Goal: Task Accomplishment & Management: Manage account settings

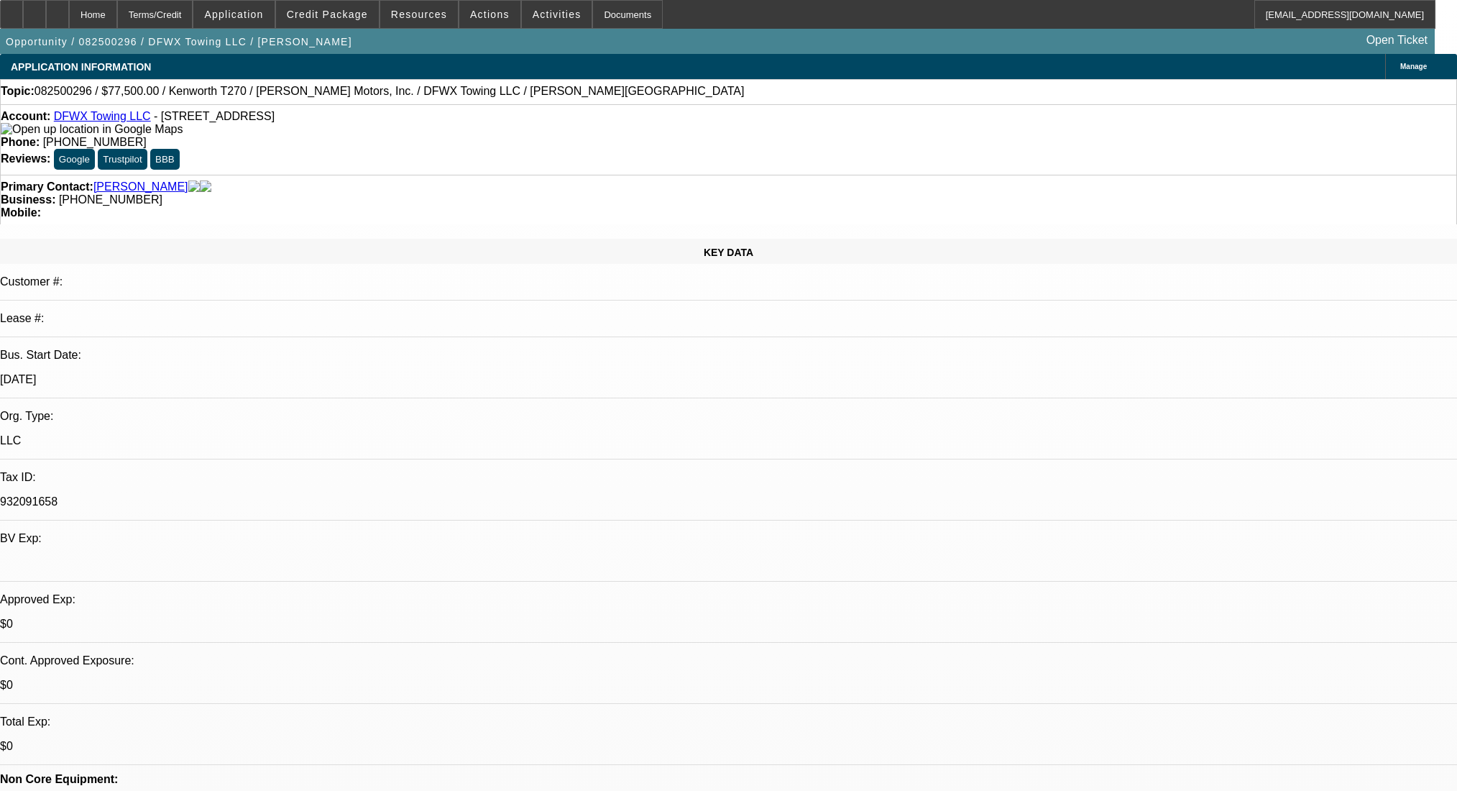
select select "0"
select select "2"
select select "0"
select select "6"
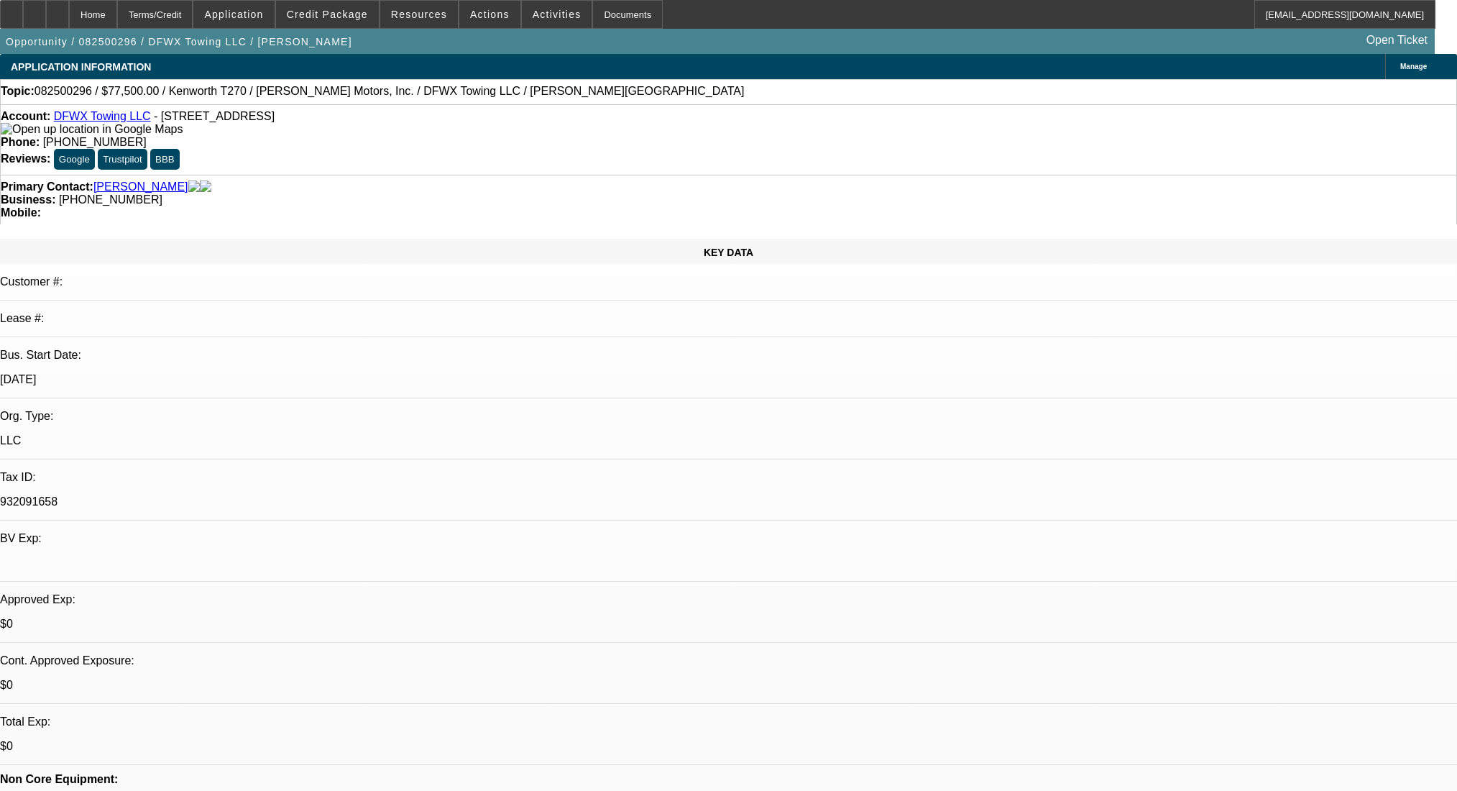
select select "0"
select select "2"
select select "0"
select select "6"
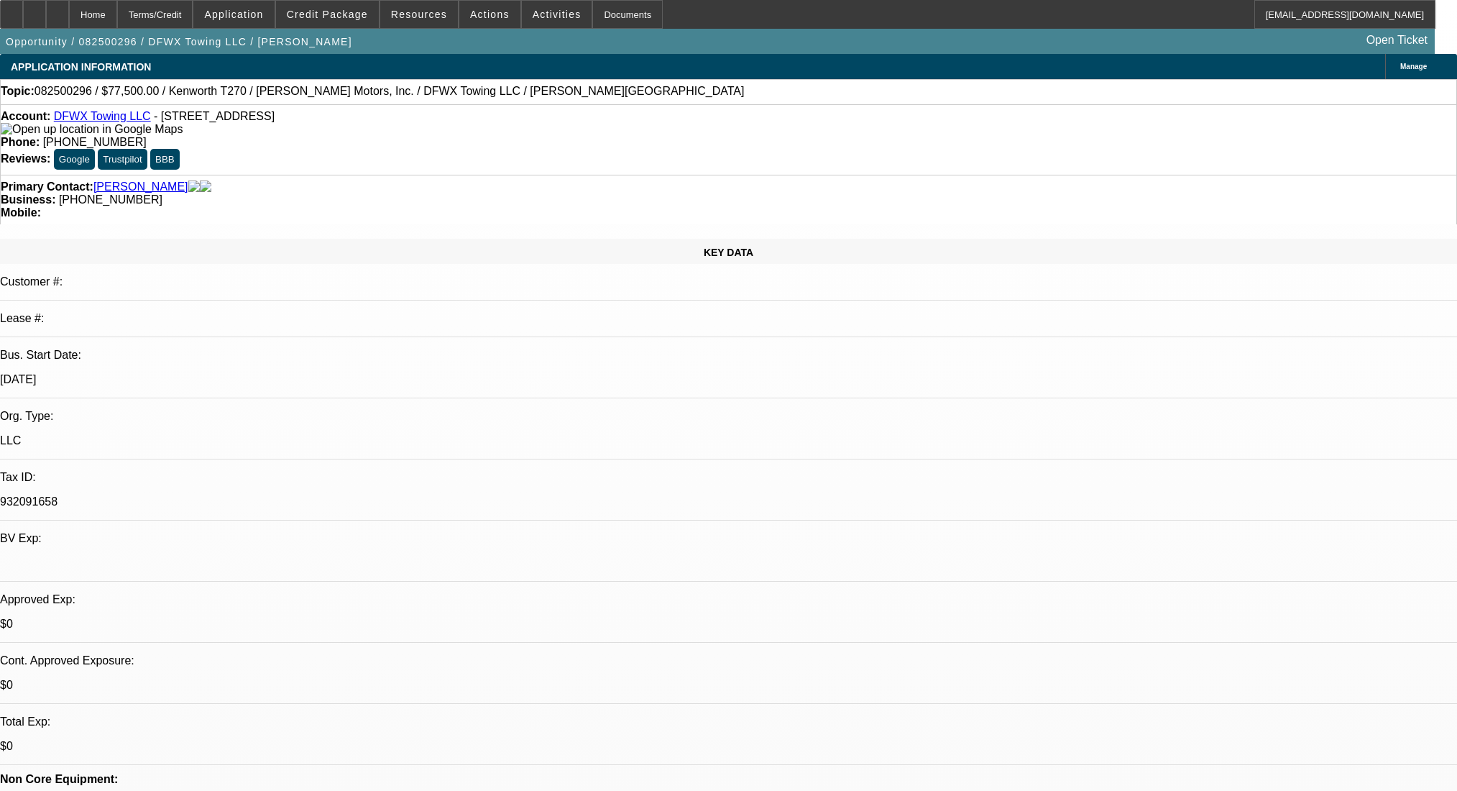
select select "0"
select select "2"
select select "0"
select select "6"
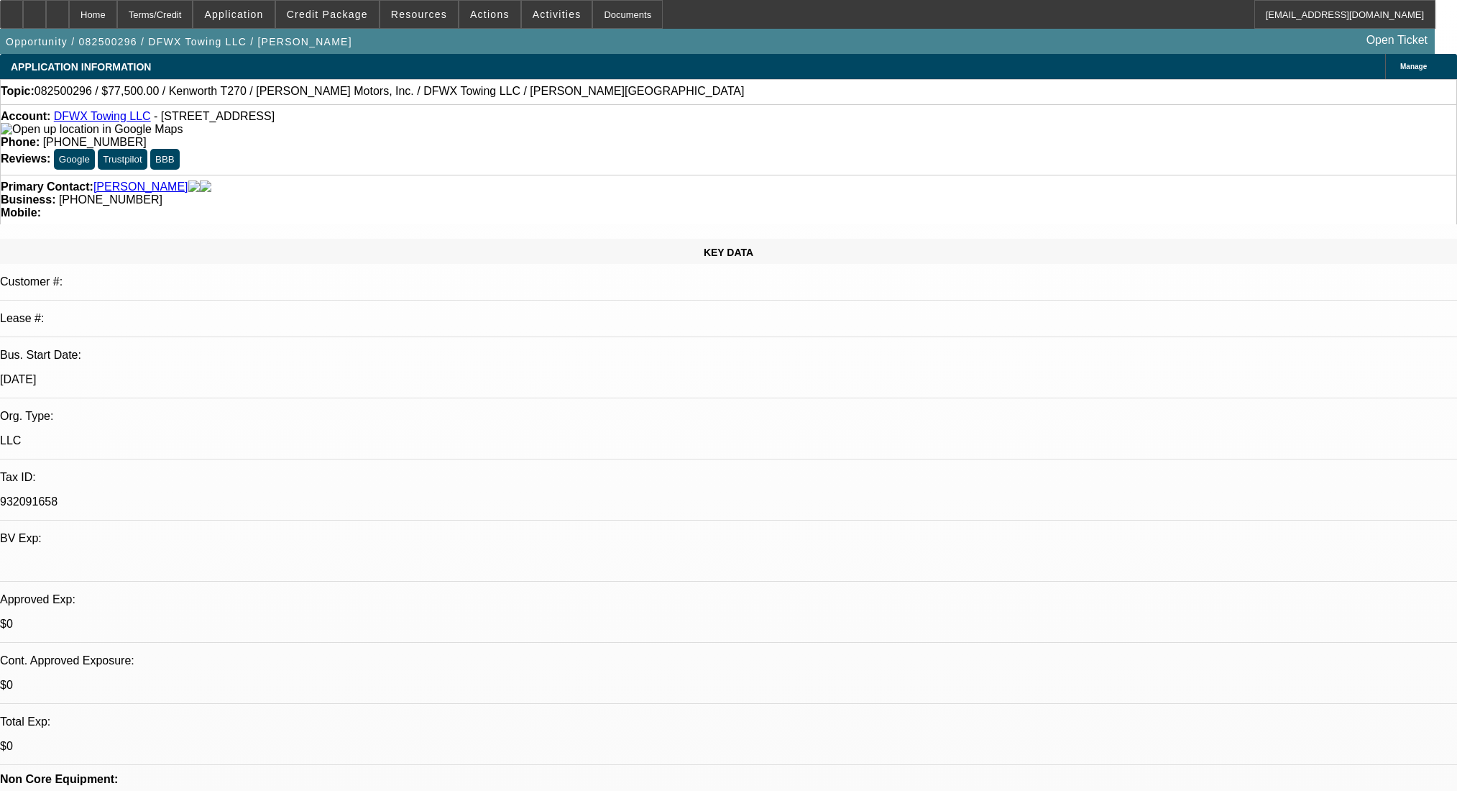
select select "0"
select select "2"
select select "0"
select select "6"
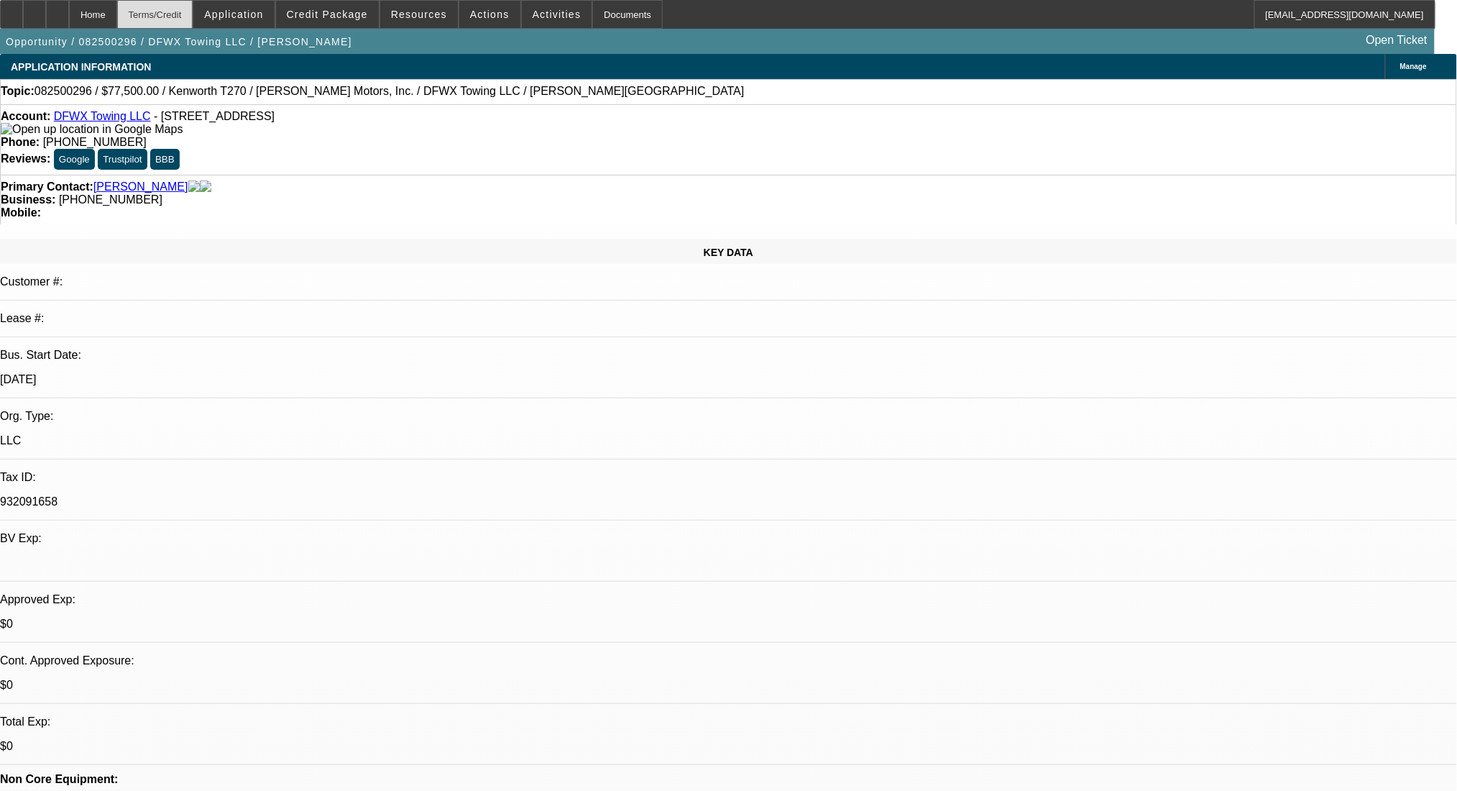
scroll to position [383, 0]
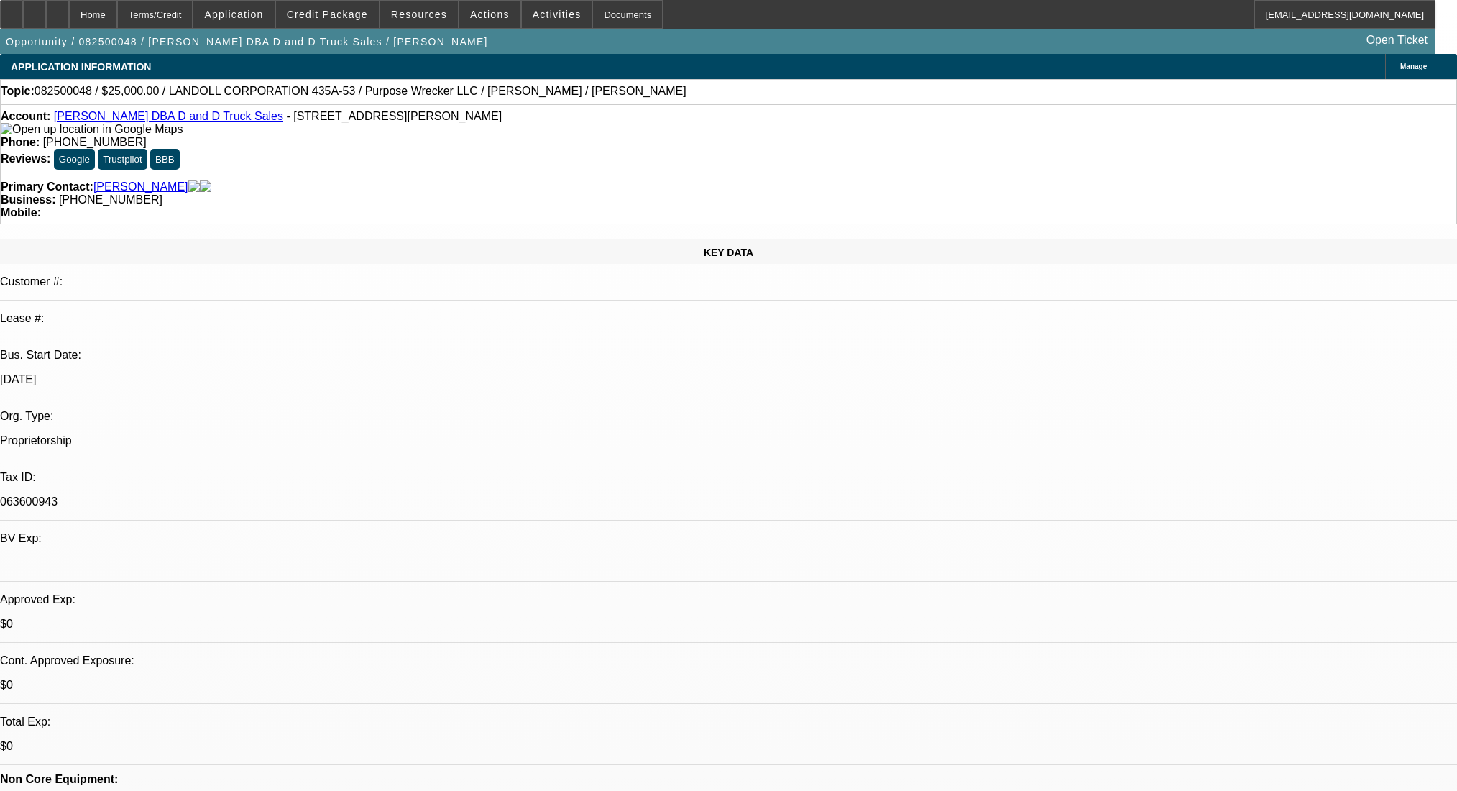
select select "0"
select select "0.1"
select select "4"
select select "0"
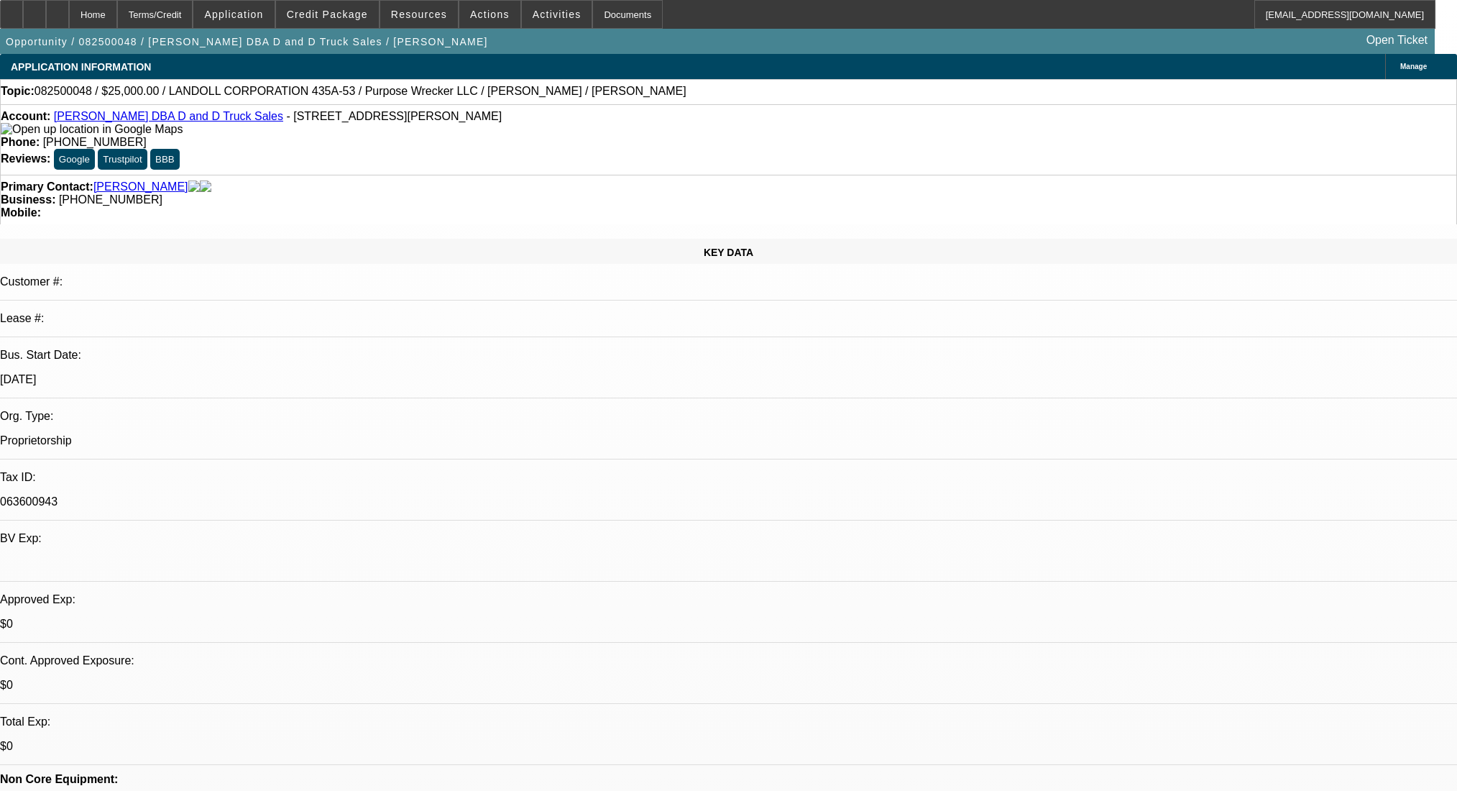
select select "0"
select select "0.1"
select select "4"
select select "0"
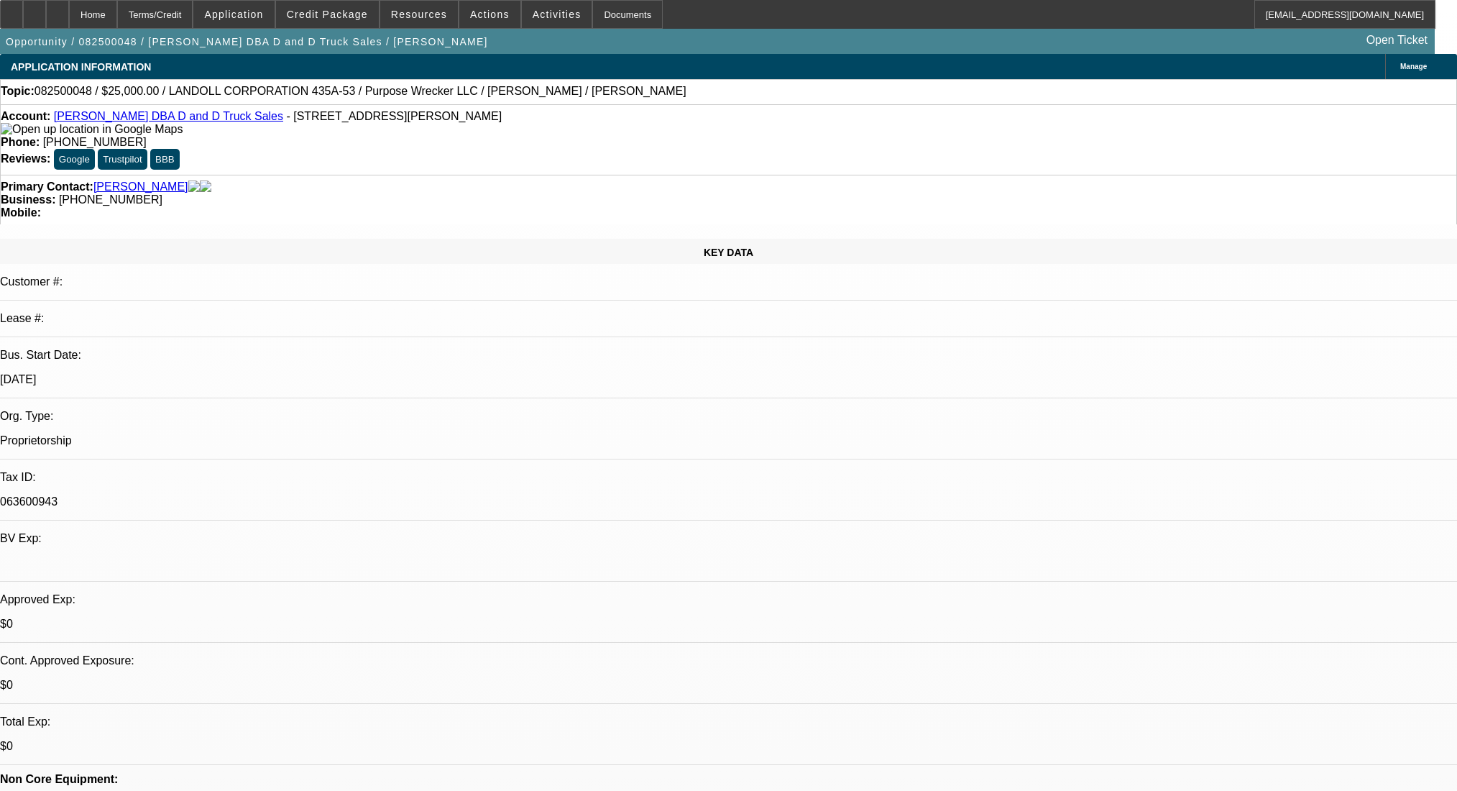
select select "0.1"
select select "4"
select select "0"
select select "2"
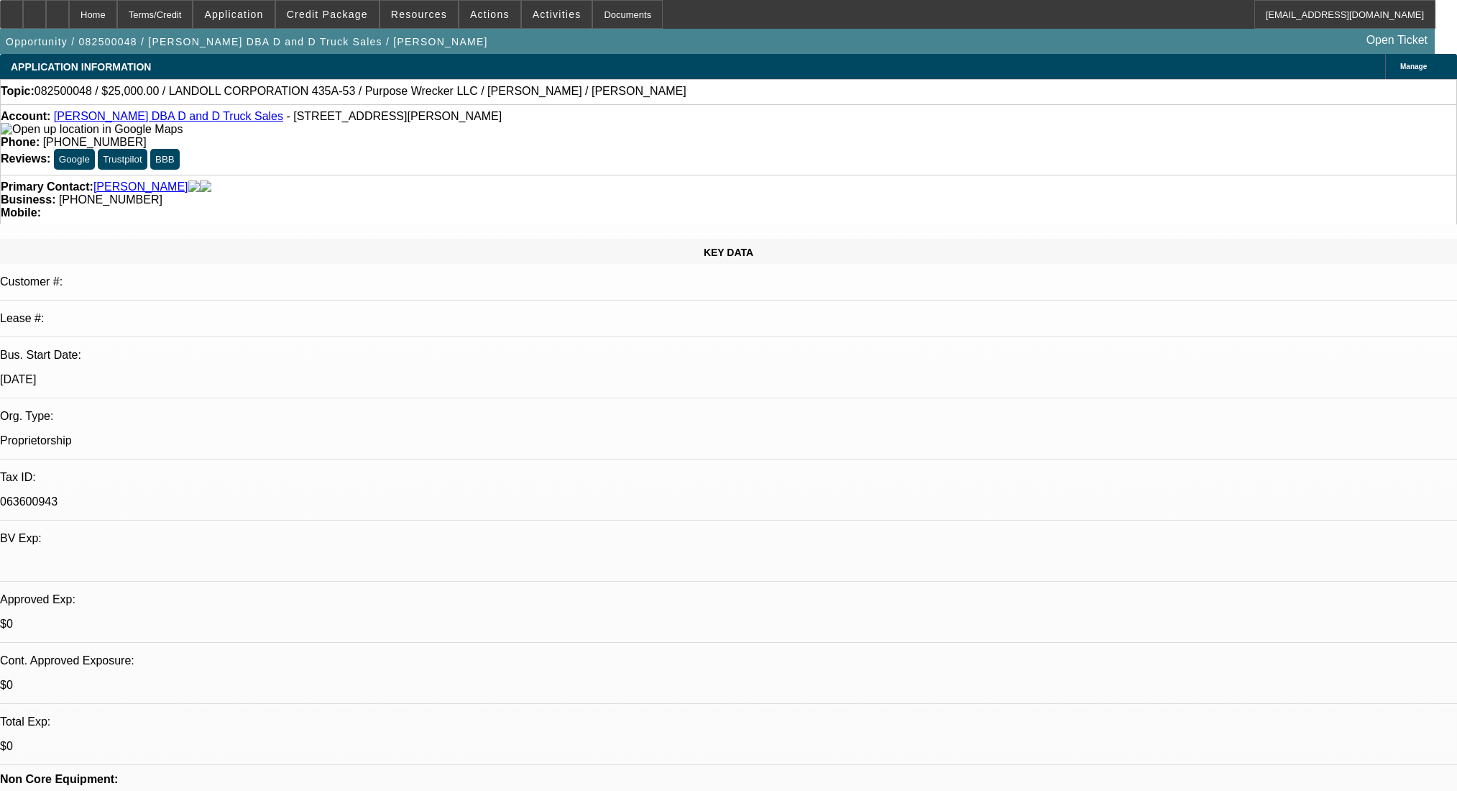
select select "0.1"
select select "4"
click at [69, 20] on div at bounding box center [57, 14] width 23 height 29
select select "0"
select select "2"
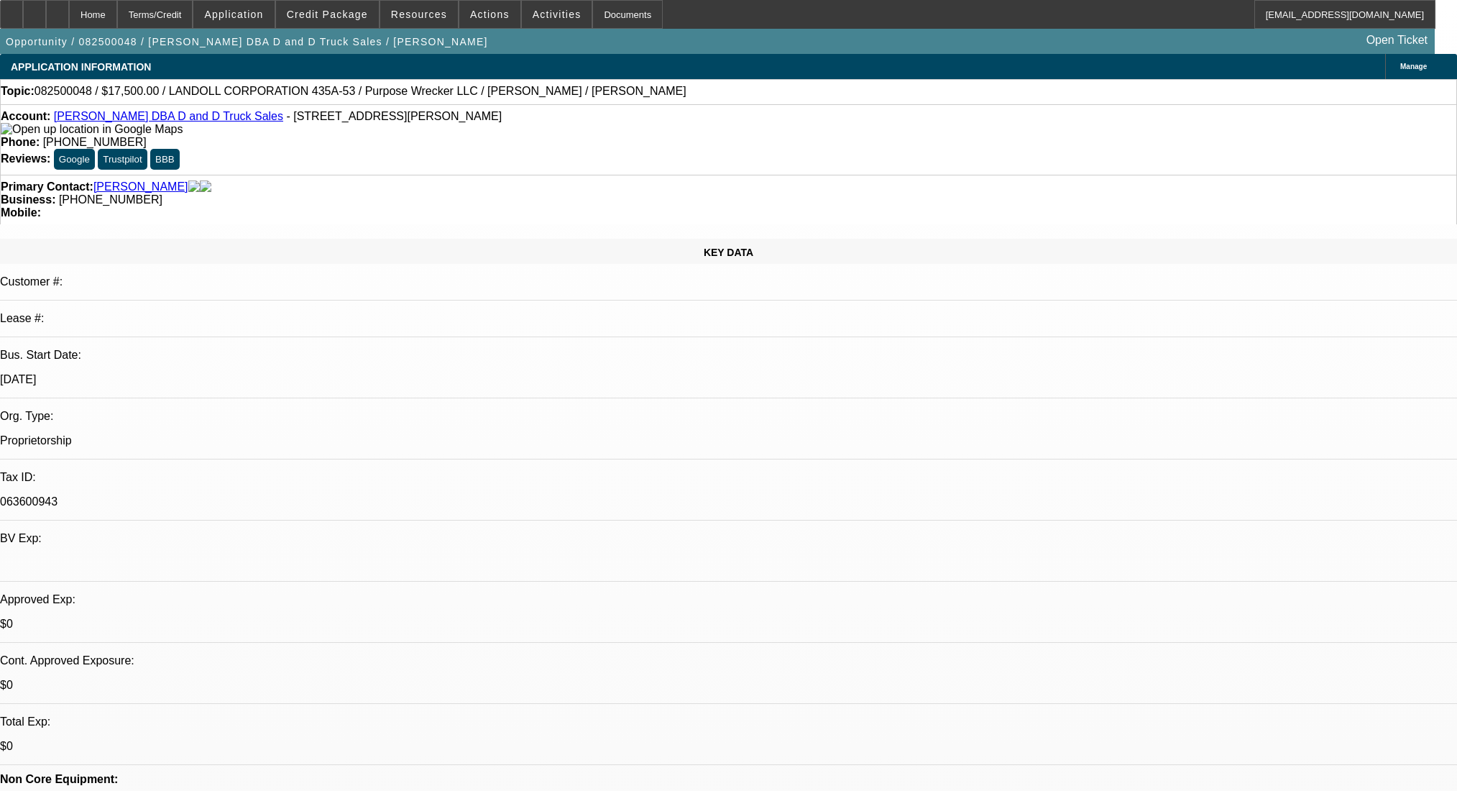
select select "2"
select select "0"
select select "6"
select select "0"
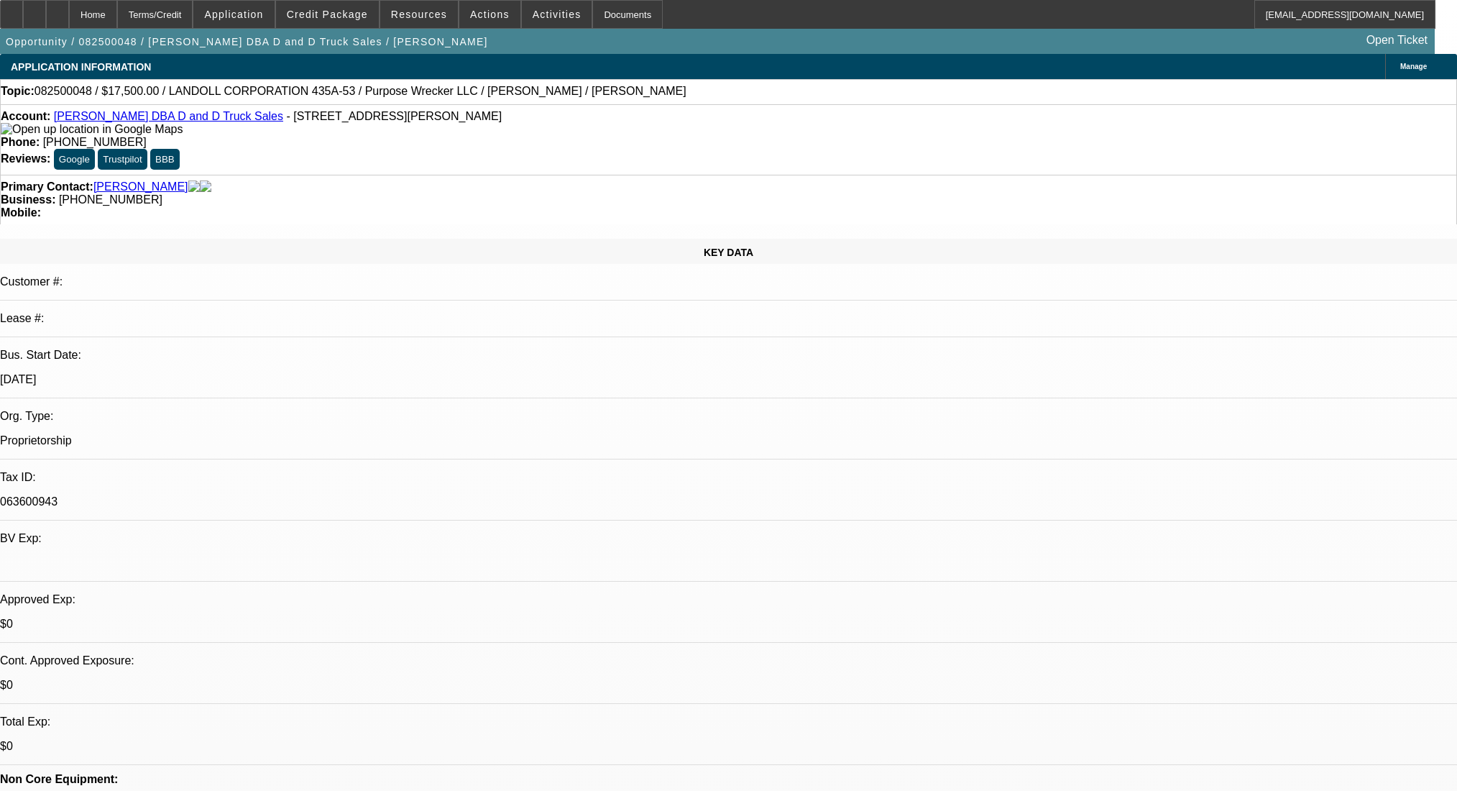
select select "0.1"
select select "4"
select select "0"
select select "0.1"
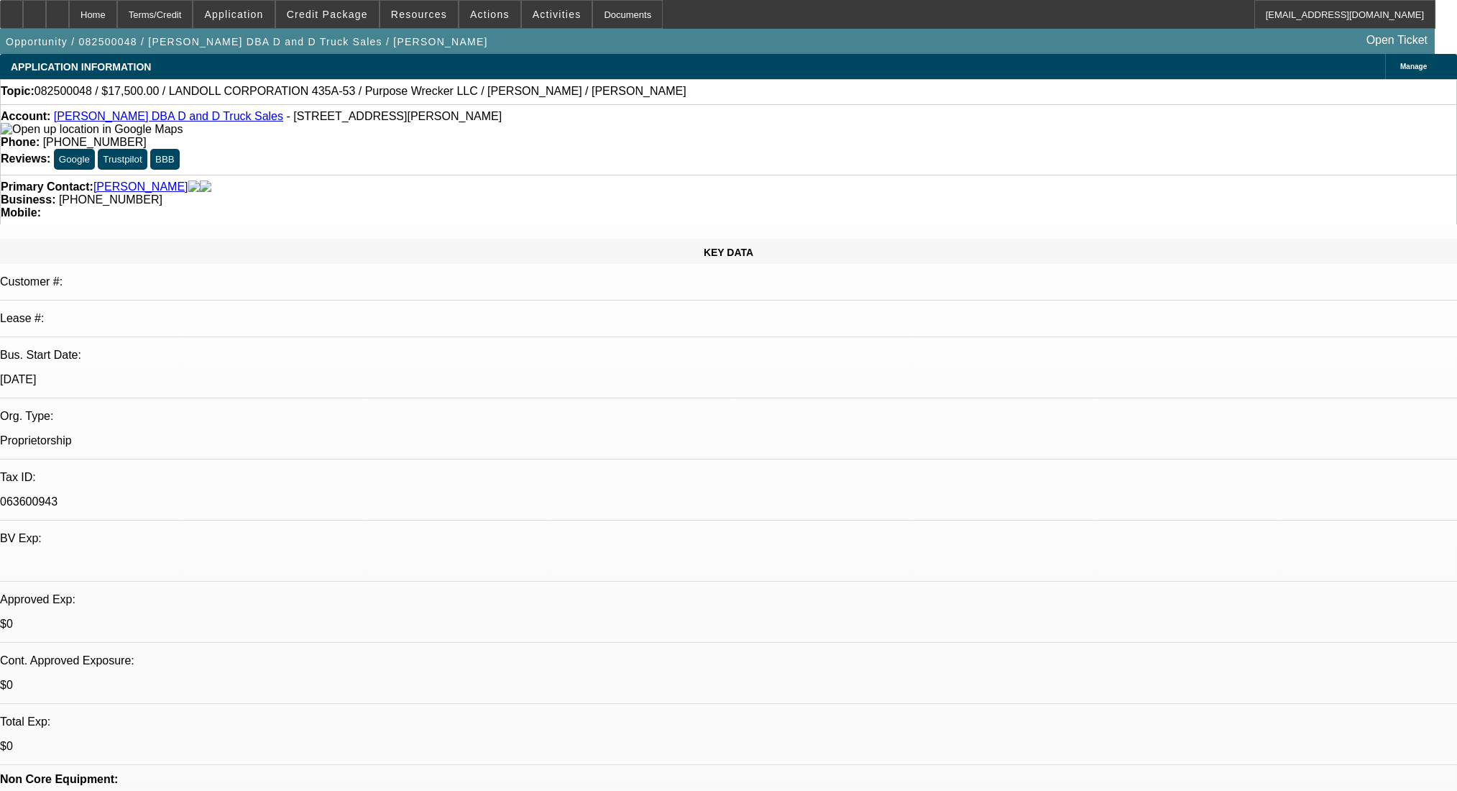
select select "4"
select select "0"
select select "0.1"
select select "4"
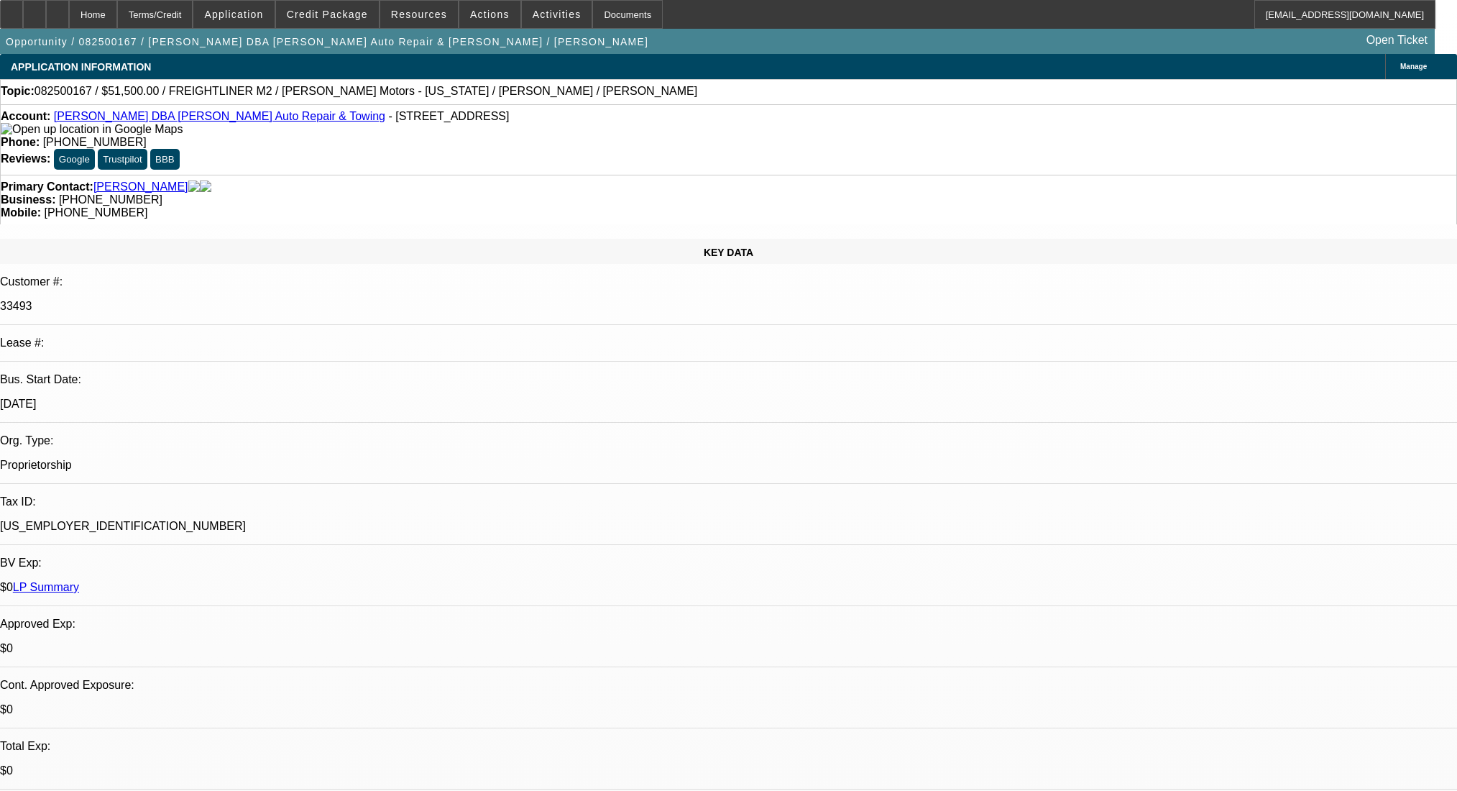
select select "0"
select select "2"
select select "0"
select select "6"
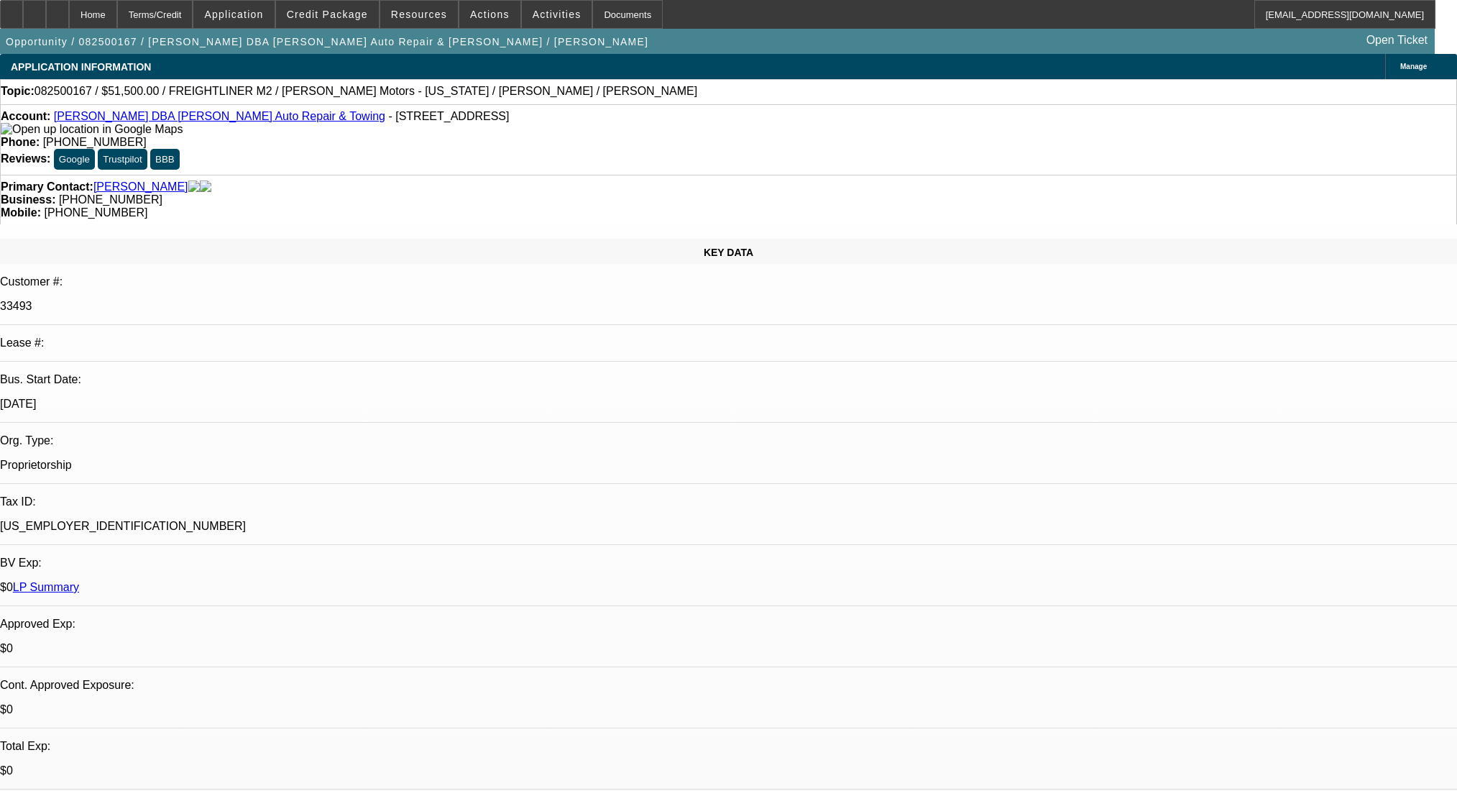
select select "0"
select select "2"
select select "0"
select select "6"
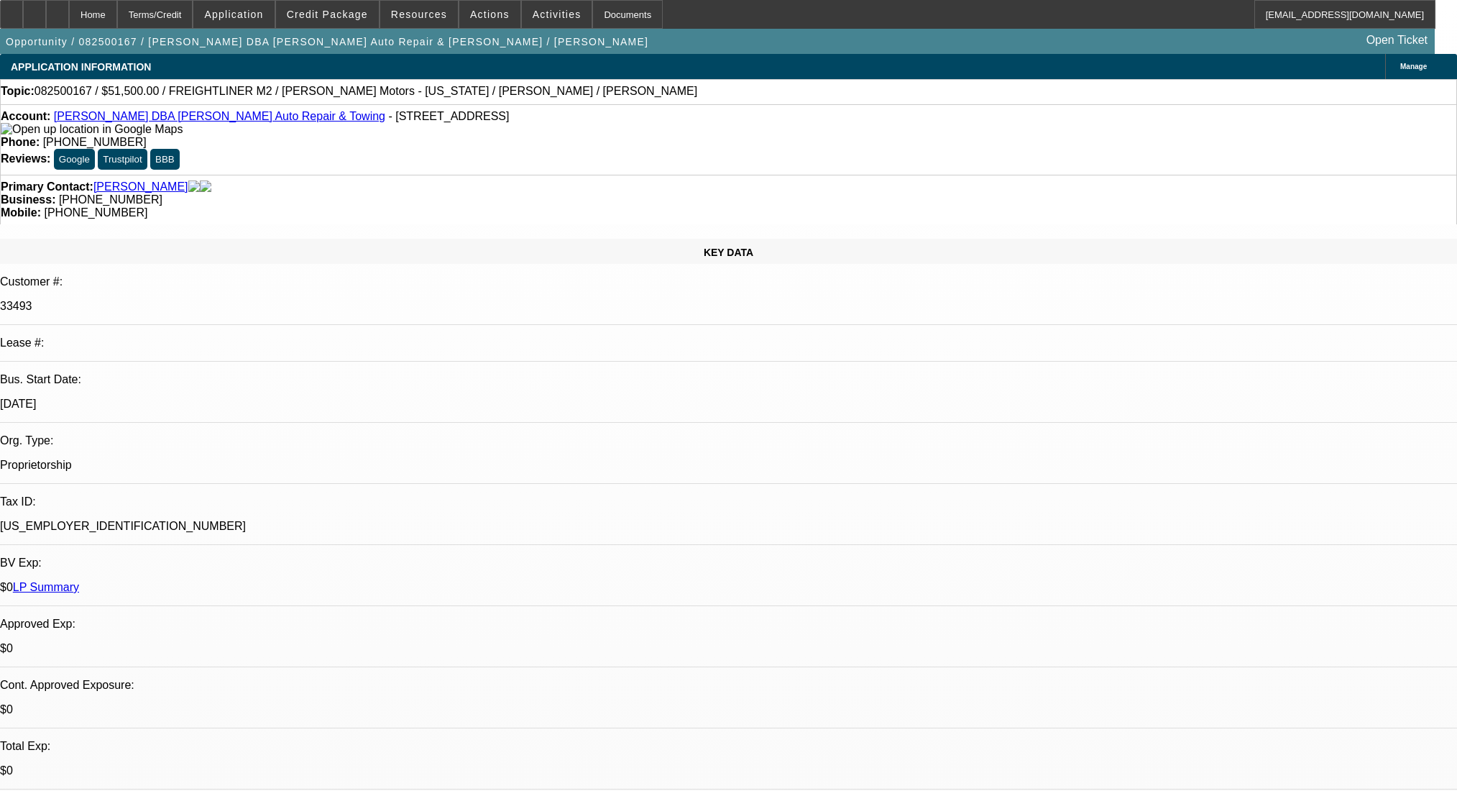
select select "0"
select select "2"
select select "0"
select select "6"
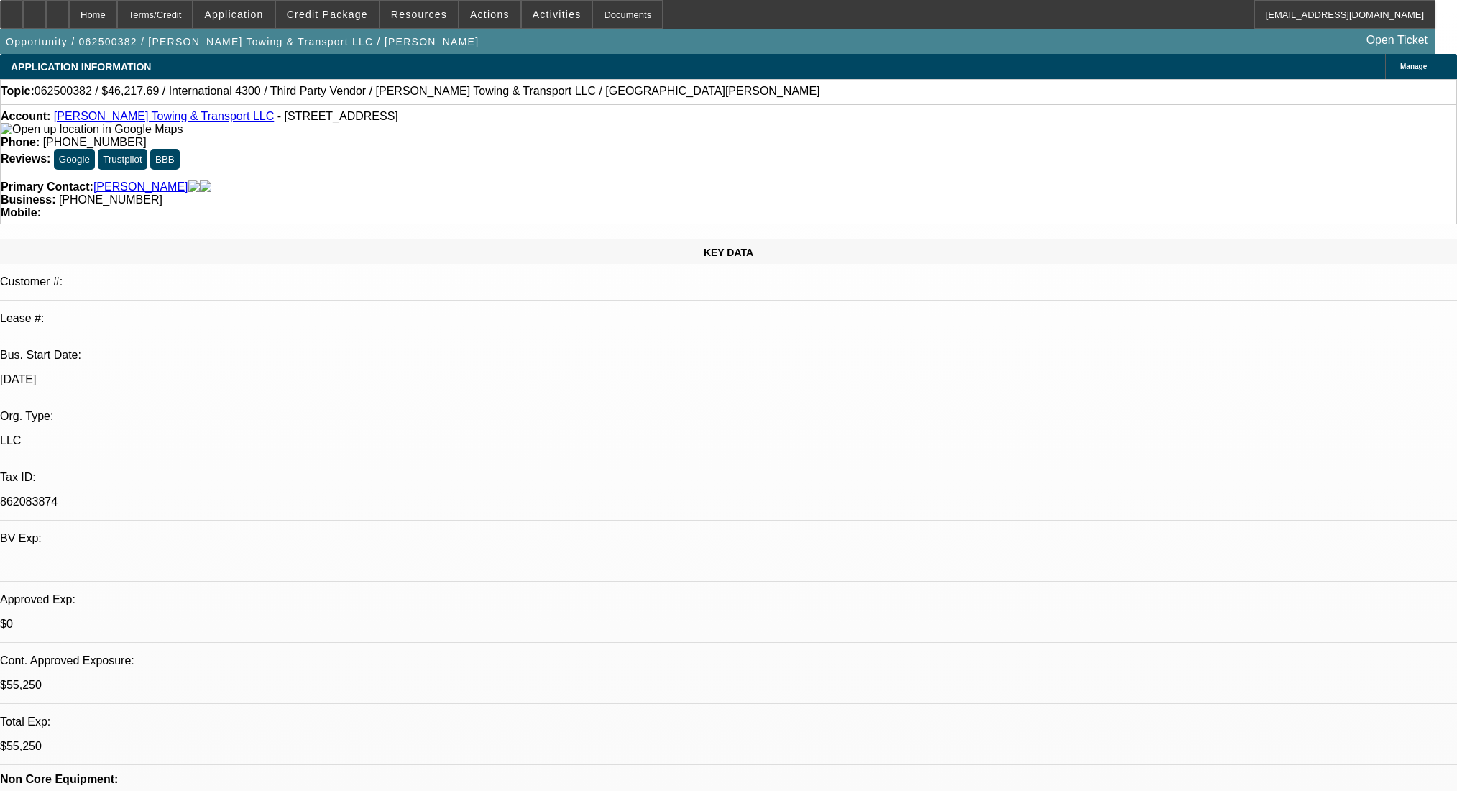
select select "0"
select select "3"
select select "0"
select select "6"
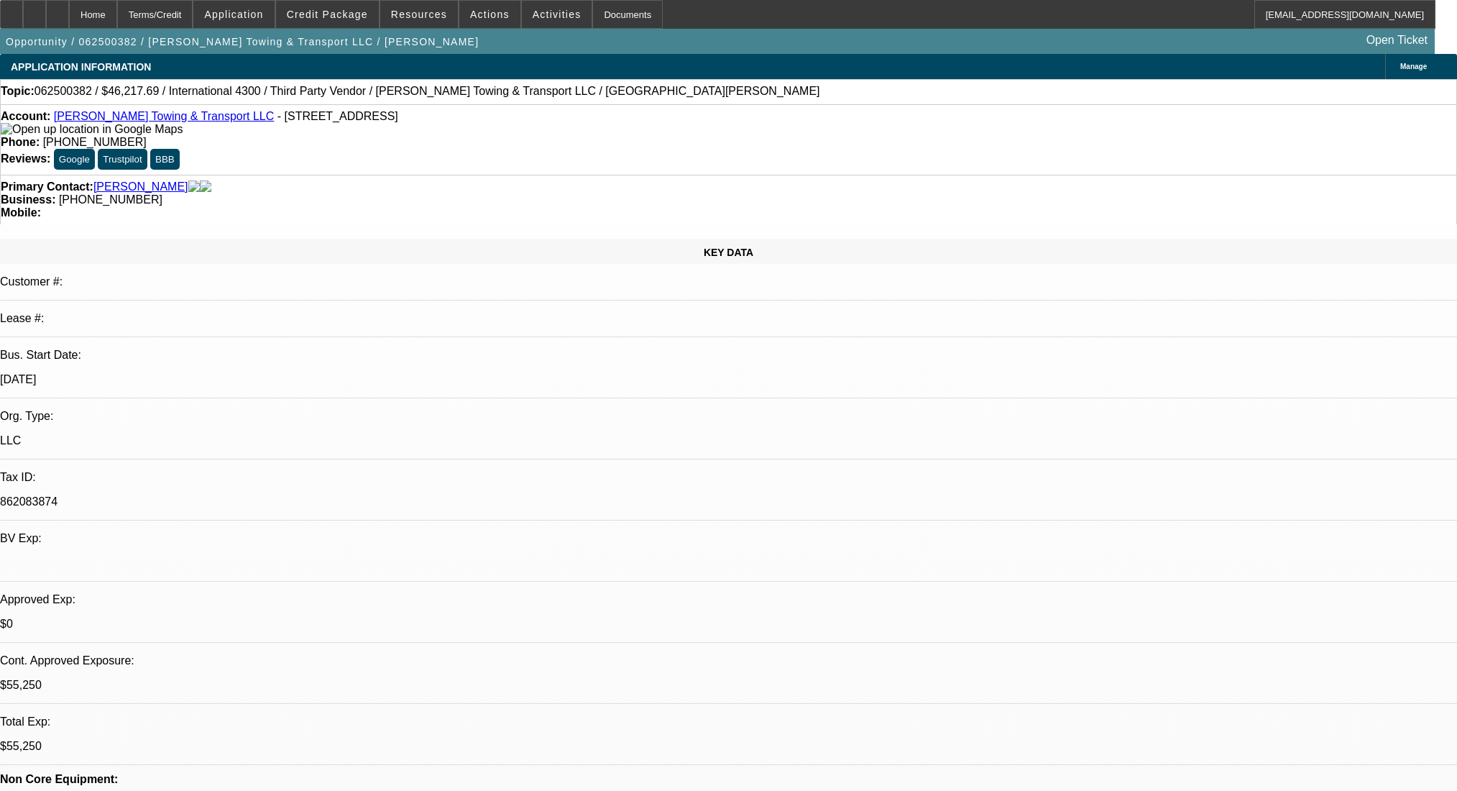
select select "0"
select select "3"
select select "0"
select select "6"
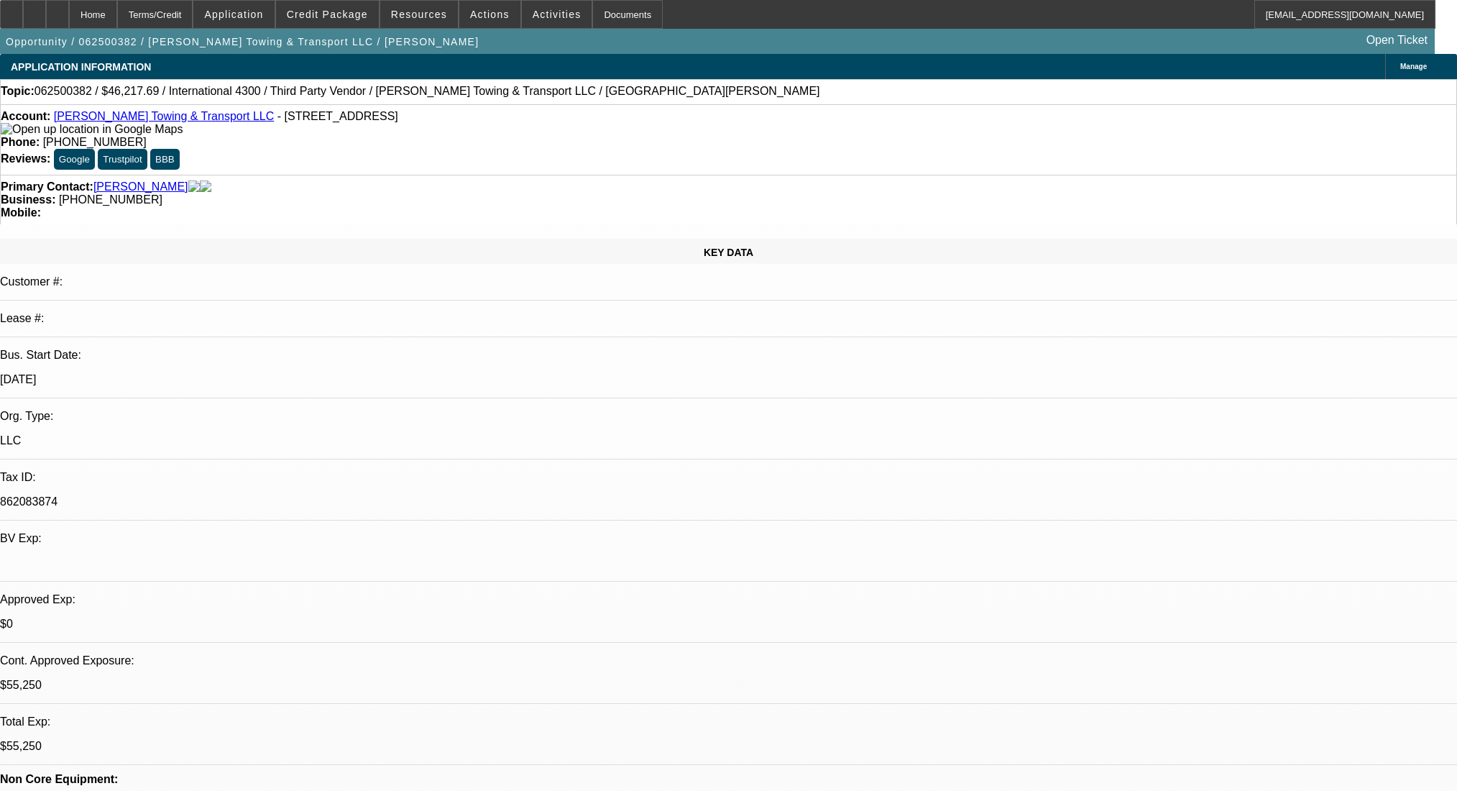
select select "0"
select select "3"
select select "0"
select select "6"
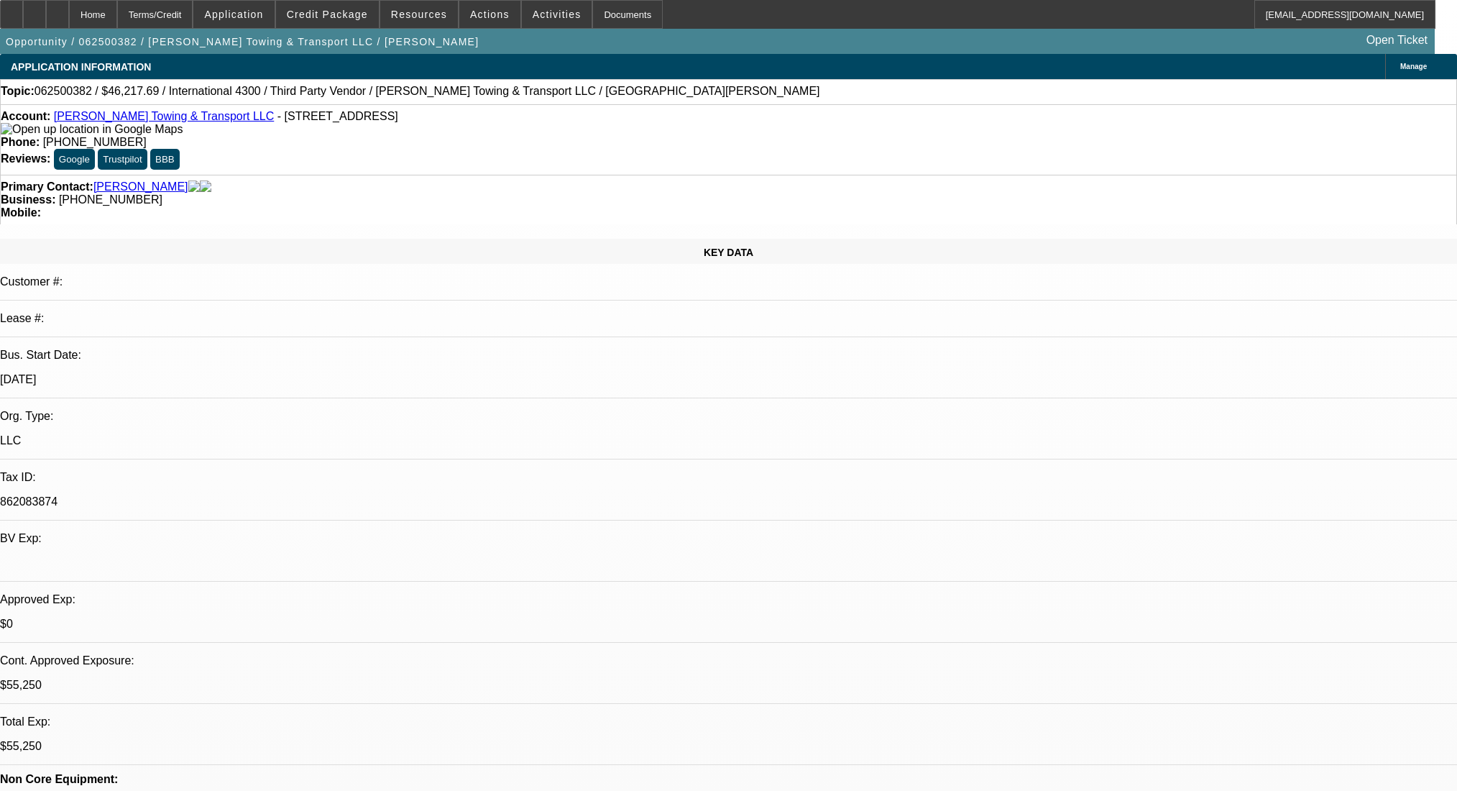
select select "0"
select select "3"
select select "0"
select select "6"
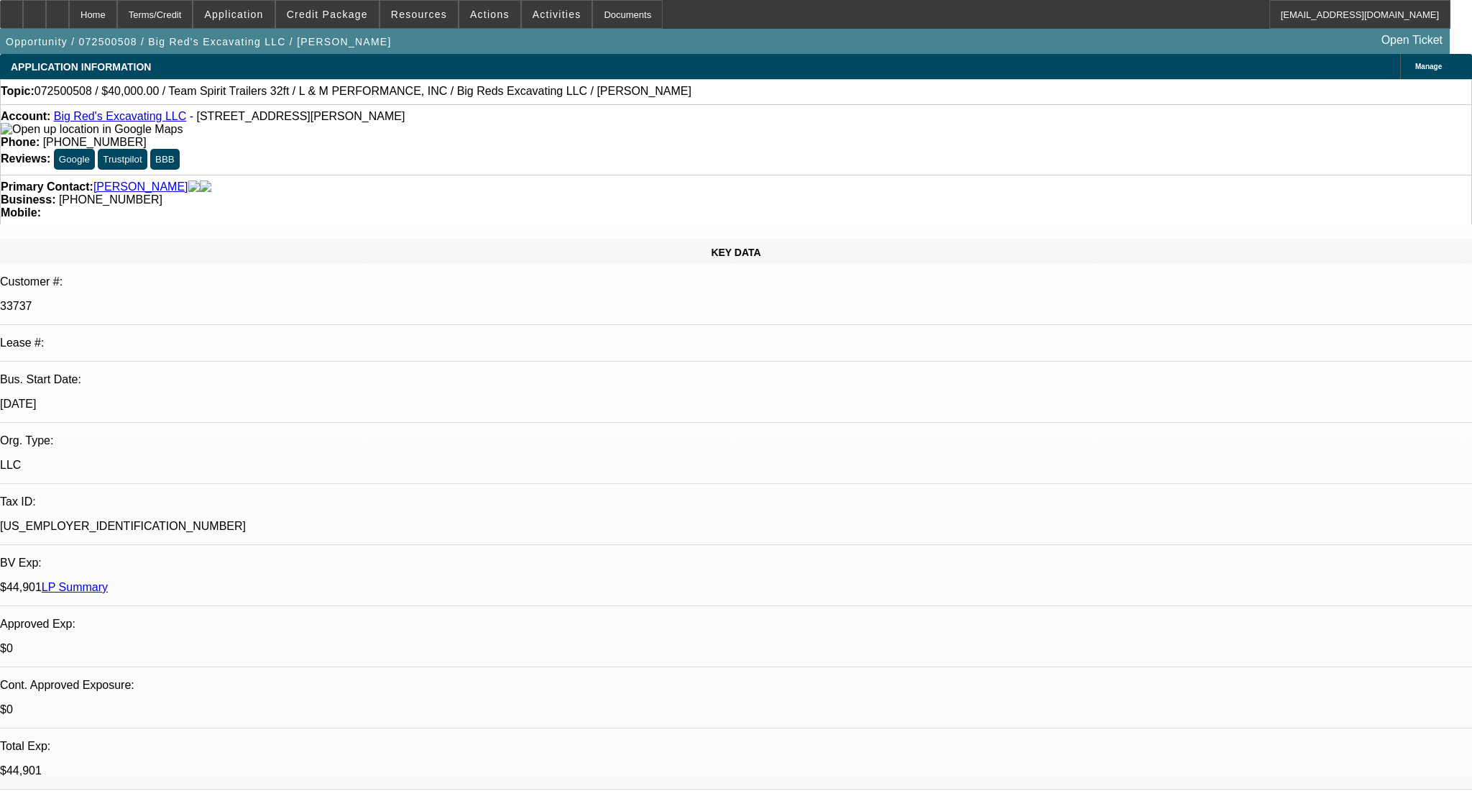
select select "0"
select select "0.1"
select select "4"
select select "0"
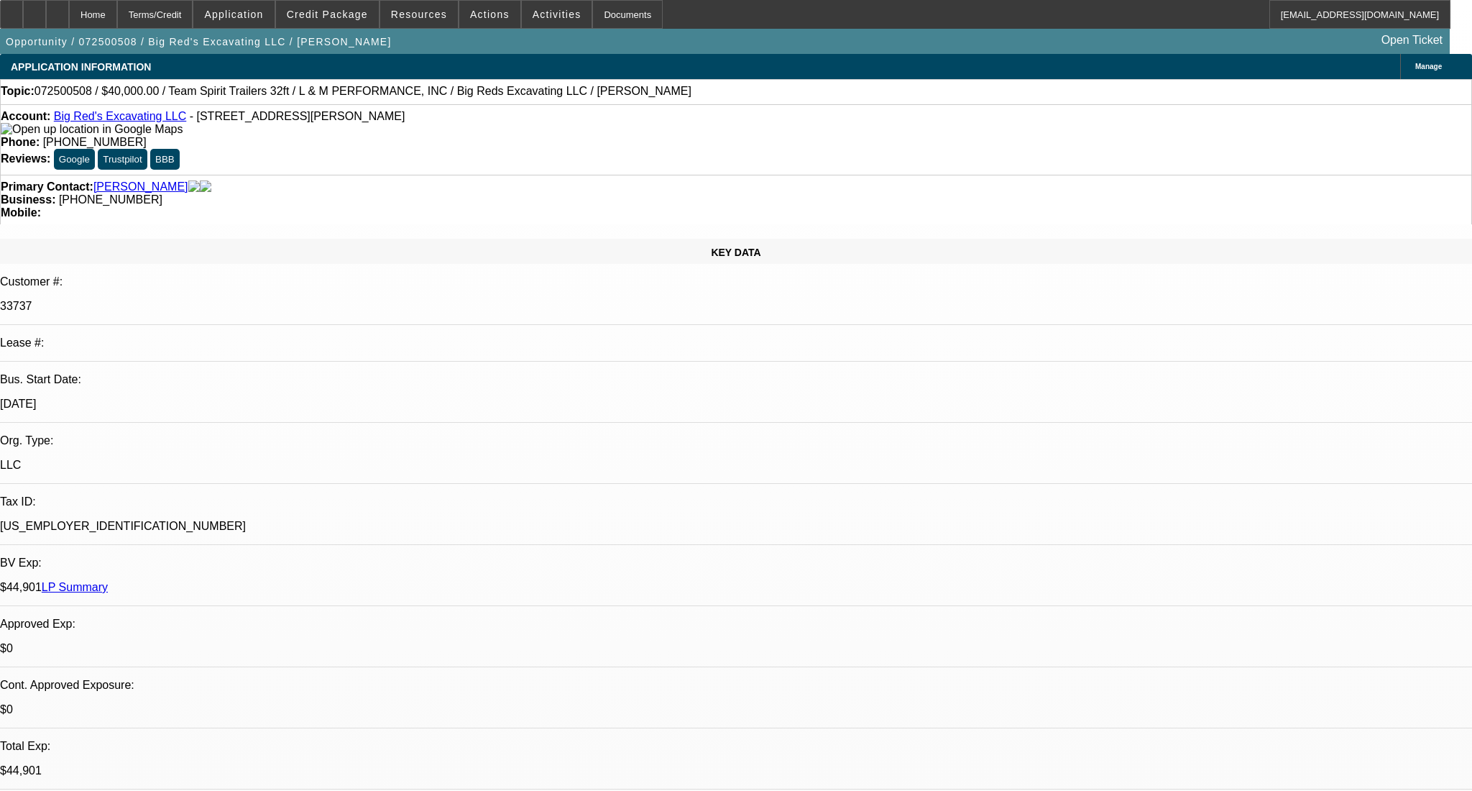
select select "2"
select select "0.1"
select select "4"
select select "0"
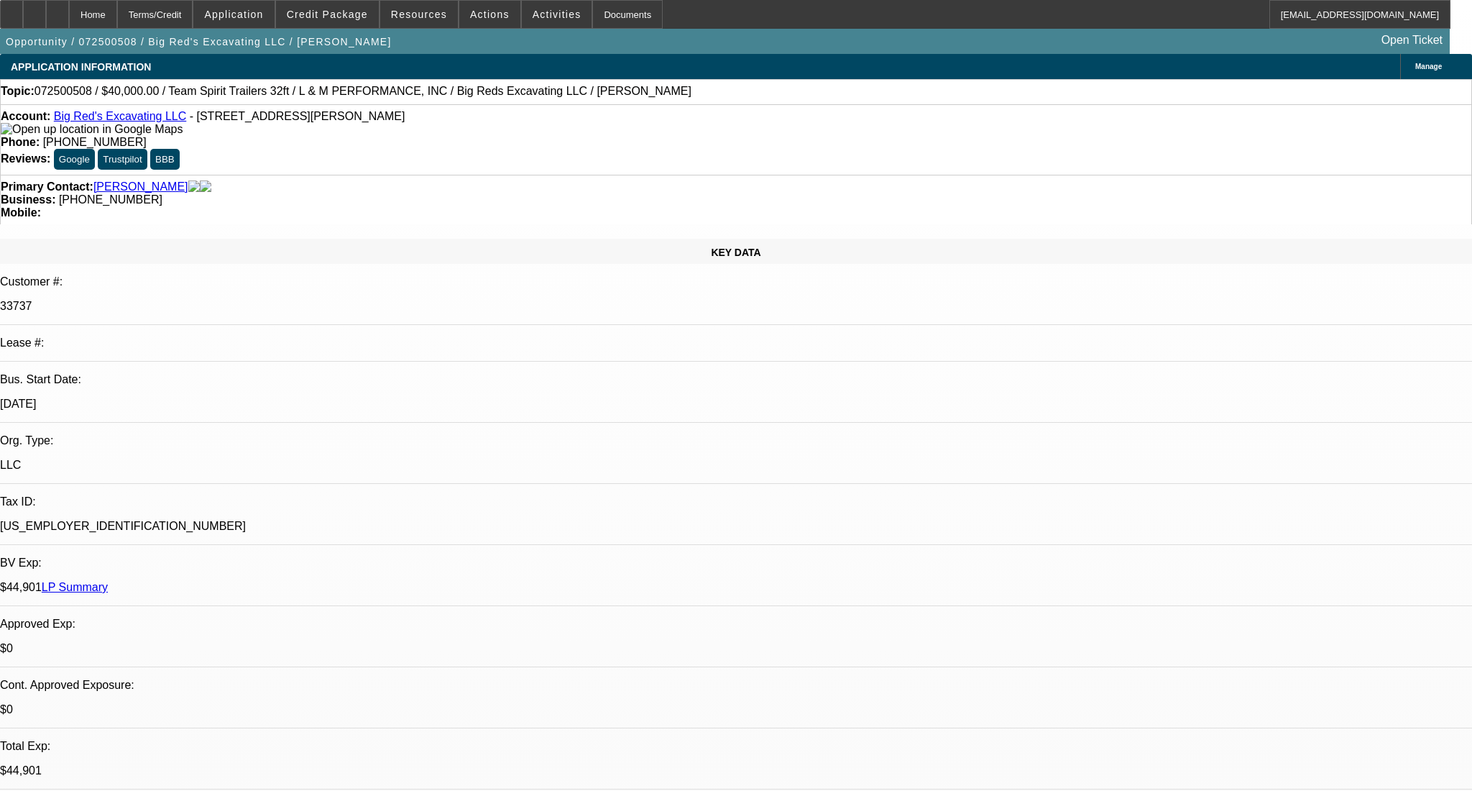
select select "2"
select select "0.1"
select select "4"
select select "0"
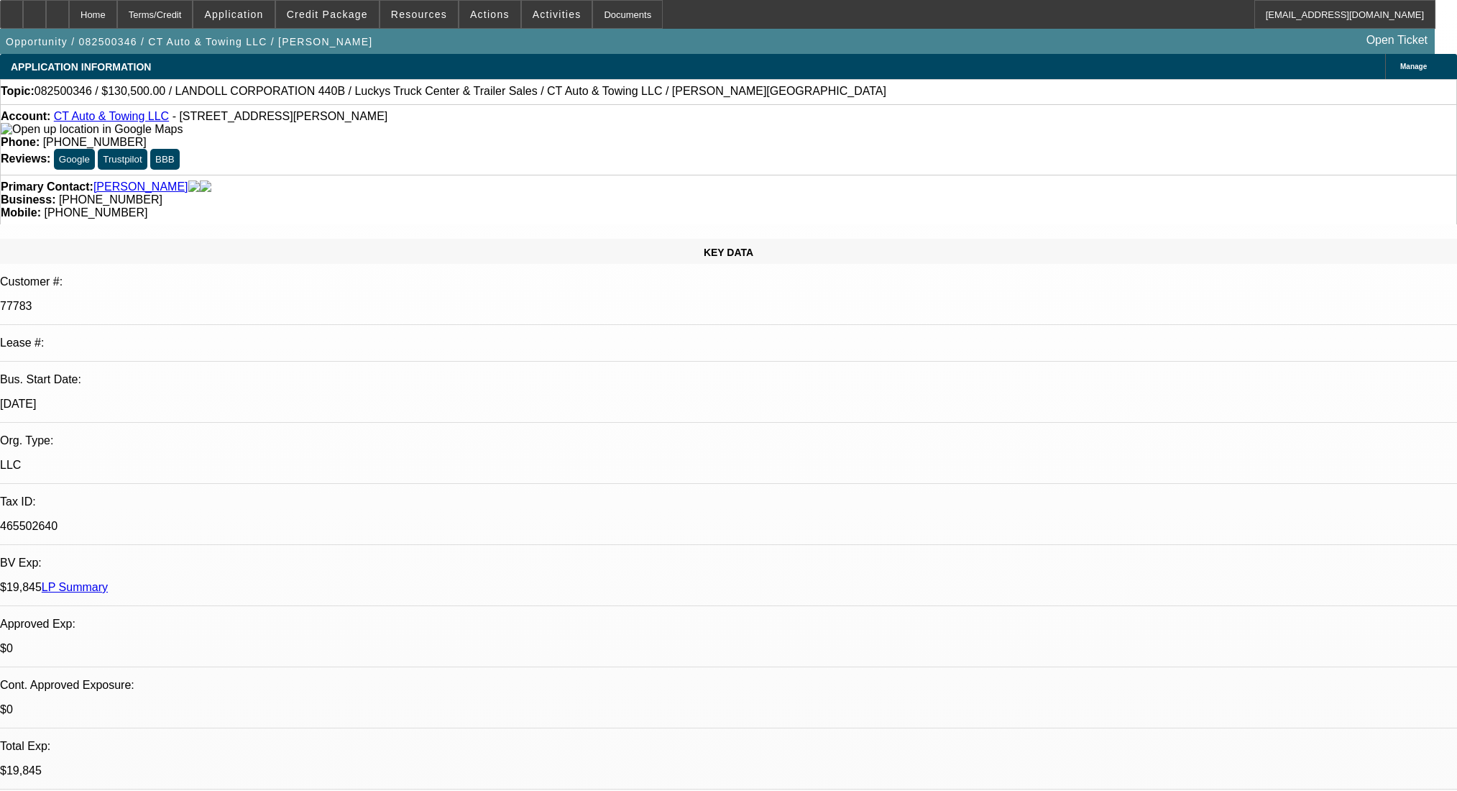
select select "0"
select select "6"
click at [69, 4] on div at bounding box center [57, 14] width 23 height 29
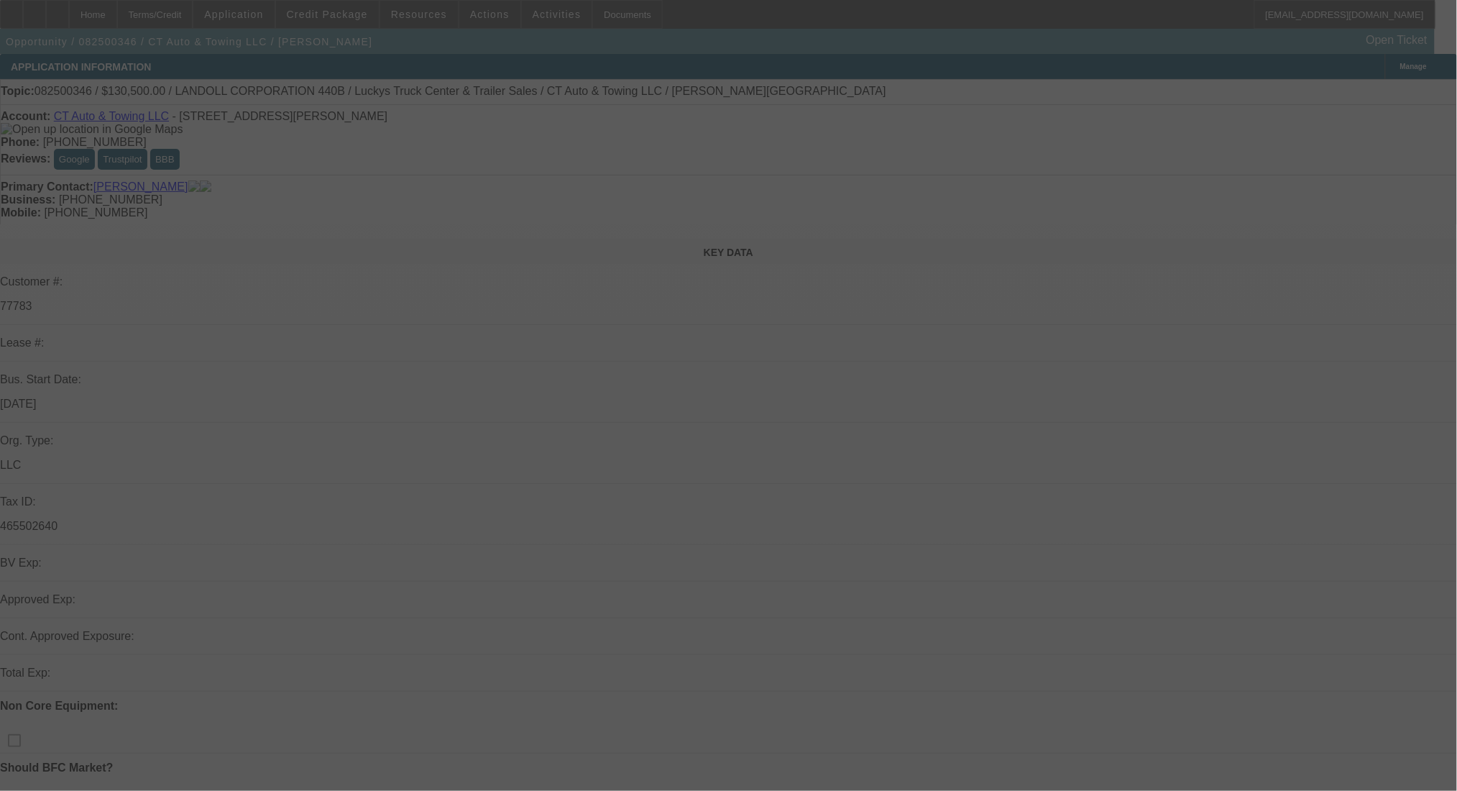
select select "0"
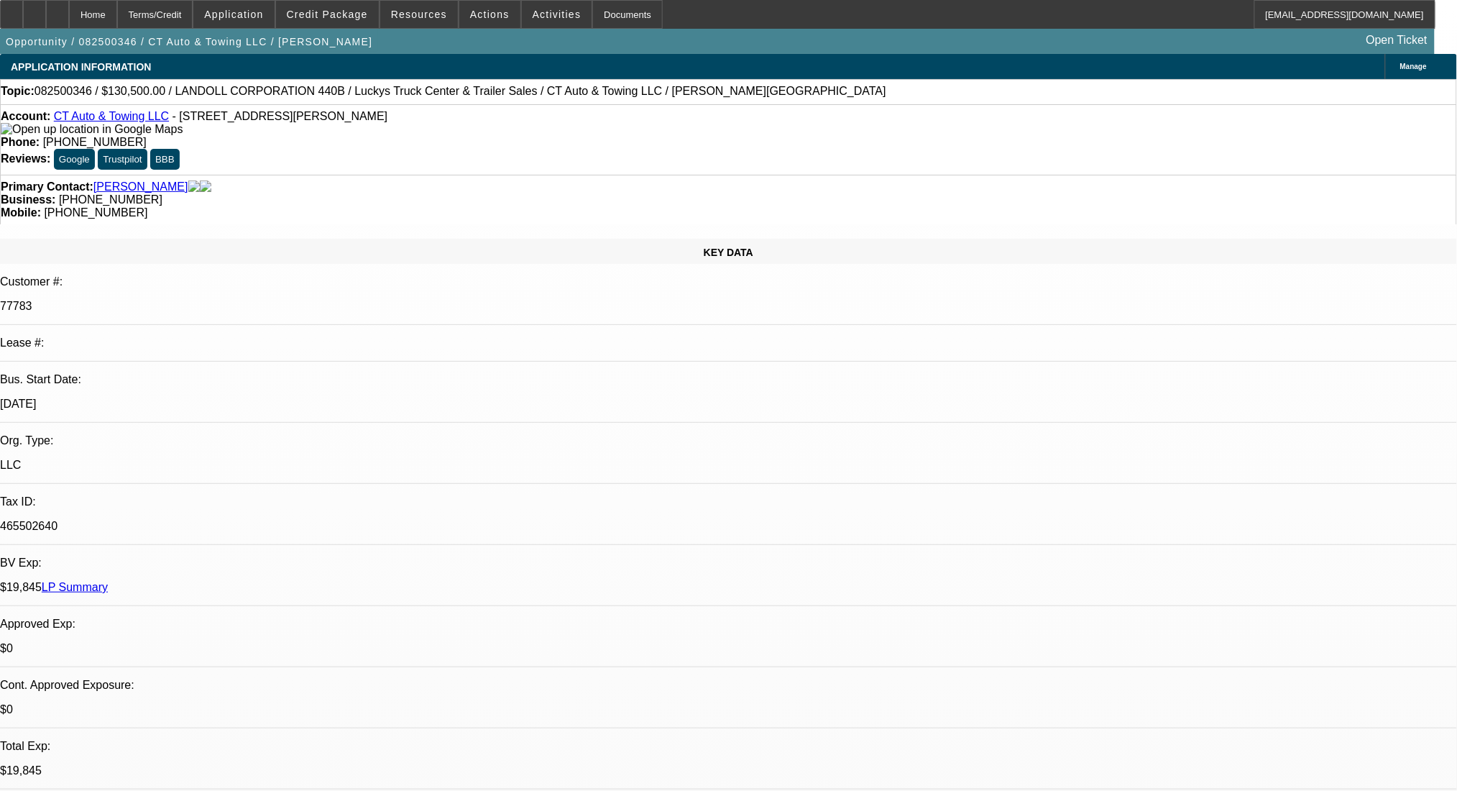
select select "1"
select select "6"
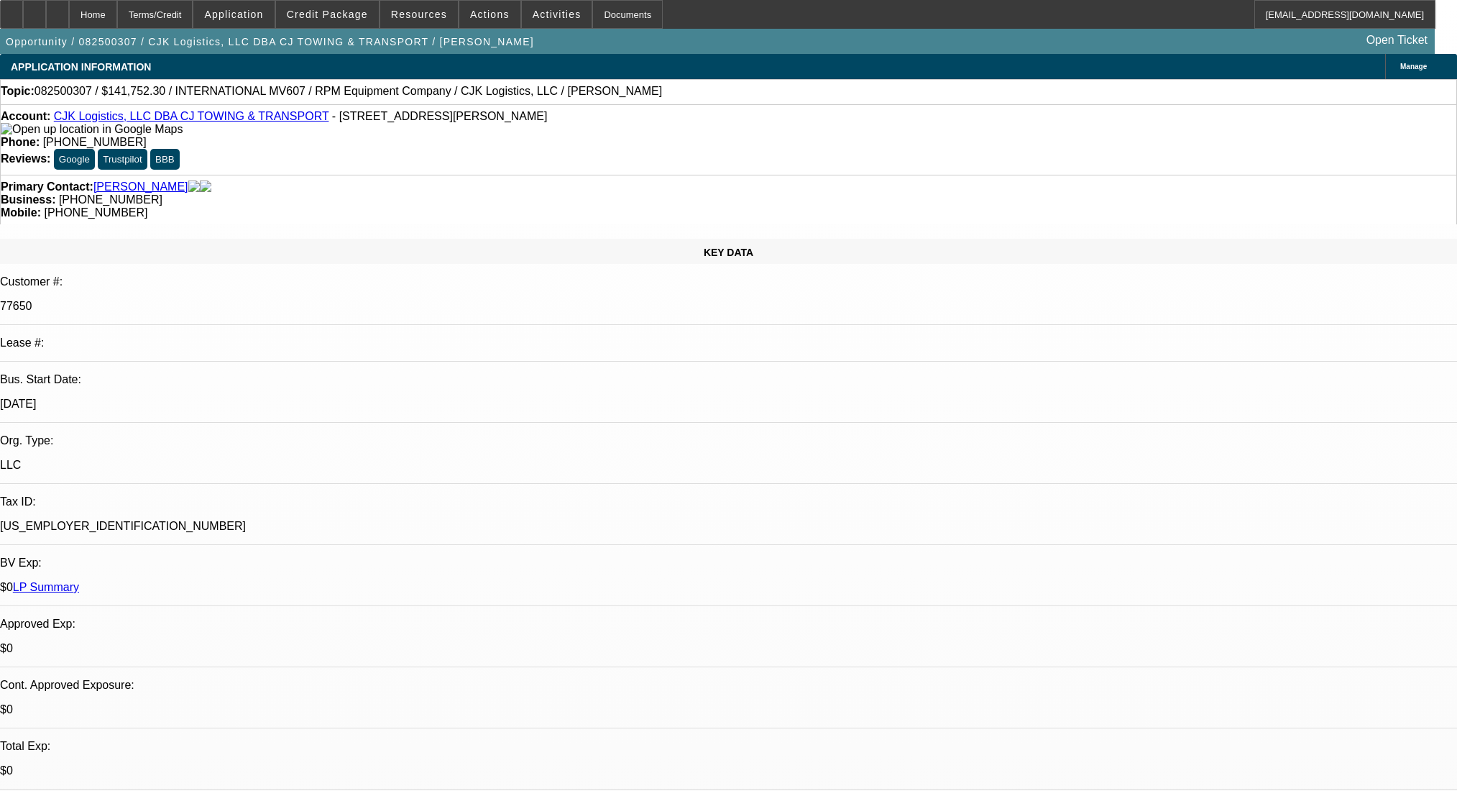
select select "0"
select select "6"
click at [69, 10] on div at bounding box center [57, 14] width 23 height 29
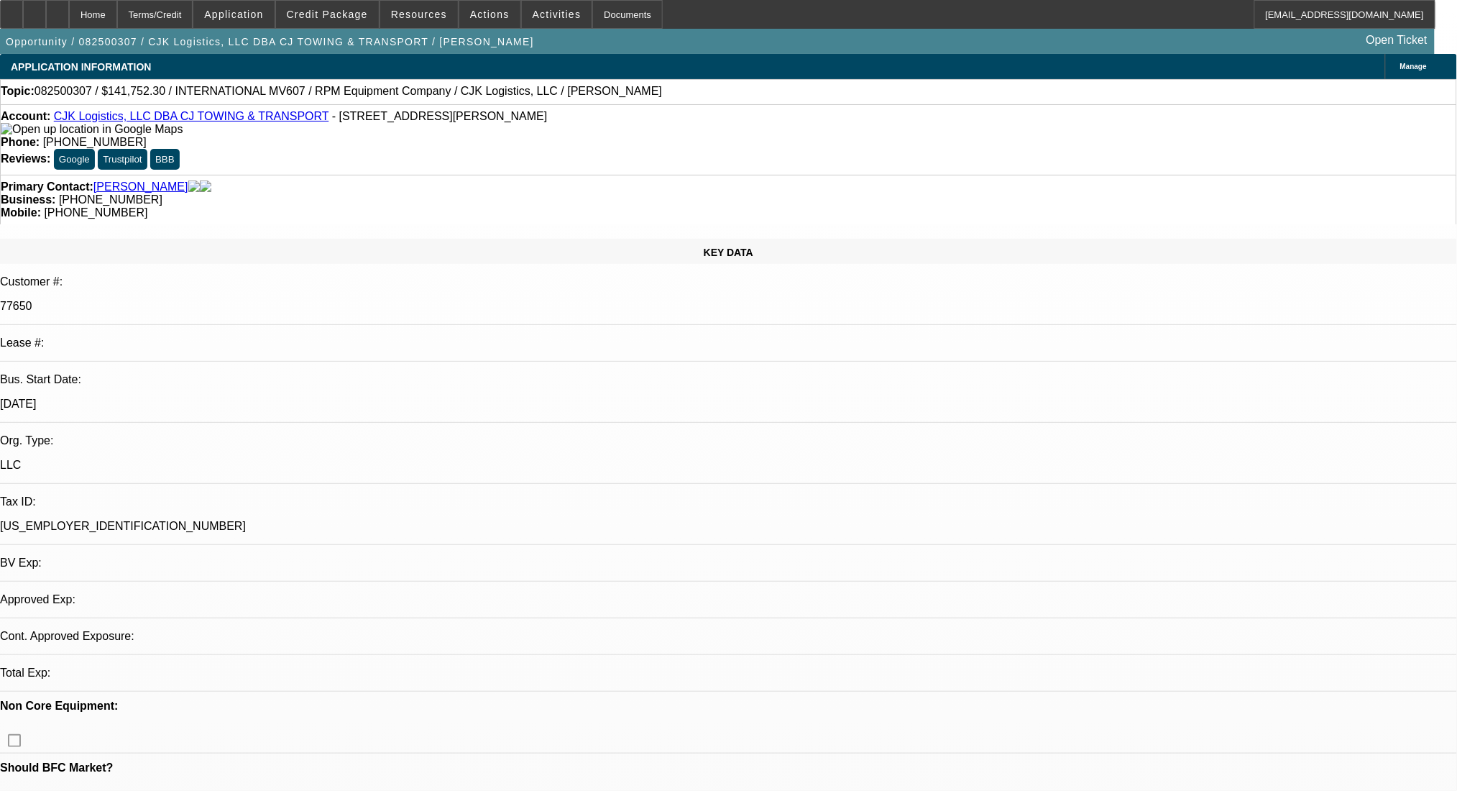
select select "0"
select select "6"
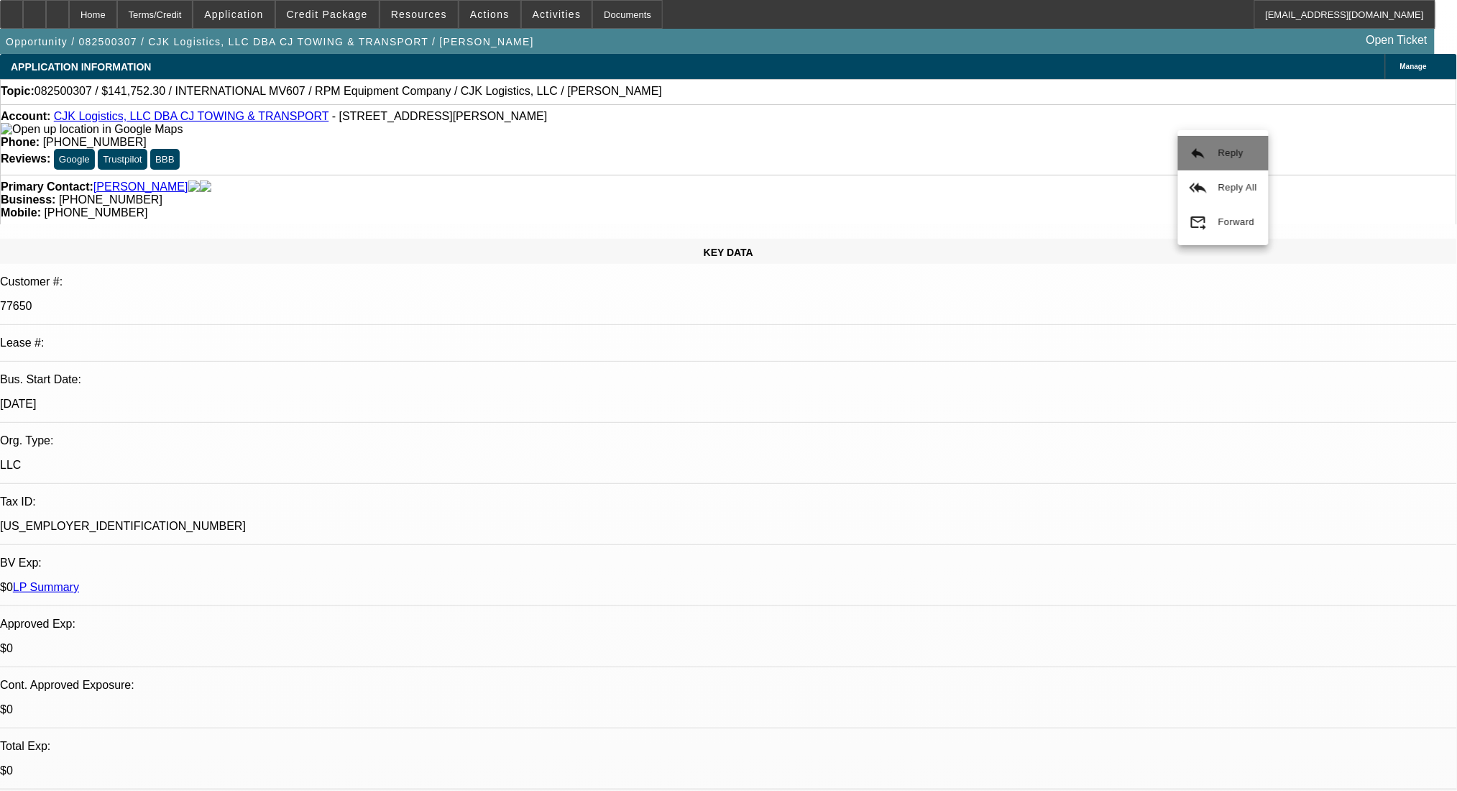
click at [1219, 155] on span "Reply" at bounding box center [1230, 152] width 25 height 11
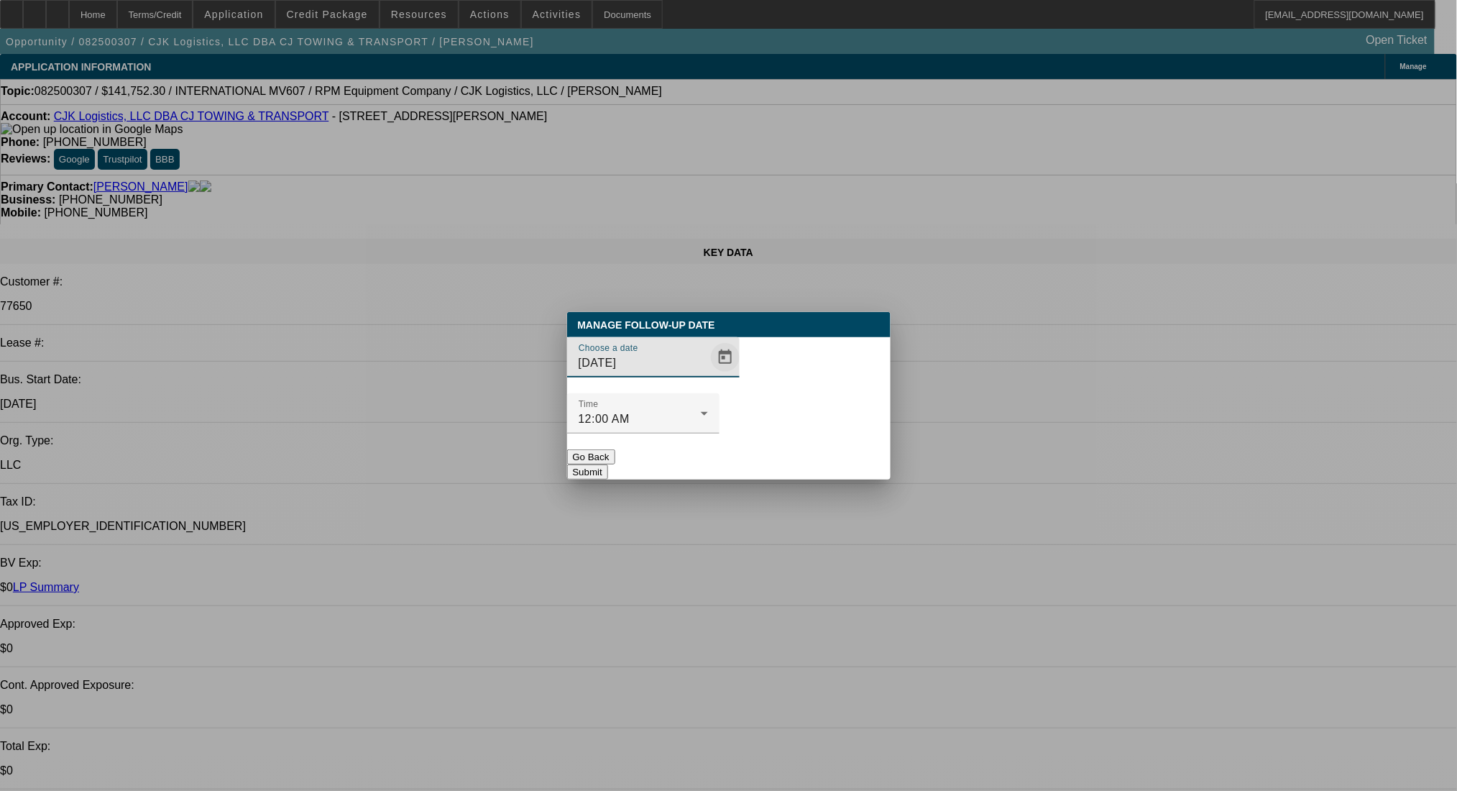
click at [708, 374] on span "Open calendar" at bounding box center [725, 357] width 34 height 34
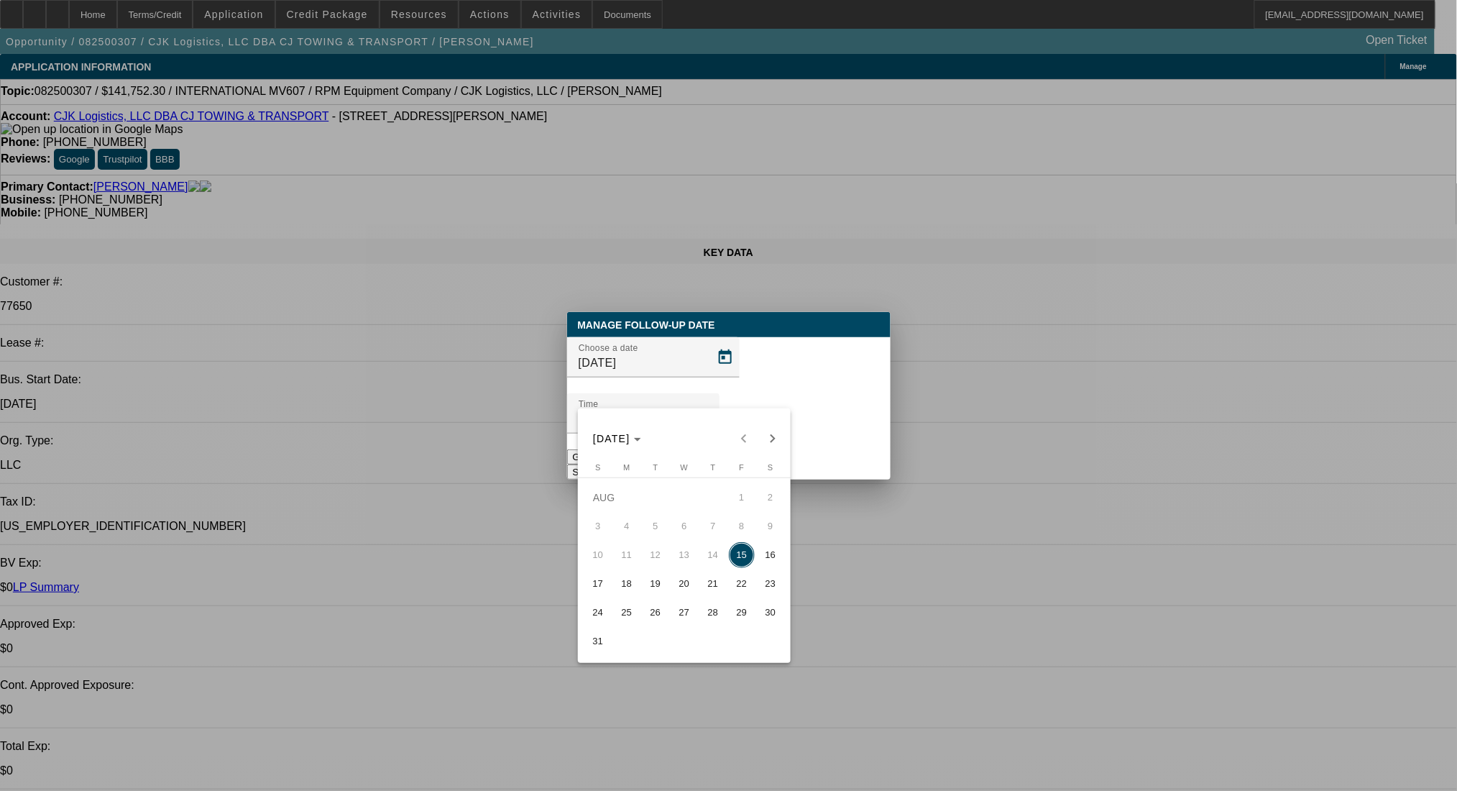
click at [622, 584] on span "18" at bounding box center [627, 584] width 26 height 26
type input "8/18/2025"
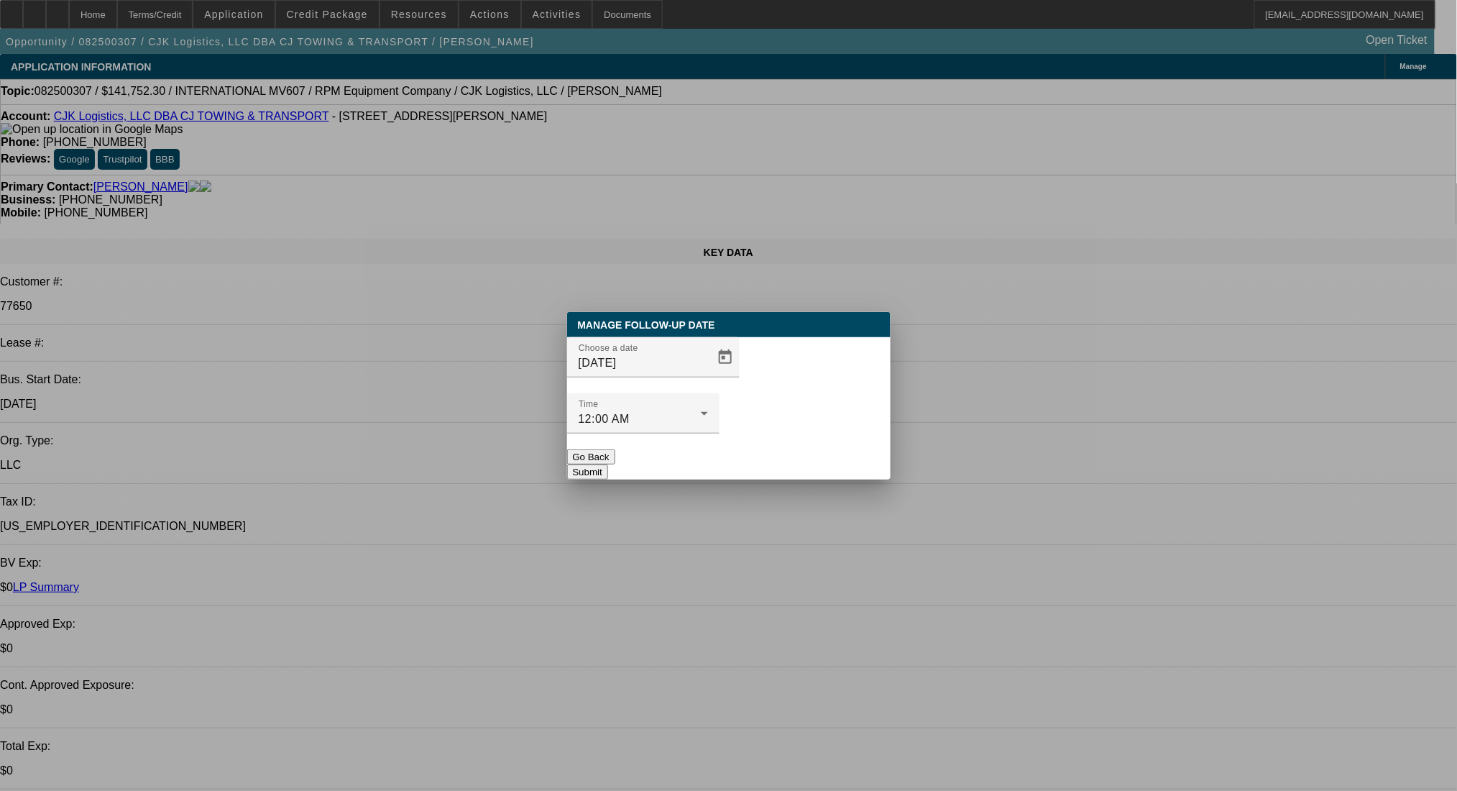
click at [608, 464] on button "Submit" at bounding box center [587, 471] width 41 height 15
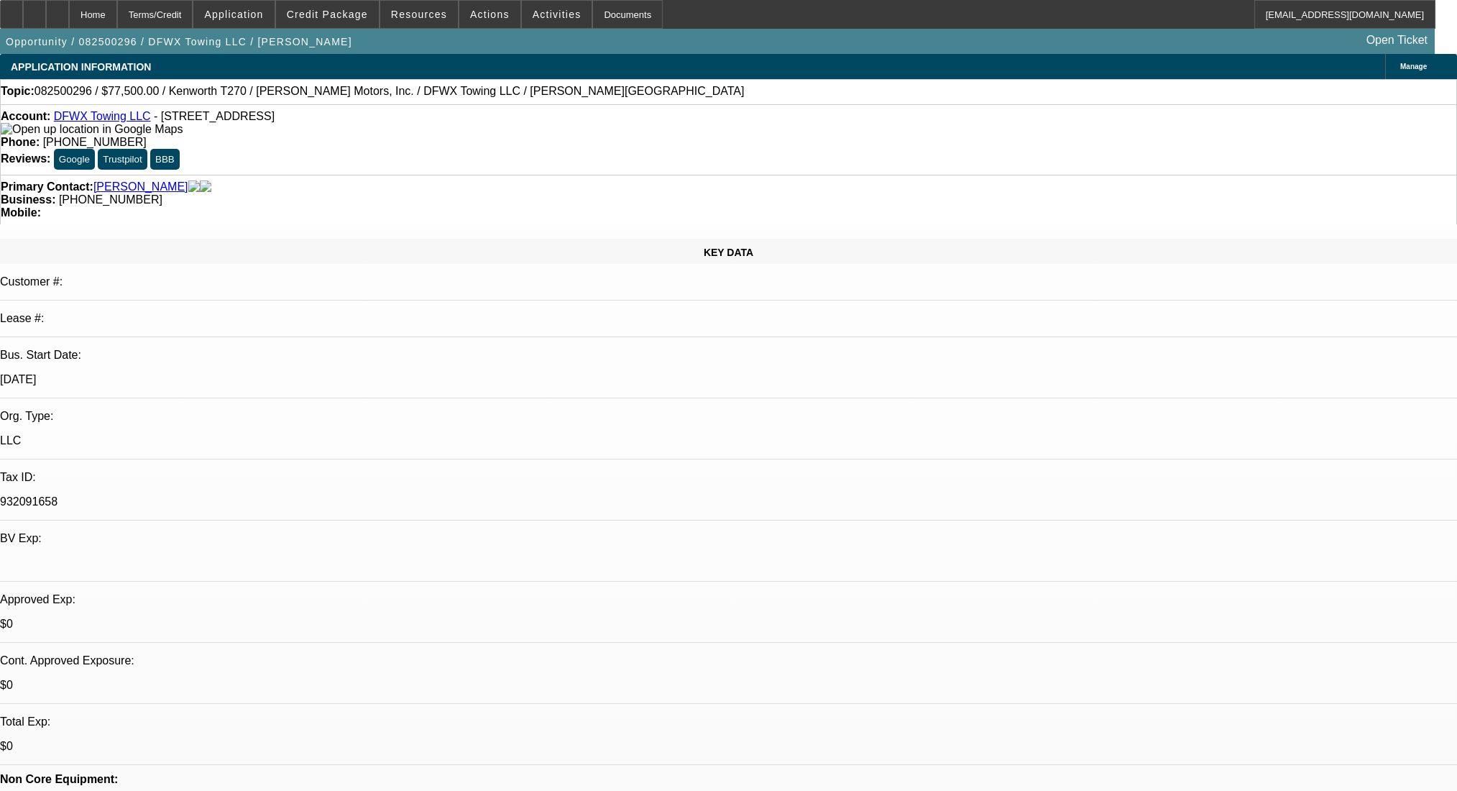
select select "0"
select select "2"
select select "0"
select select "6"
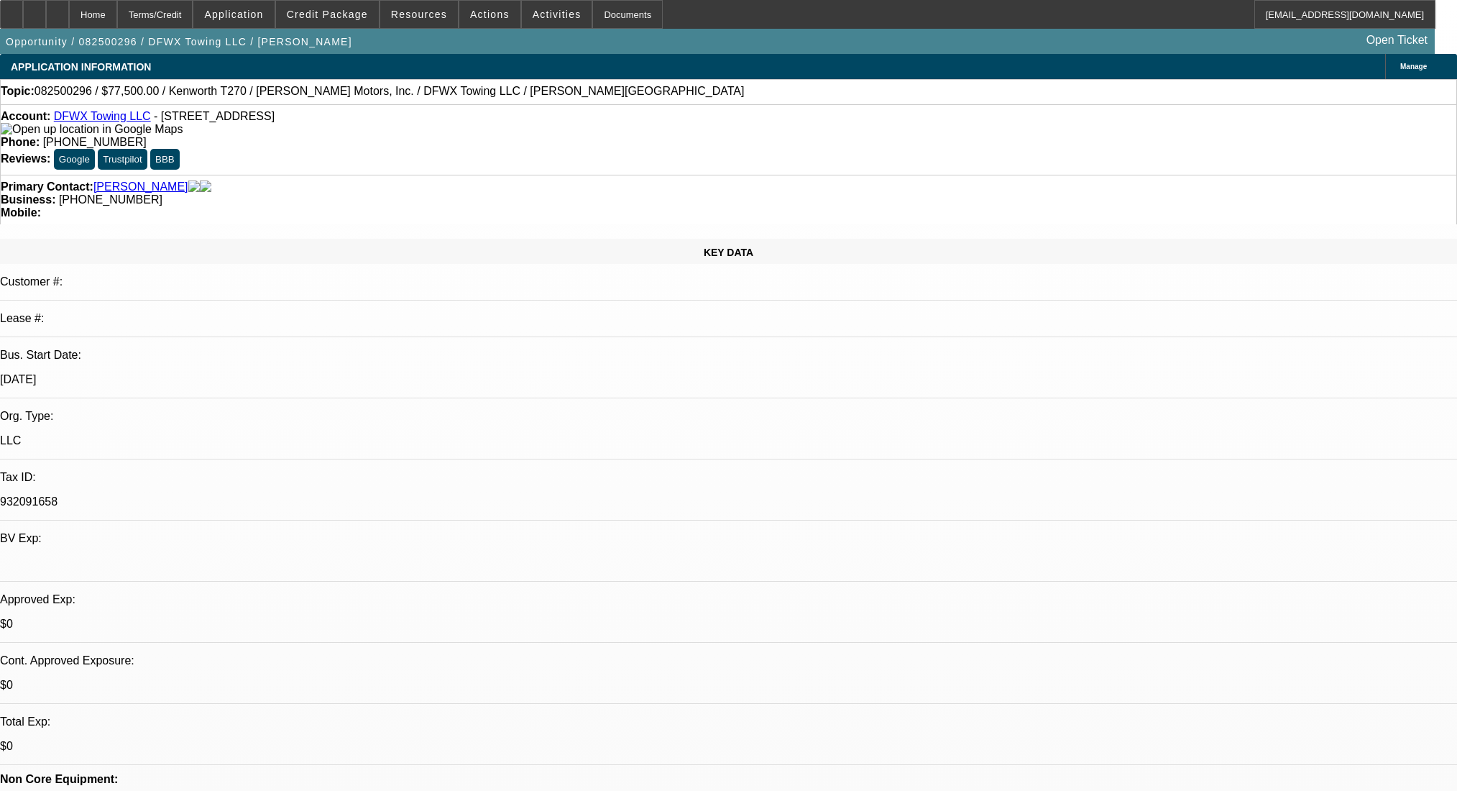
select select "0"
select select "2"
select select "0"
select select "6"
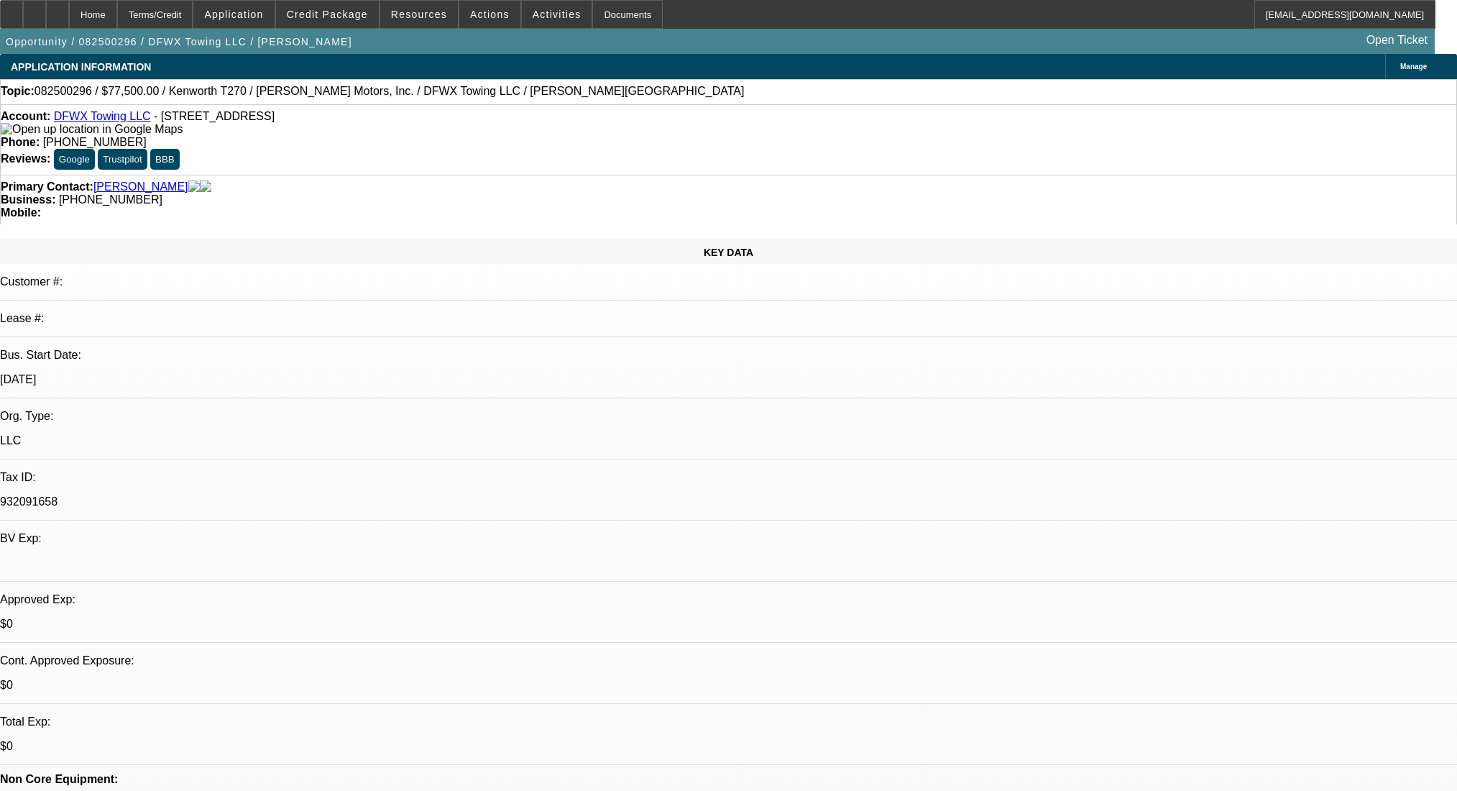
select select "0"
select select "2"
select select "0"
select select "6"
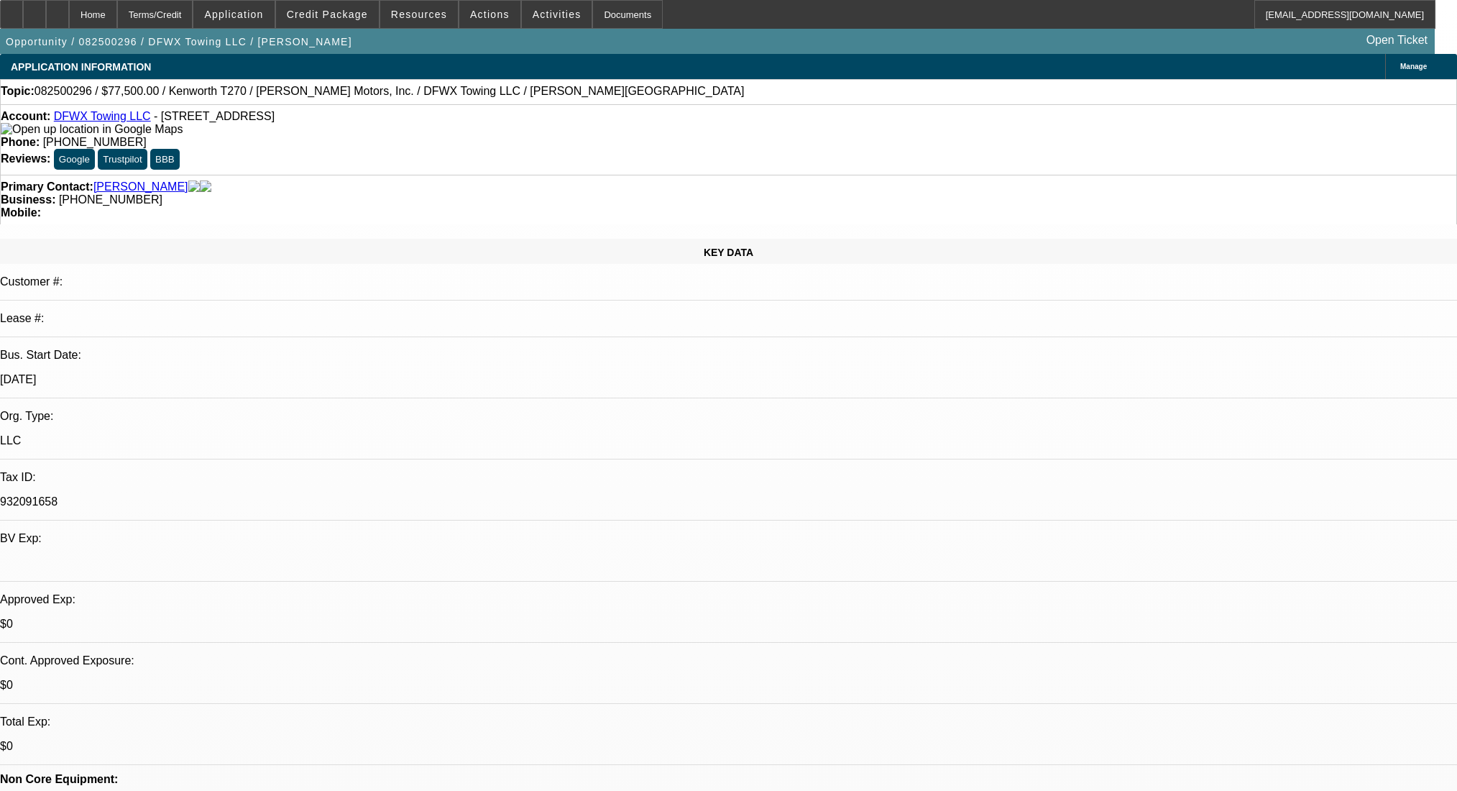
select select "0"
select select "2"
select select "0"
select select "6"
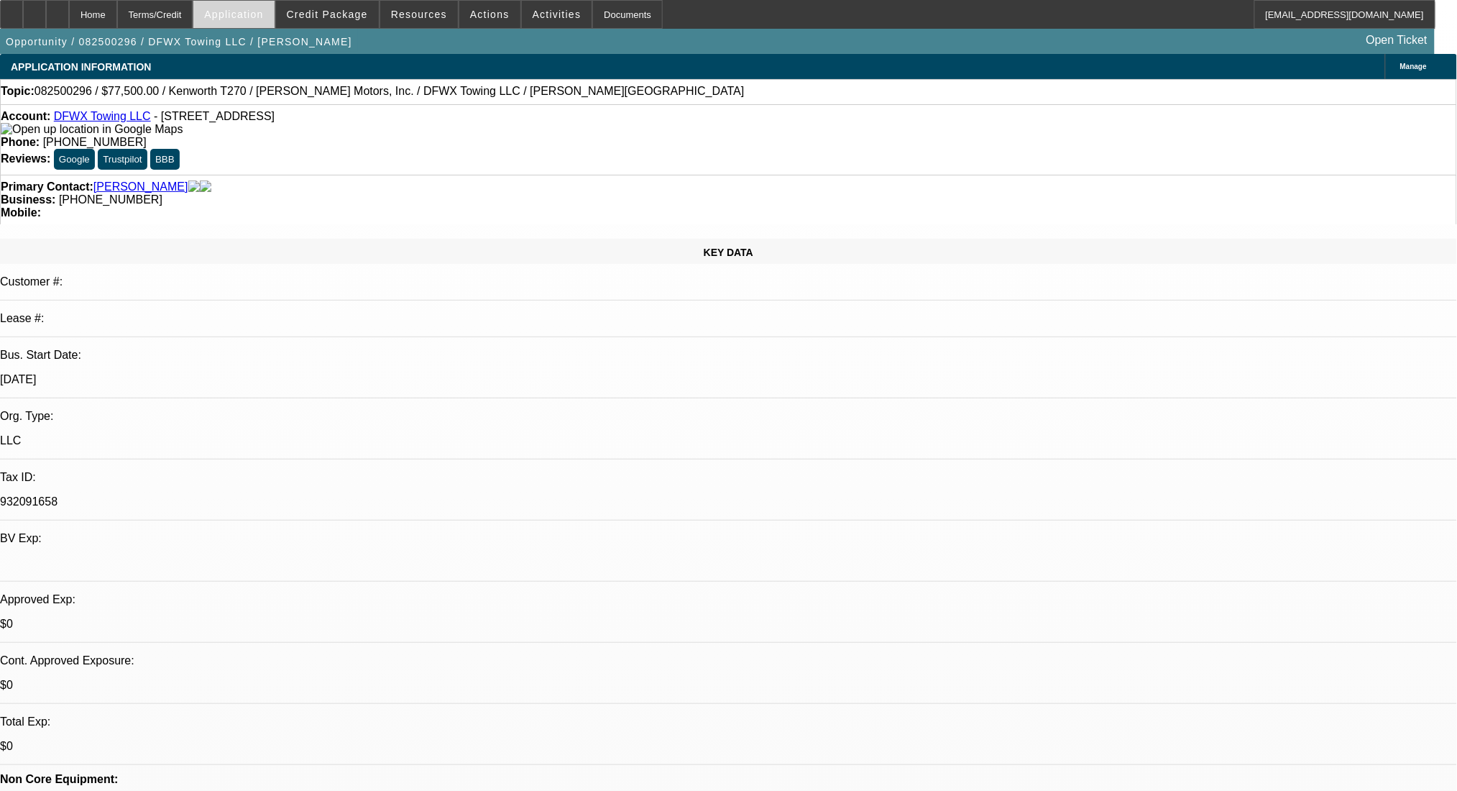
scroll to position [383, 0]
click at [193, 11] on div "Terms/Credit" at bounding box center [155, 14] width 76 height 29
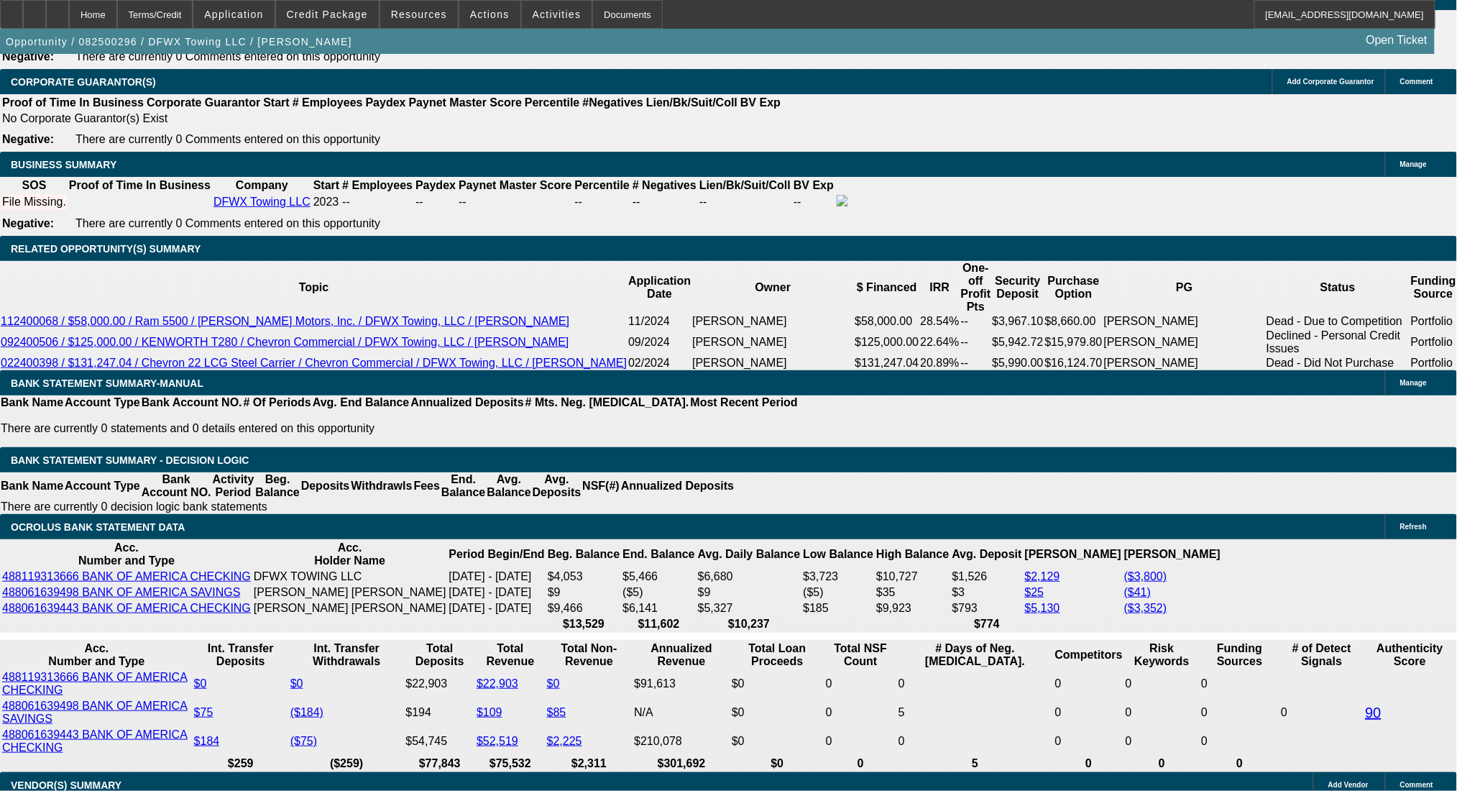
scroll to position [2239, 0]
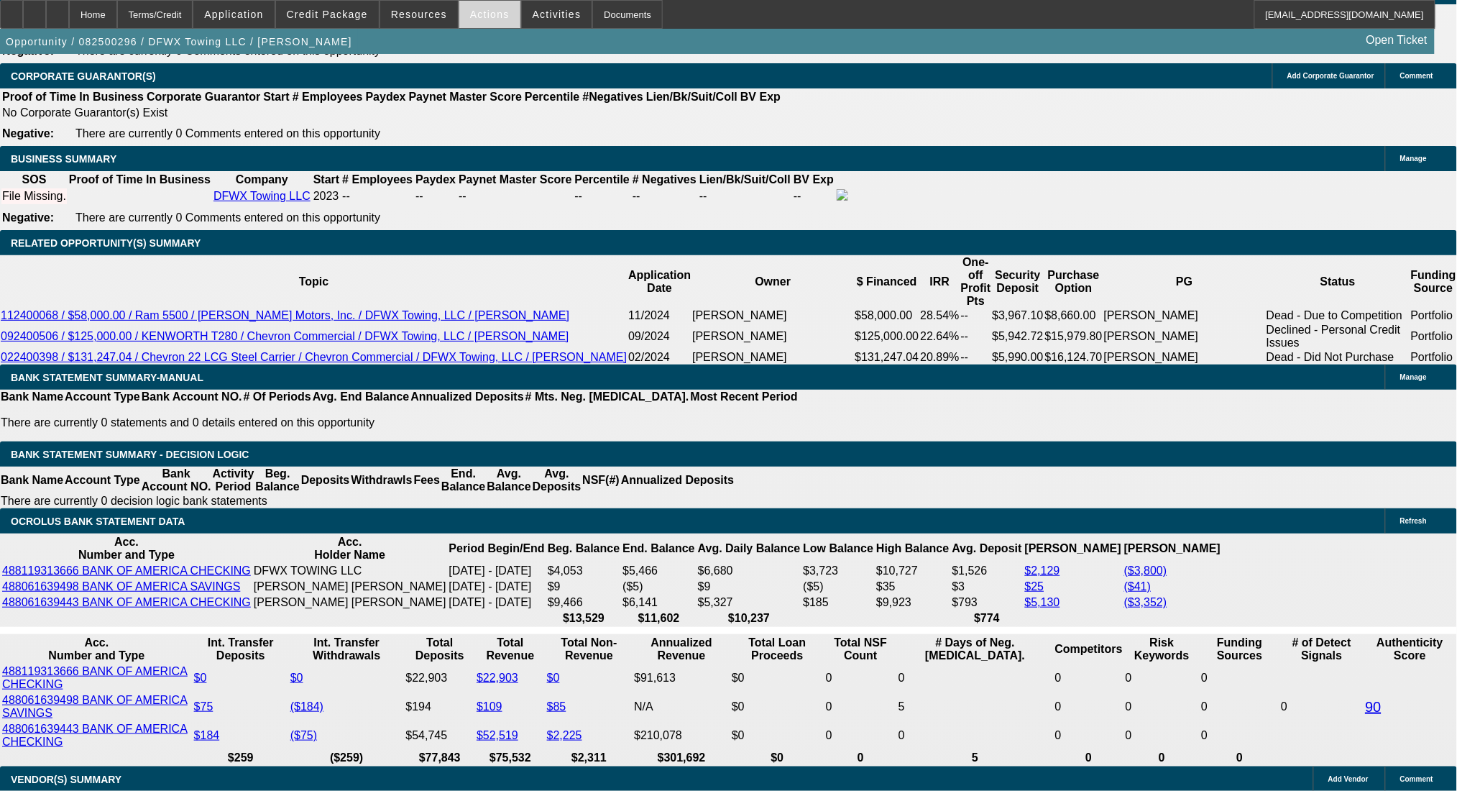
click at [474, 9] on span "Actions" at bounding box center [490, 14] width 40 height 11
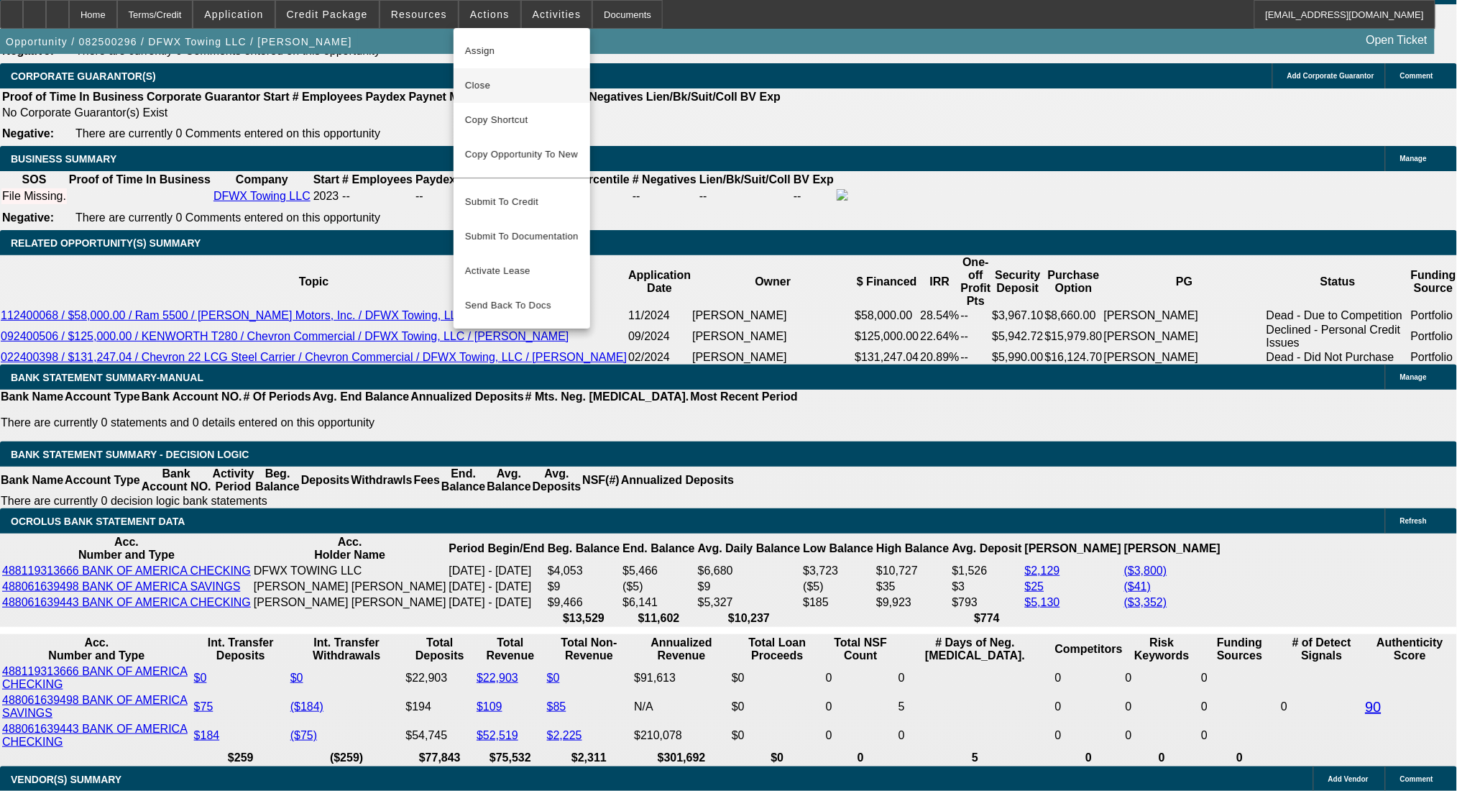
click at [522, 99] on button "Close" at bounding box center [522, 85] width 137 height 34
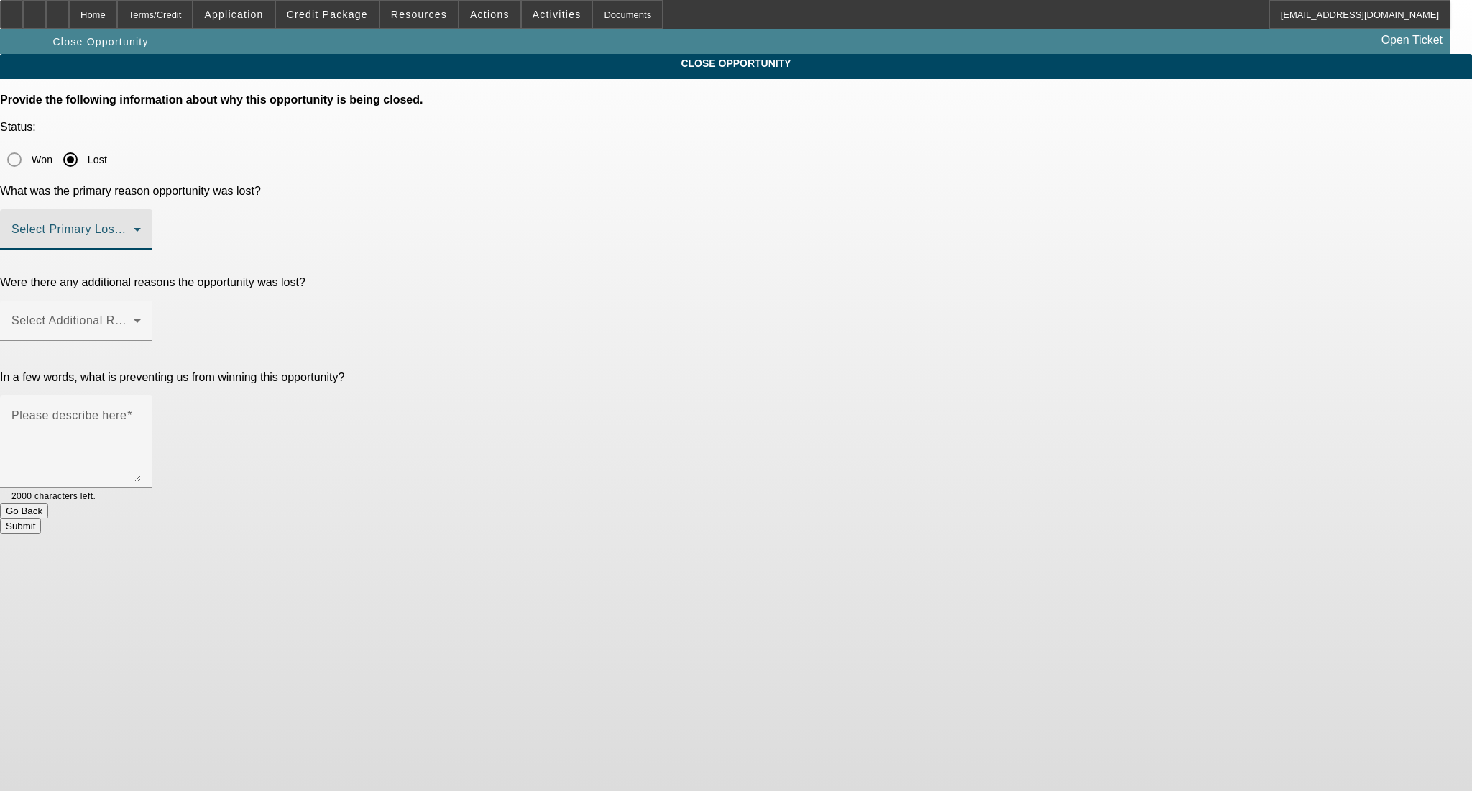
click at [134, 226] on span at bounding box center [72, 234] width 122 height 17
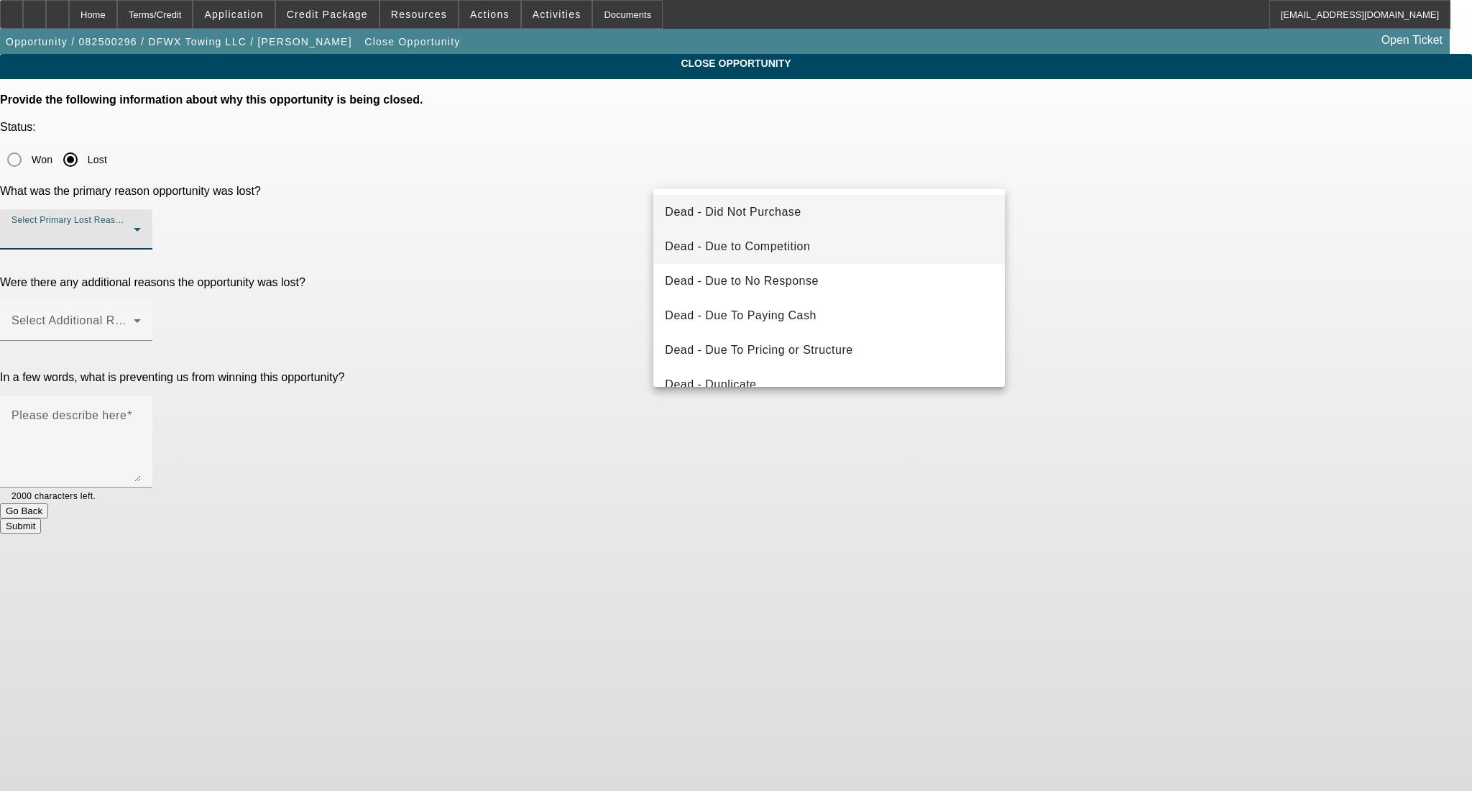
click at [811, 255] on mat-option "Dead - Due to Competition" at bounding box center [828, 246] width 351 height 34
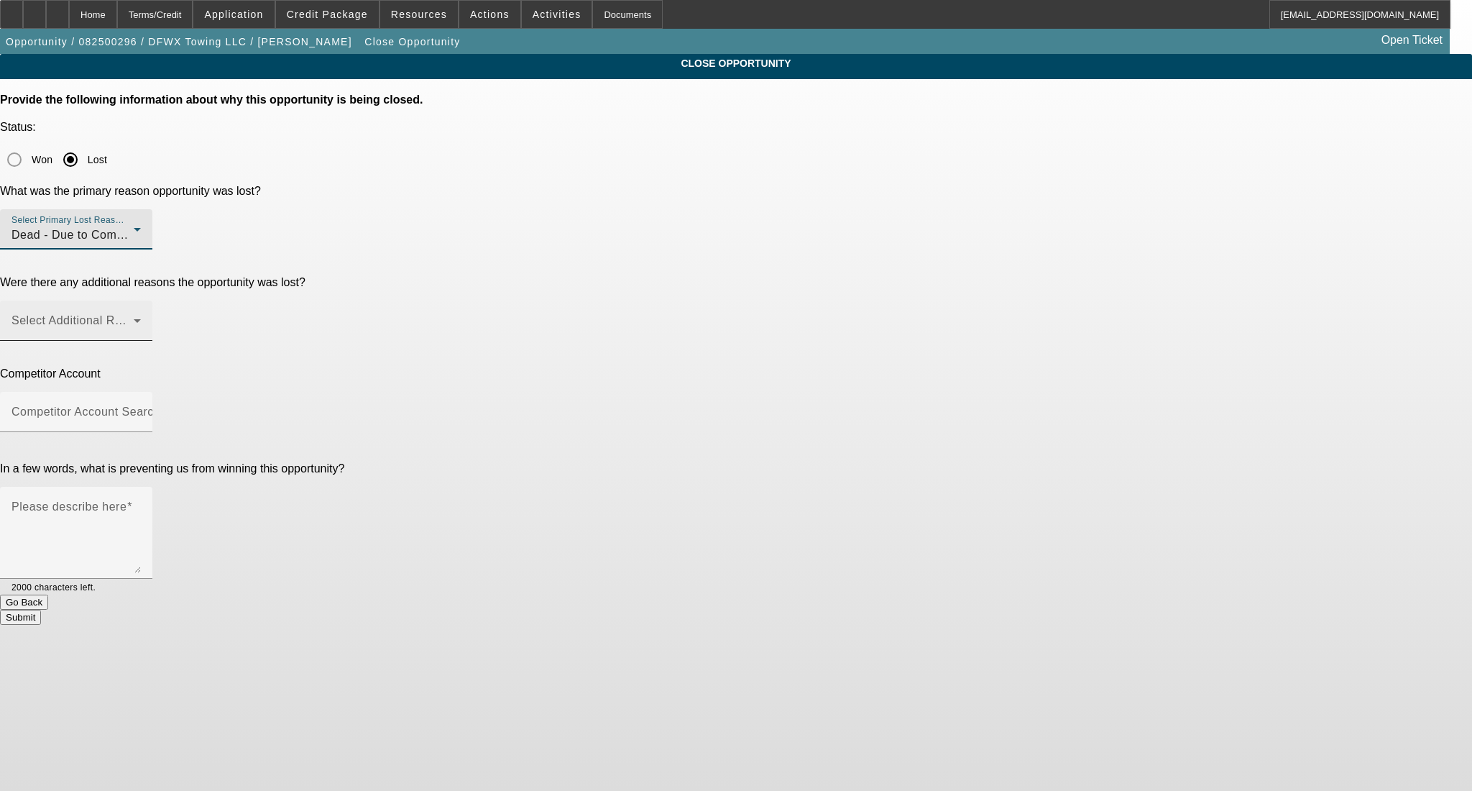
click at [134, 318] on span at bounding box center [72, 326] width 122 height 17
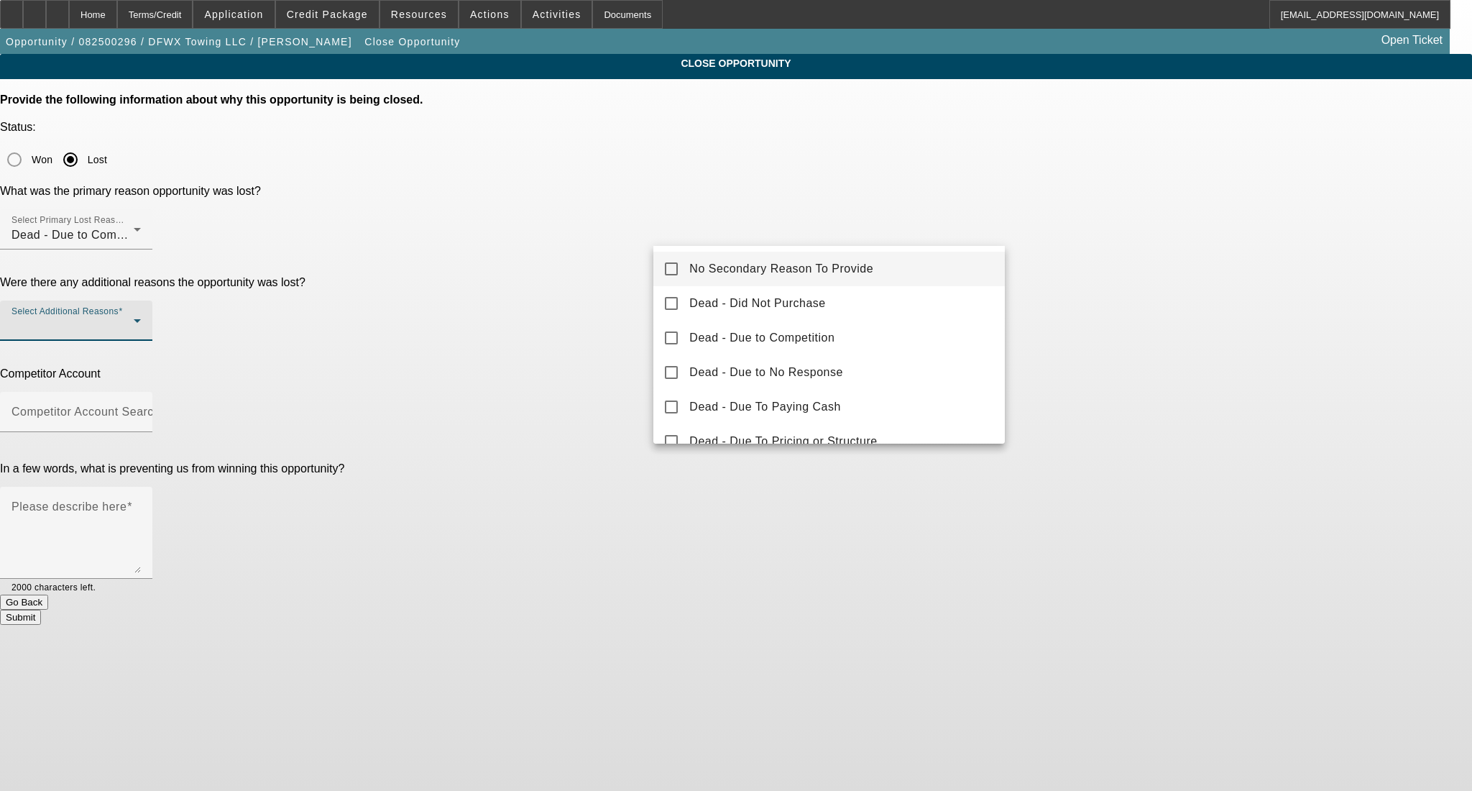
click at [794, 264] on span "No Secondary Reason To Provide" at bounding box center [781, 268] width 184 height 17
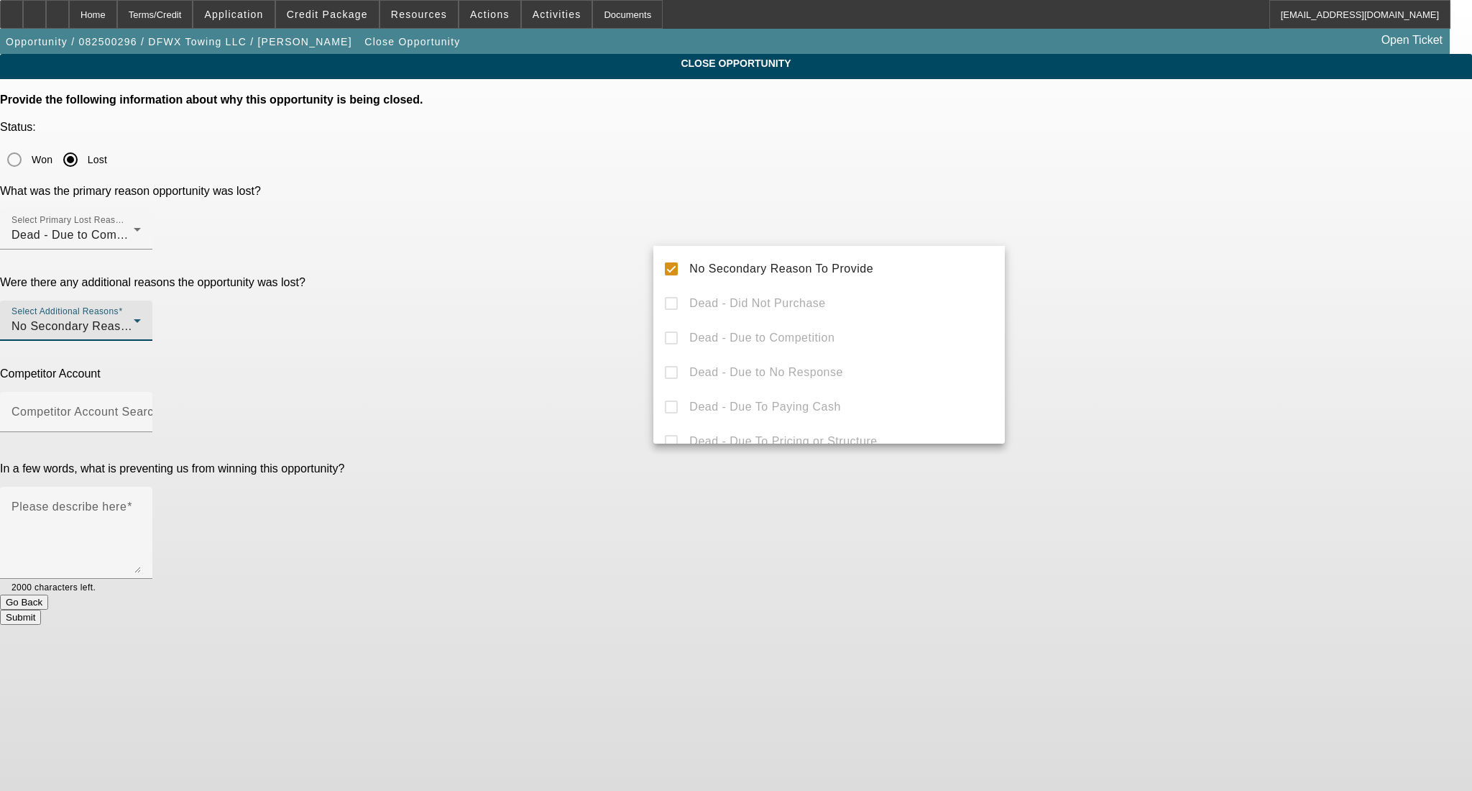
click at [1100, 242] on div at bounding box center [736, 395] width 1472 height 791
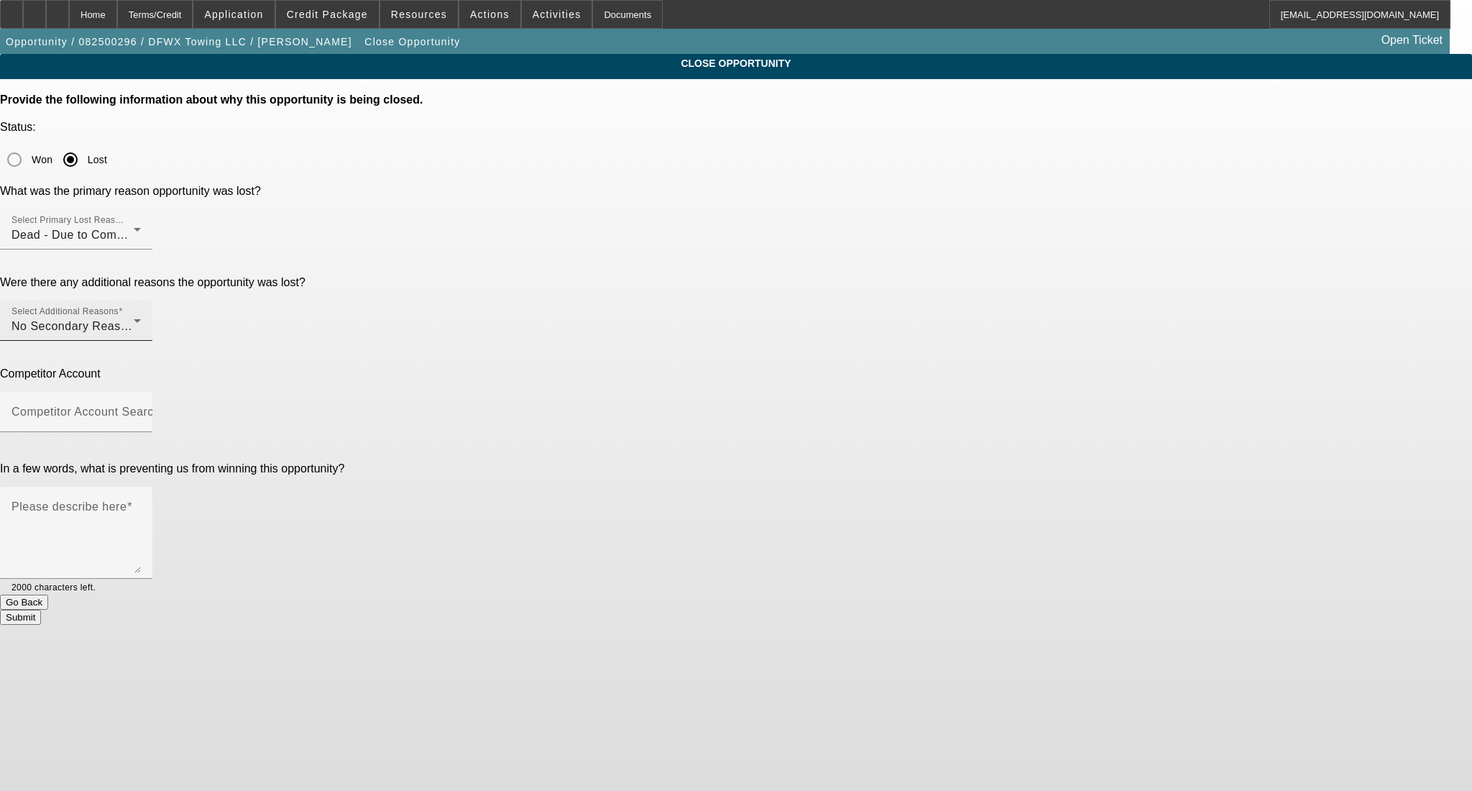
click at [134, 318] on div "No Secondary Reason To Provide" at bounding box center [72, 326] width 122 height 17
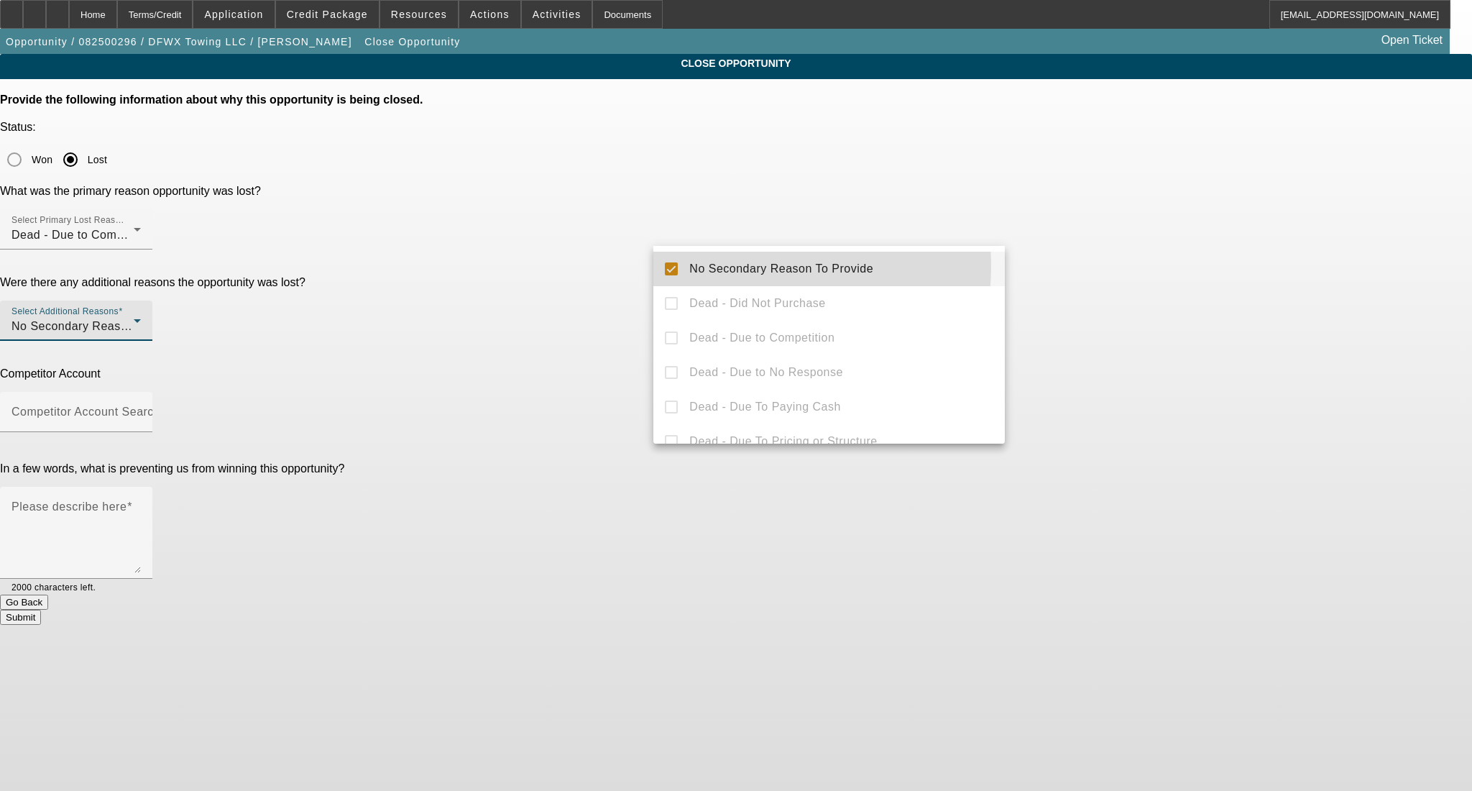
click at [742, 266] on span "No Secondary Reason To Provide" at bounding box center [781, 268] width 184 height 17
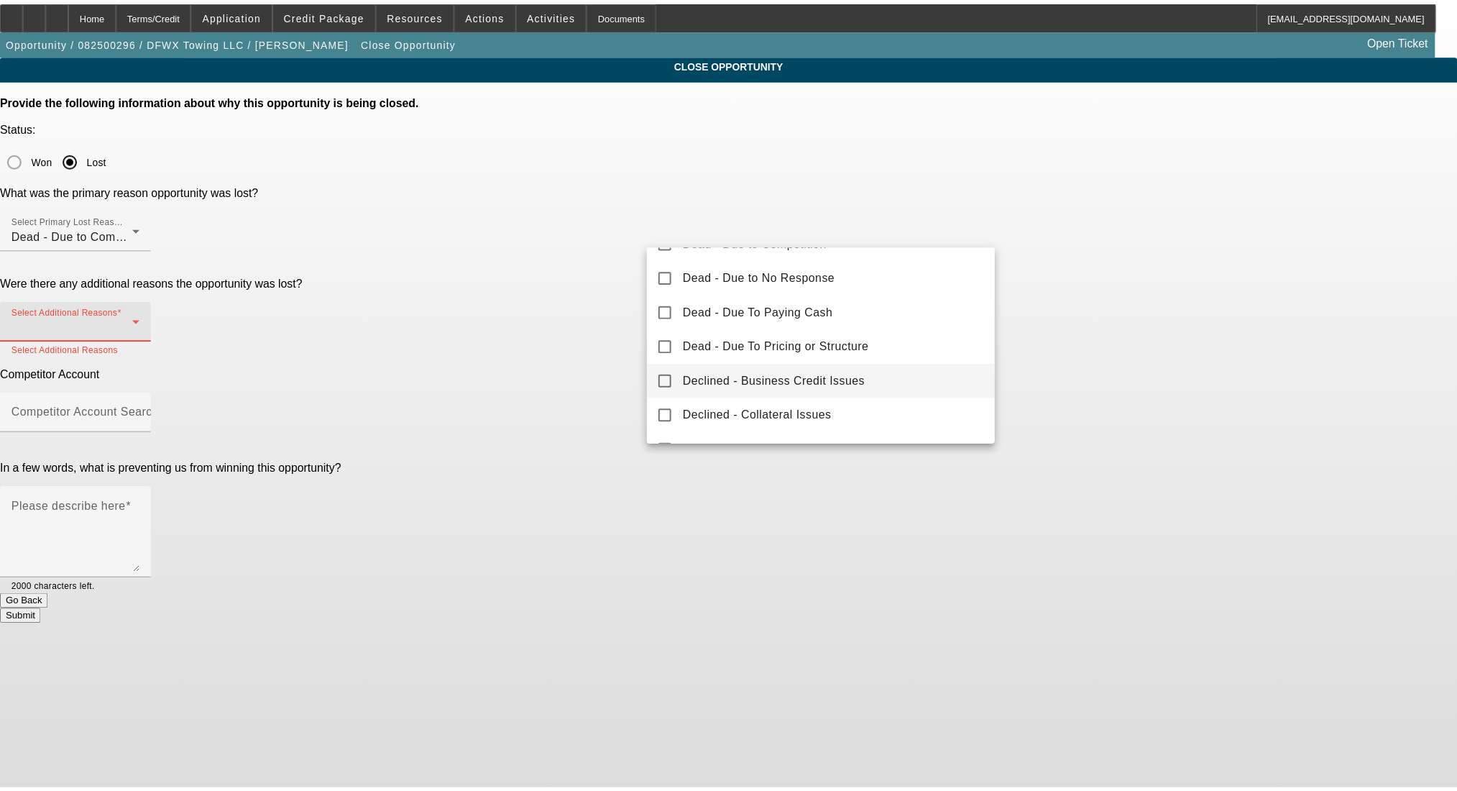
scroll to position [158, 0]
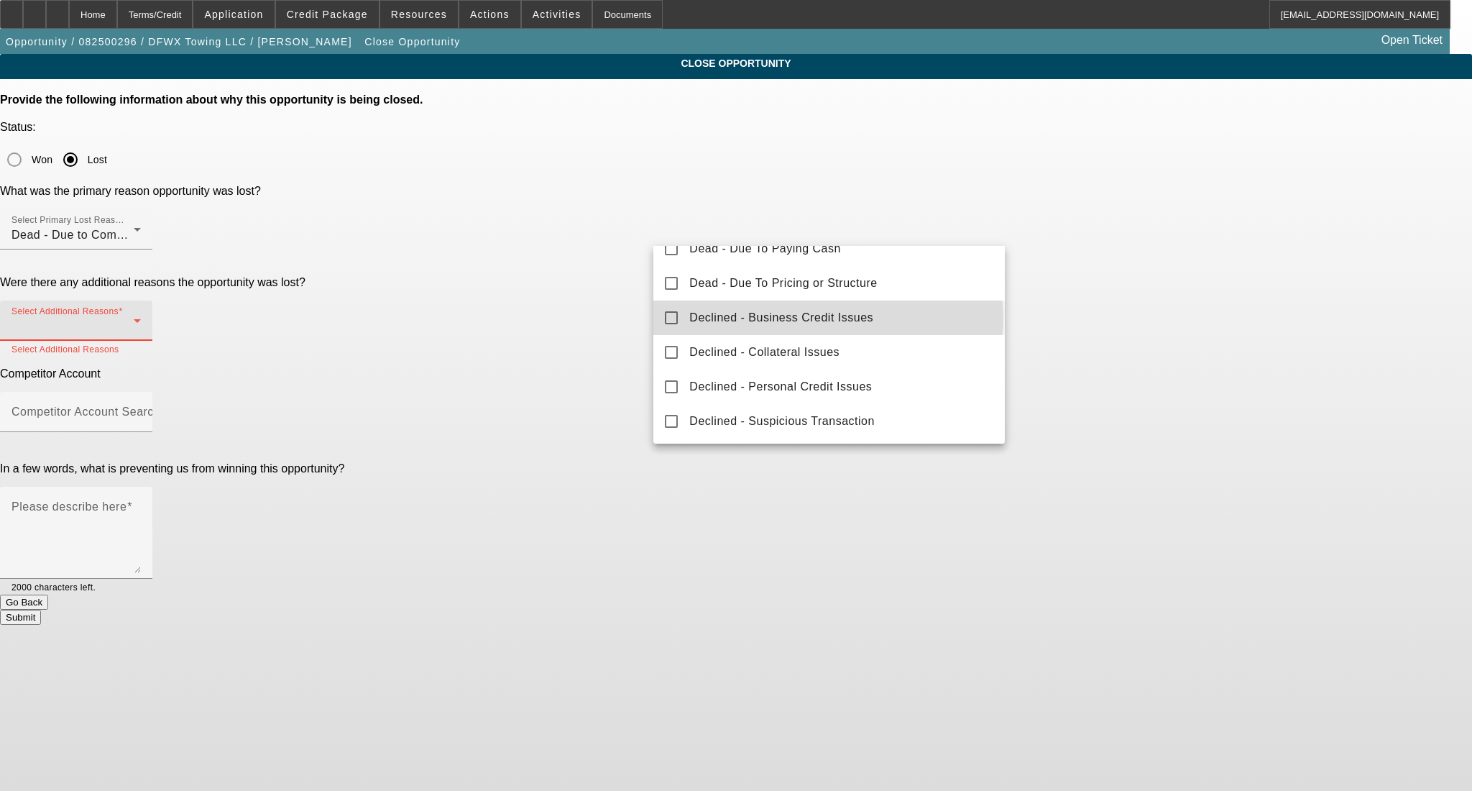
click at [828, 316] on span "Declined - Business Credit Issues" at bounding box center [781, 317] width 184 height 17
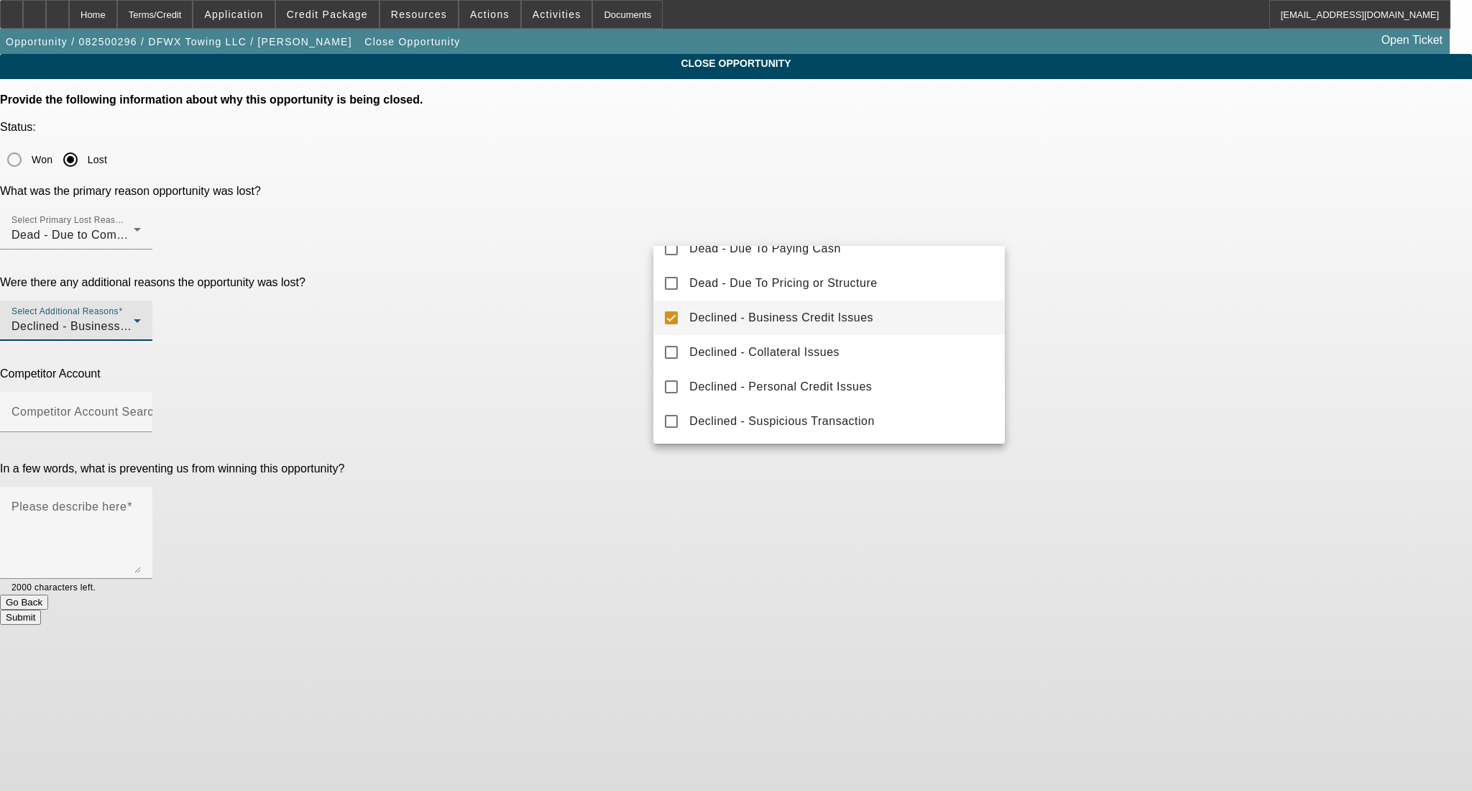
click at [1136, 281] on div at bounding box center [736, 395] width 1472 height 791
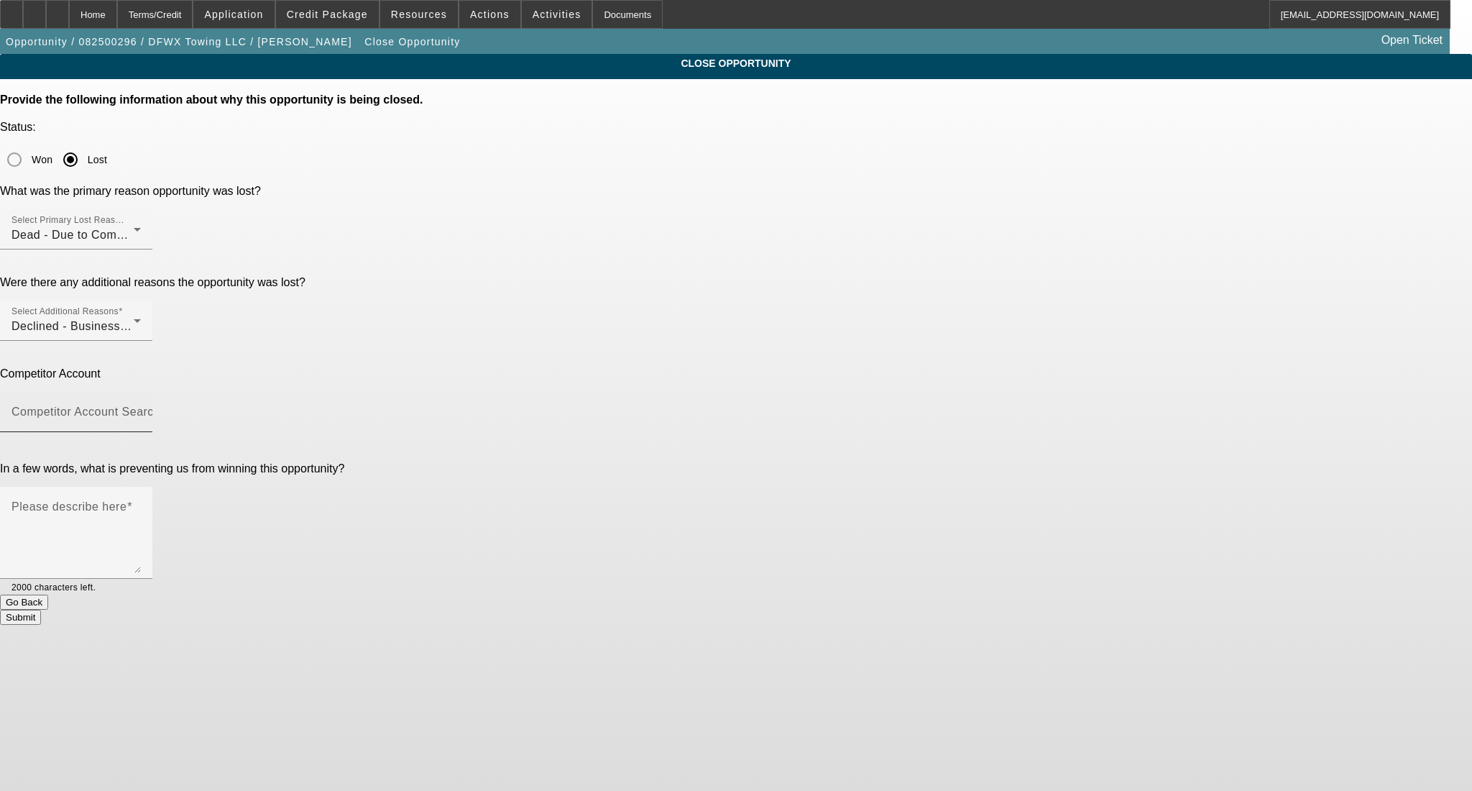
click at [160, 405] on mat-label "Competitor Account Search" at bounding box center [85, 411] width 149 height 12
click at [141, 409] on input "Competitor Account Search" at bounding box center [75, 417] width 129 height 17
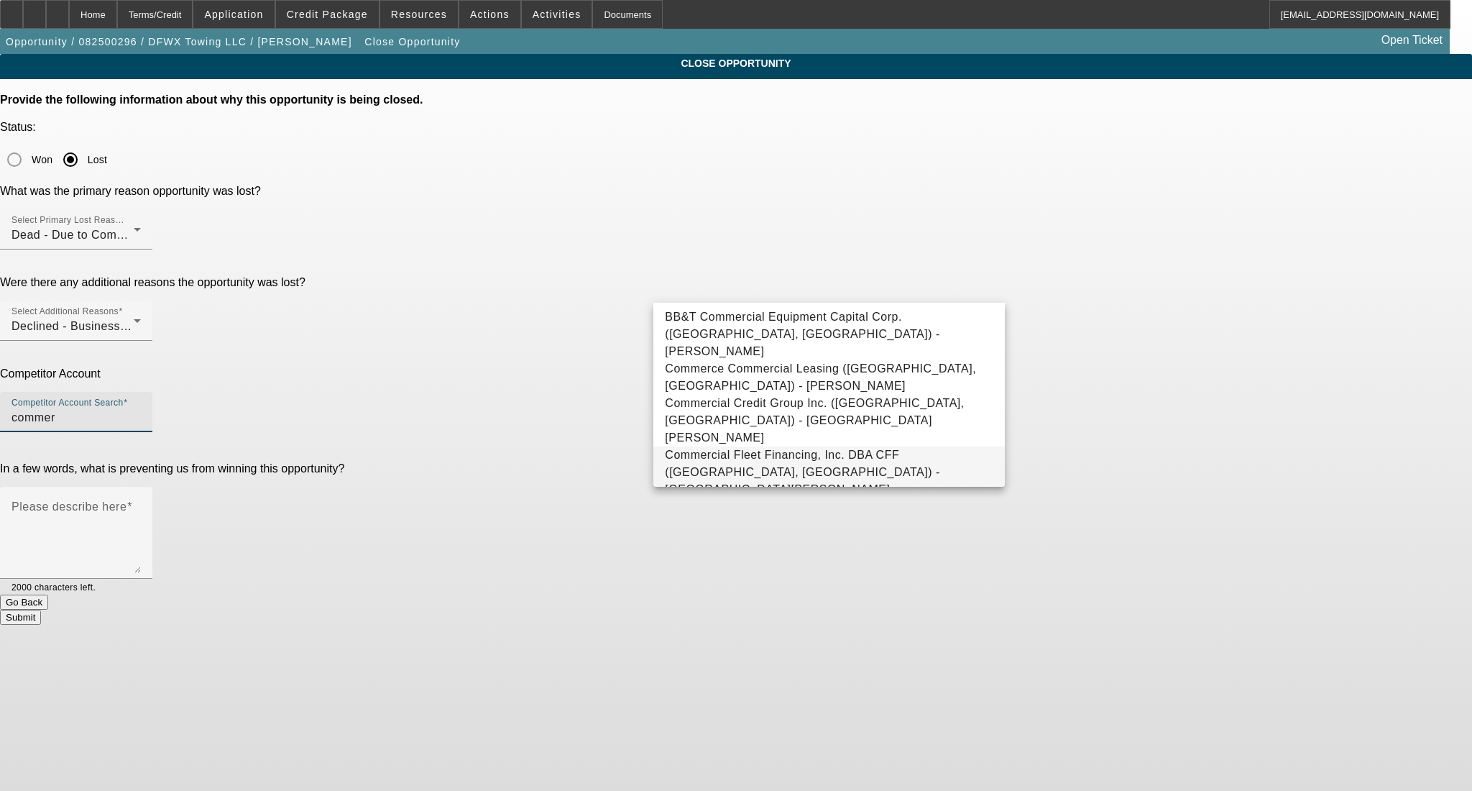
click at [773, 448] on span "Commercial Fleet Financing, Inc. DBA CFF (Carrollton, TX) - Manero, Matt" at bounding box center [802, 471] width 275 height 47
type input "Commercial Fleet Financing, Inc. DBA CFF (Carrollton, TX) - Manero, Matt"
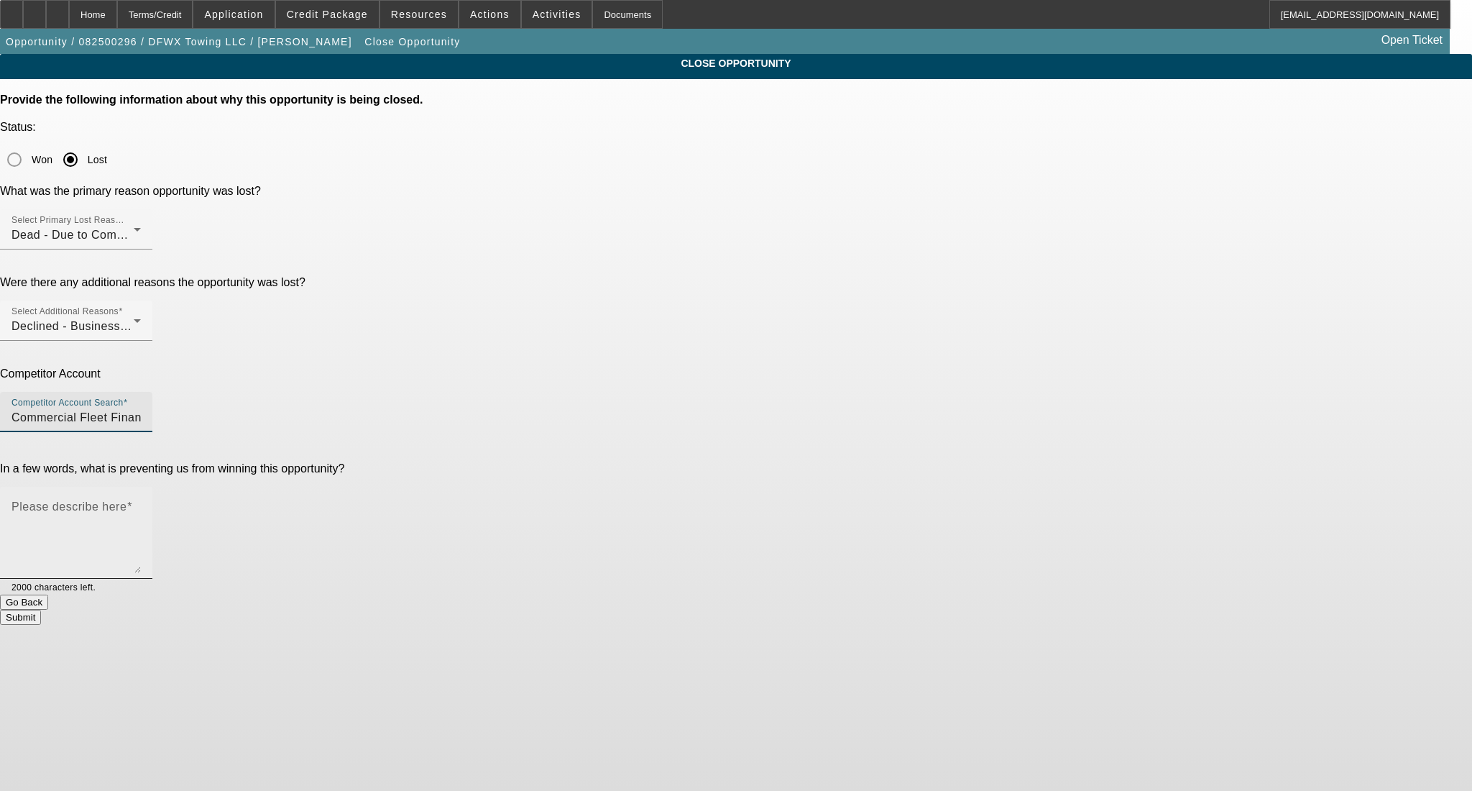
click at [141, 504] on textarea "Please describe here" at bounding box center [75, 538] width 129 height 69
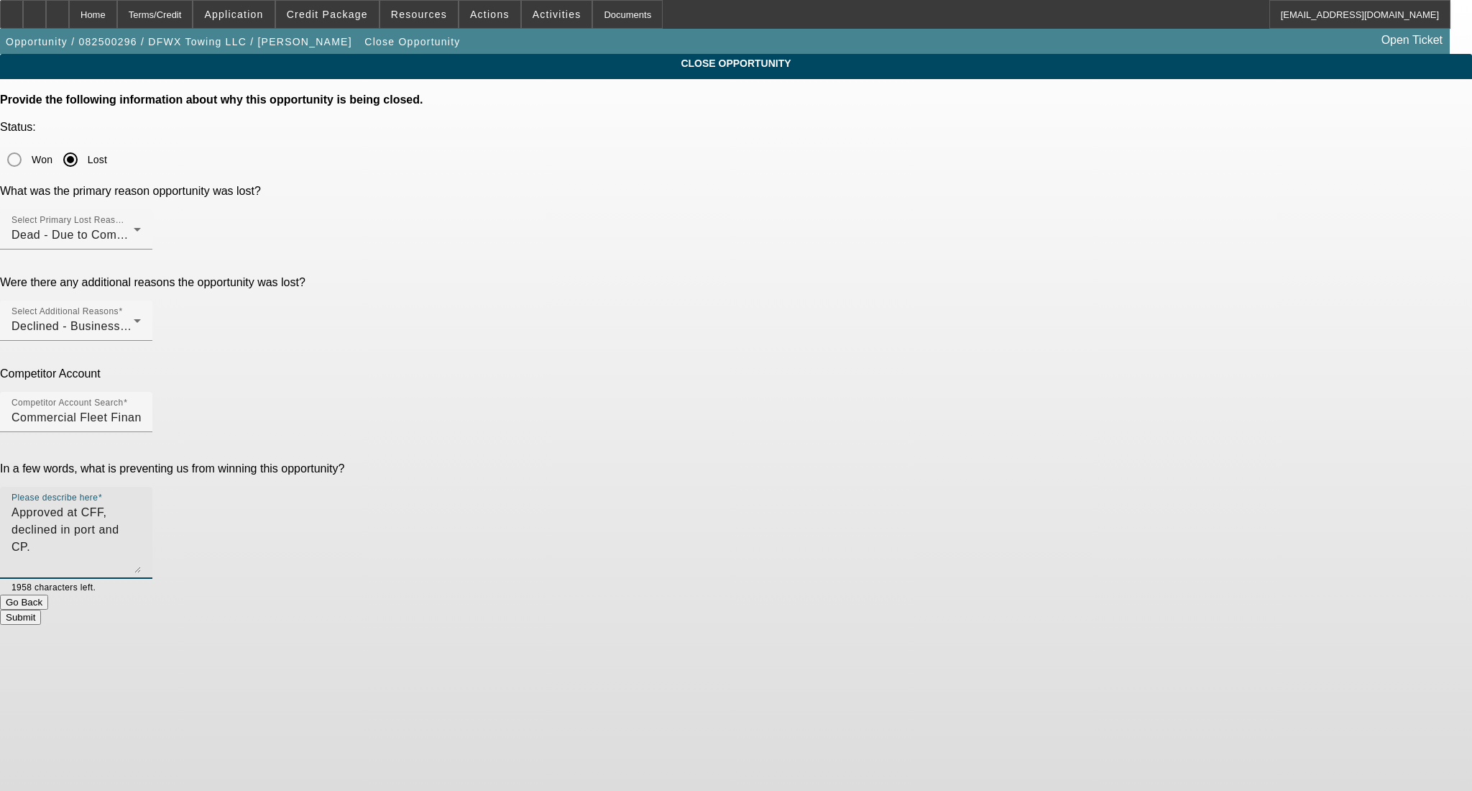
type textarea "Approved at CFF, declined in port and CP."
click at [41, 609] on button "Submit" at bounding box center [20, 616] width 41 height 15
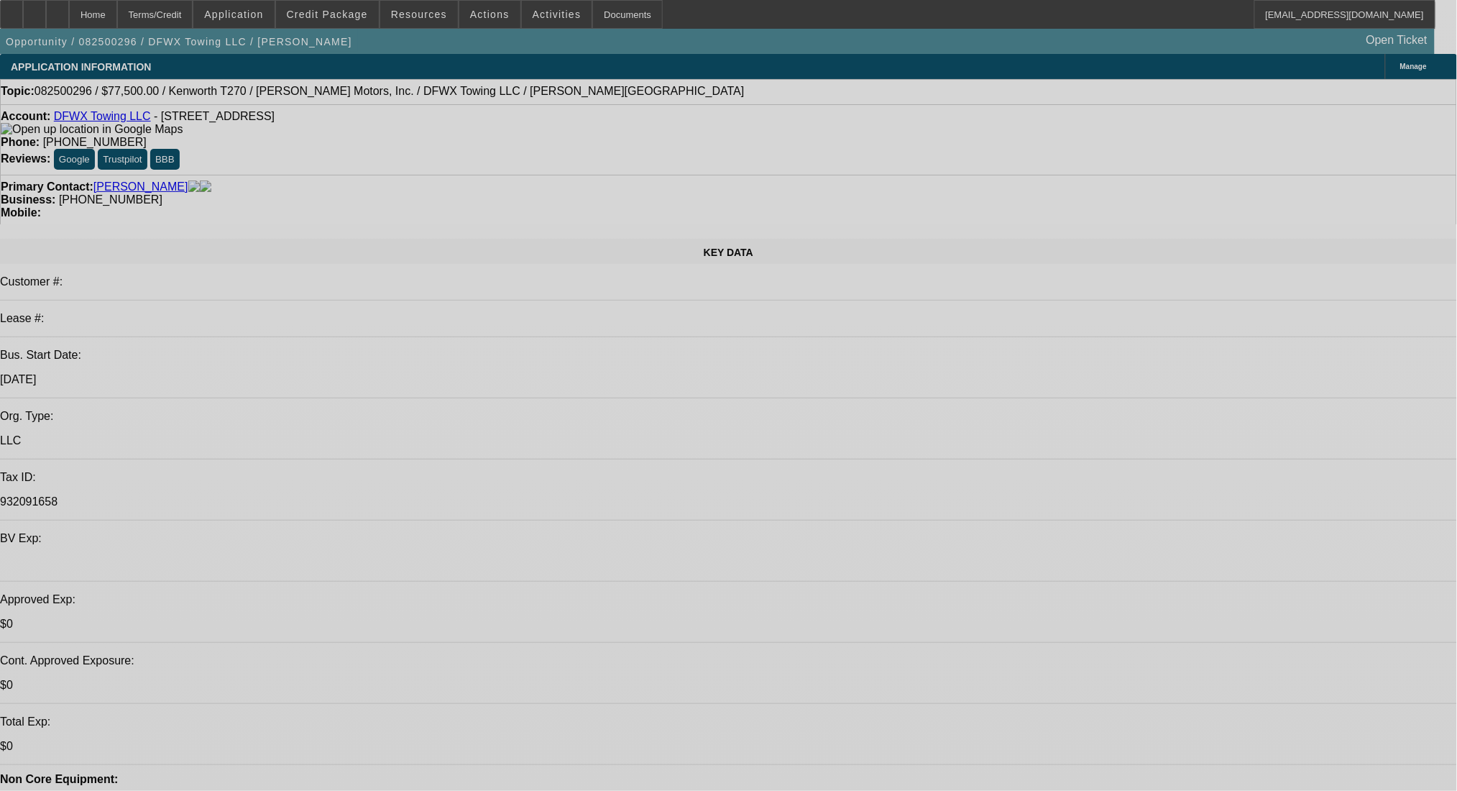
select select "0"
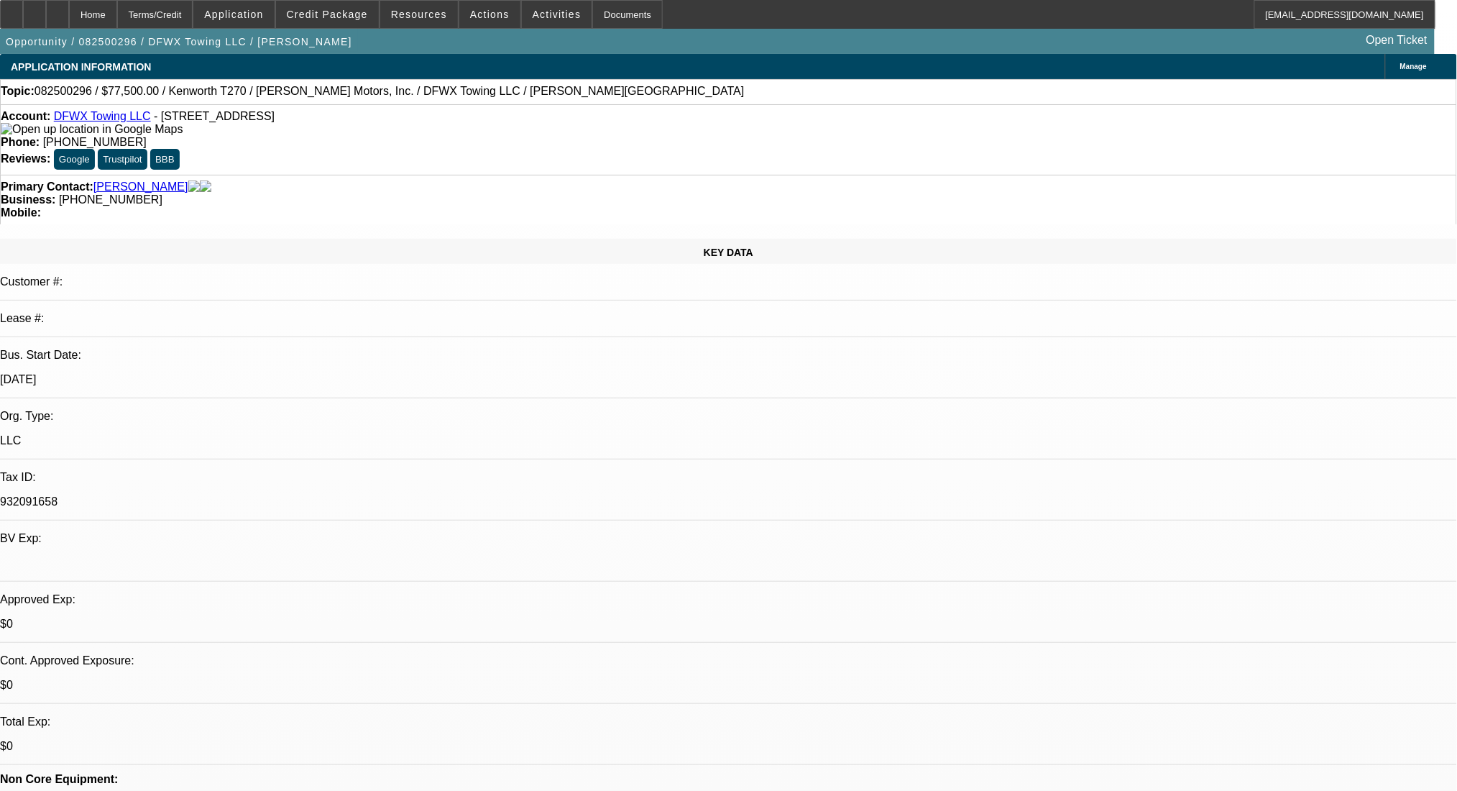
select select "2"
select select "0"
select select "6"
select select "0"
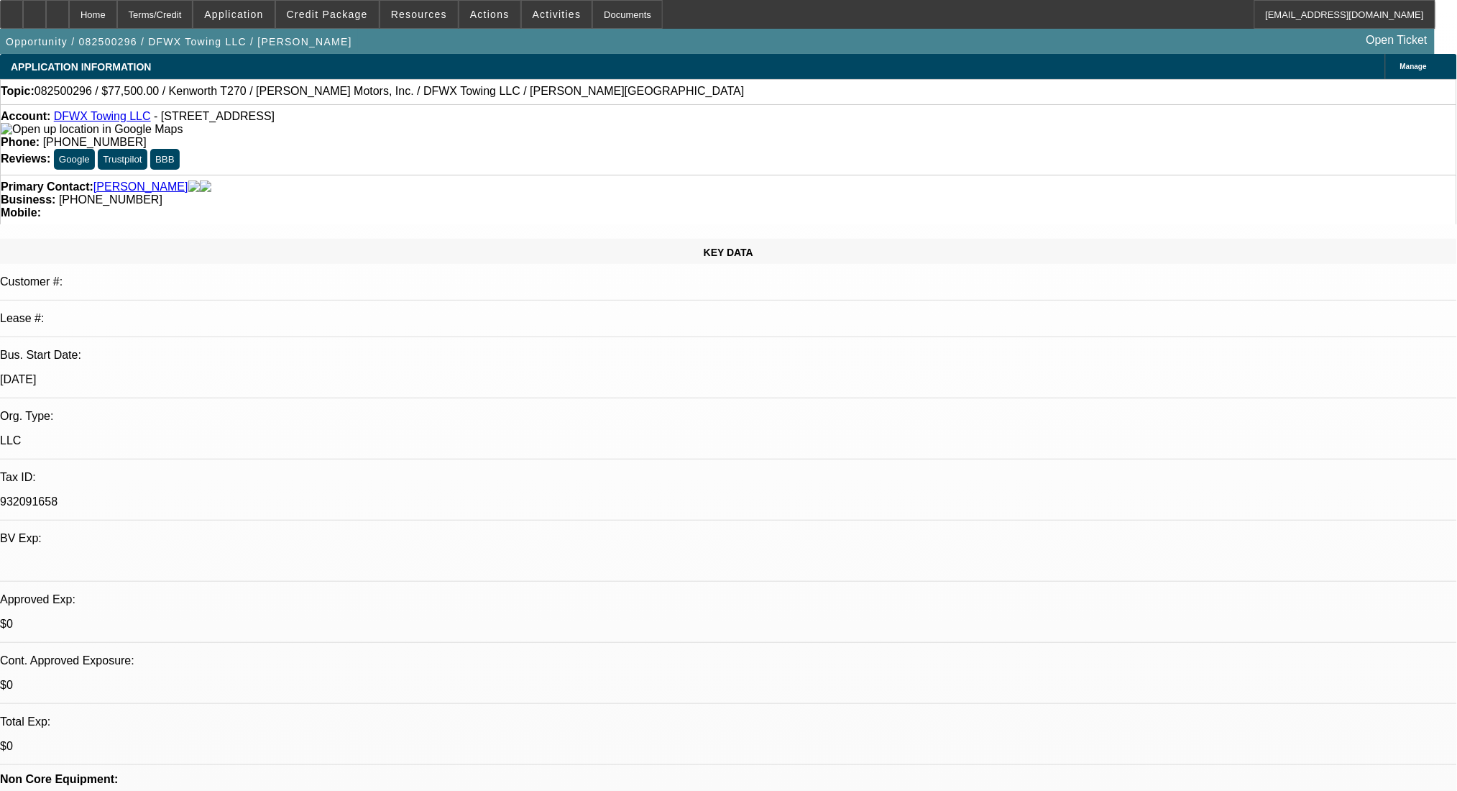
select select "2"
select select "0"
select select "6"
select select "0"
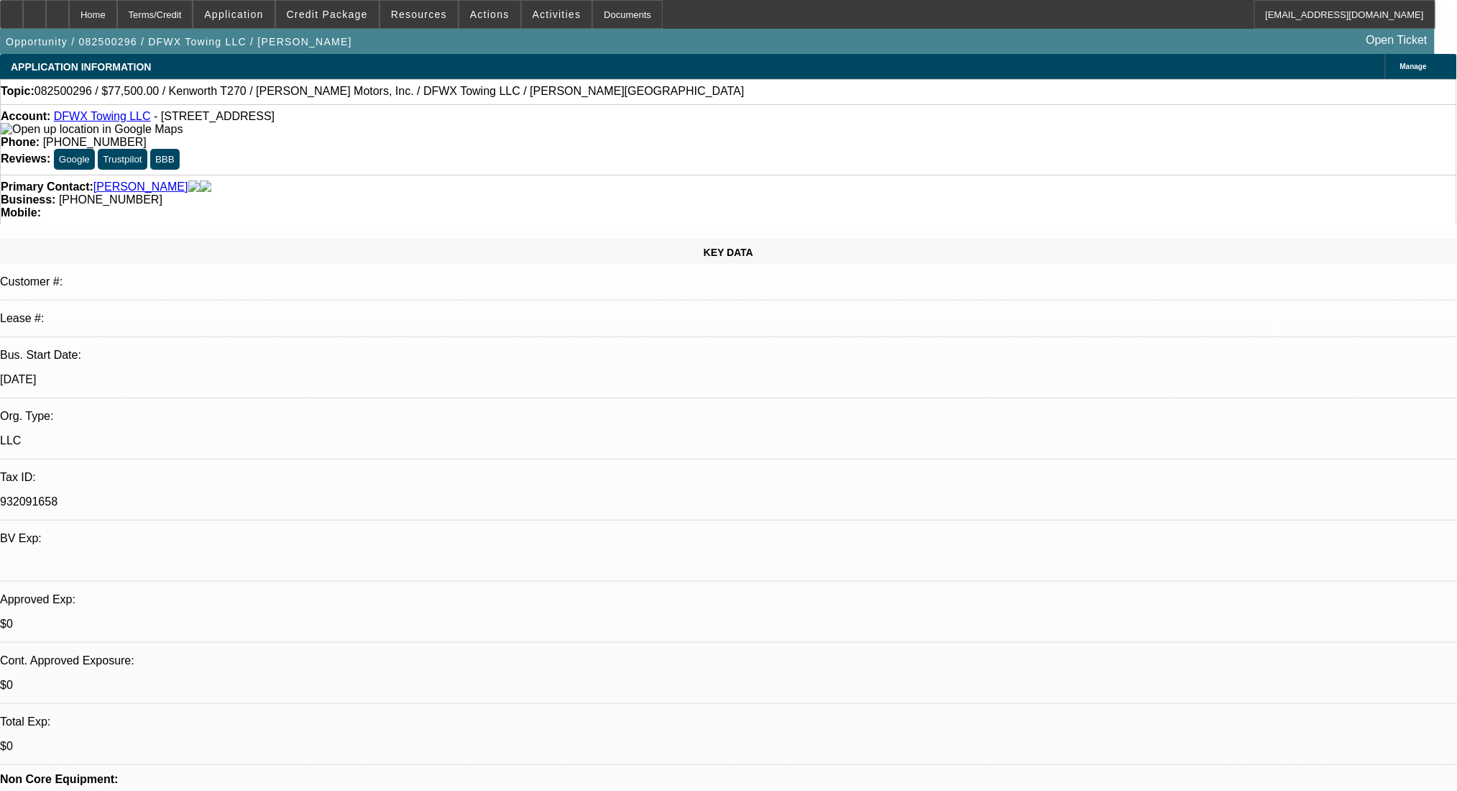
select select "2"
select select "0"
select select "6"
select select "0"
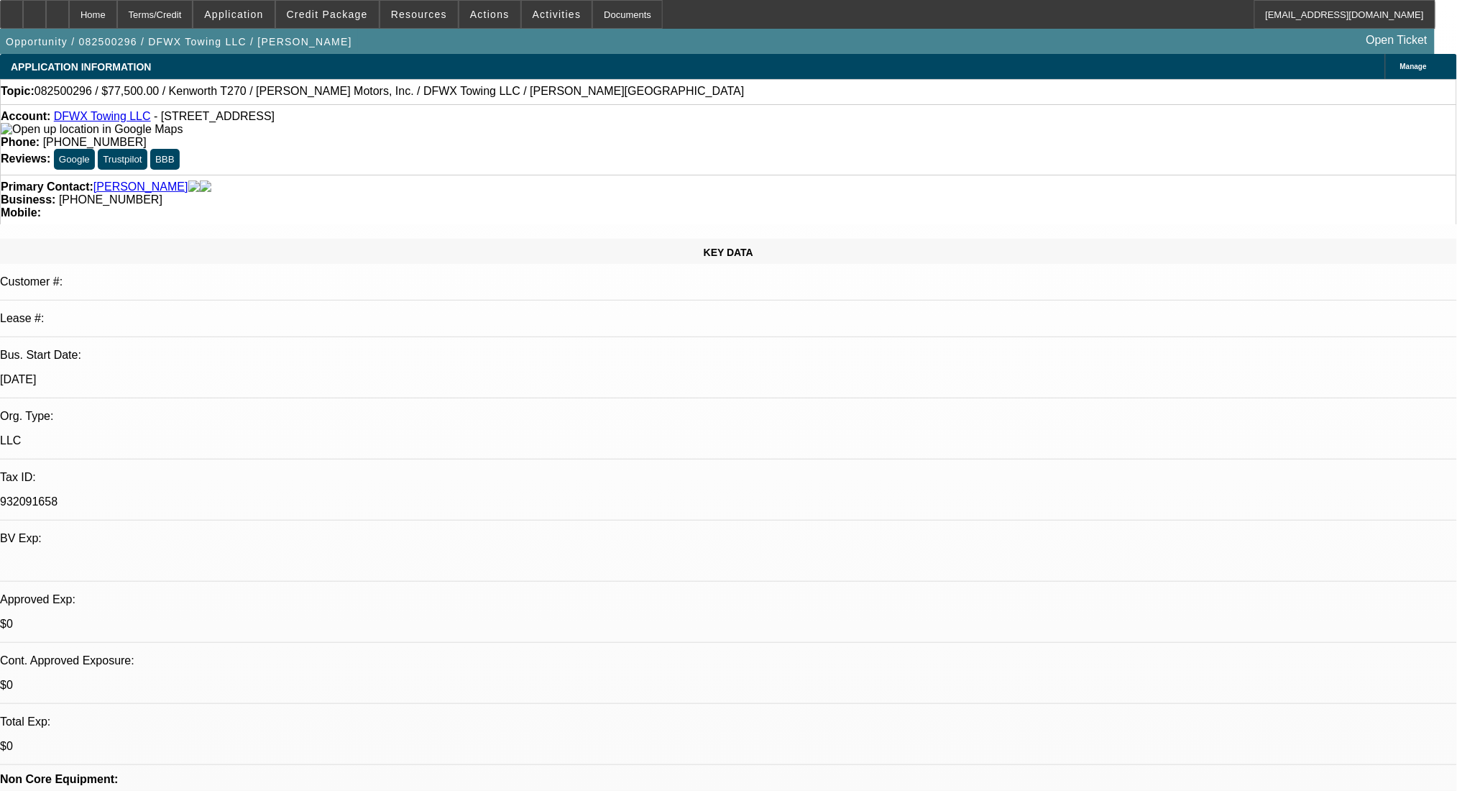
select select "2"
select select "0"
select select "6"
click at [118, 118] on link "DFWX Towing LLC" at bounding box center [102, 116] width 97 height 12
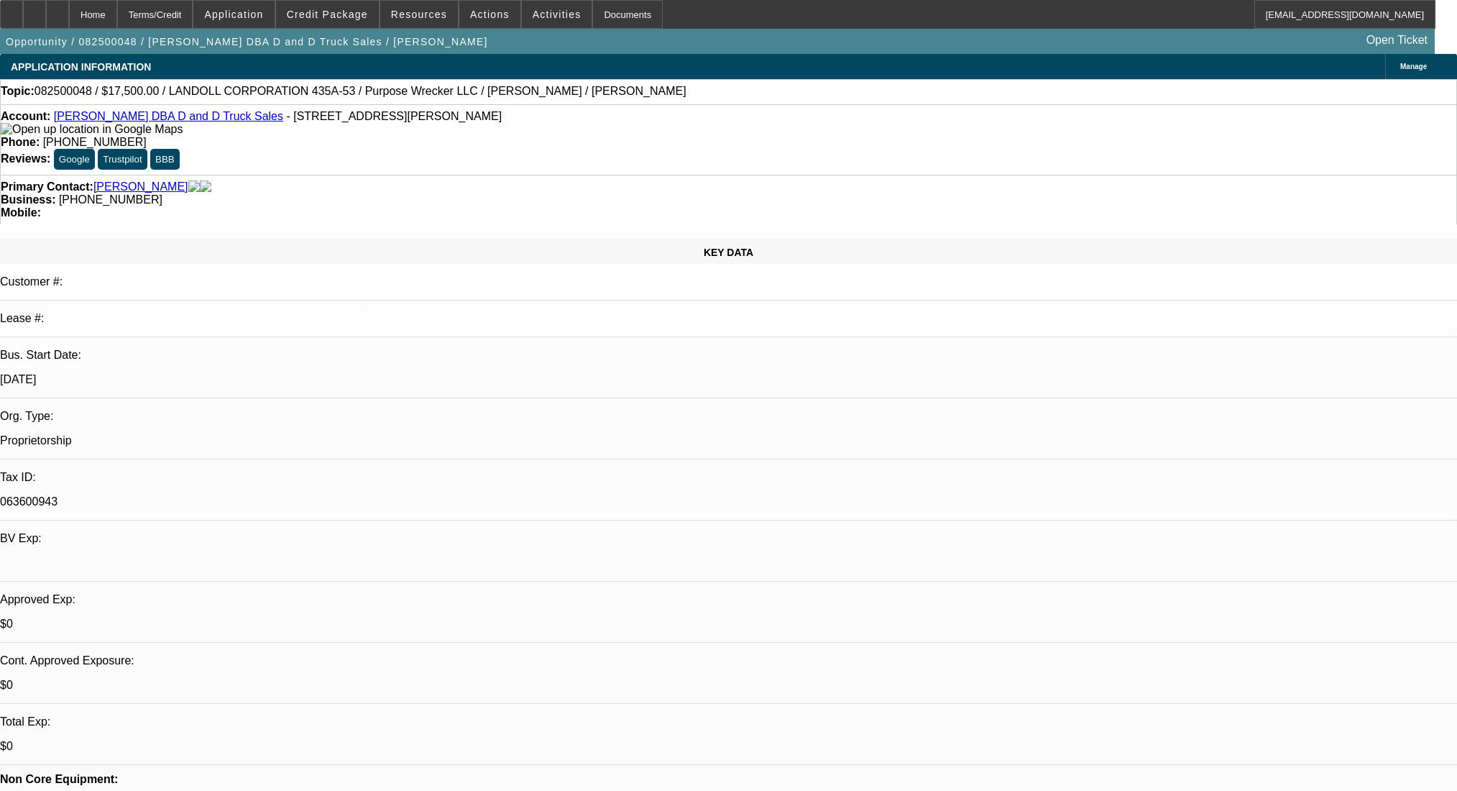
select select "0"
select select "2"
select select "0"
select select "6"
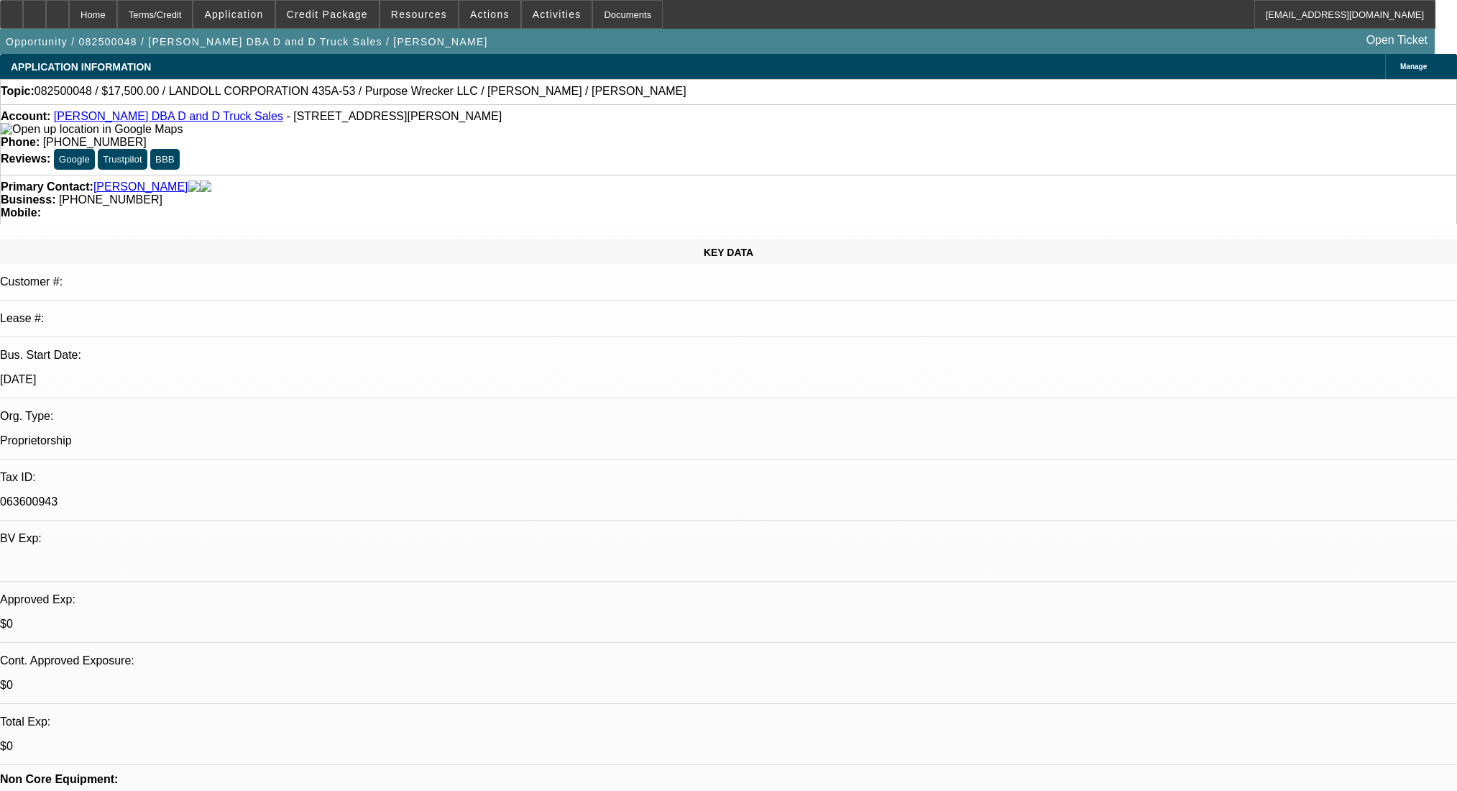
select select "0"
select select "0.1"
select select "4"
select select "0"
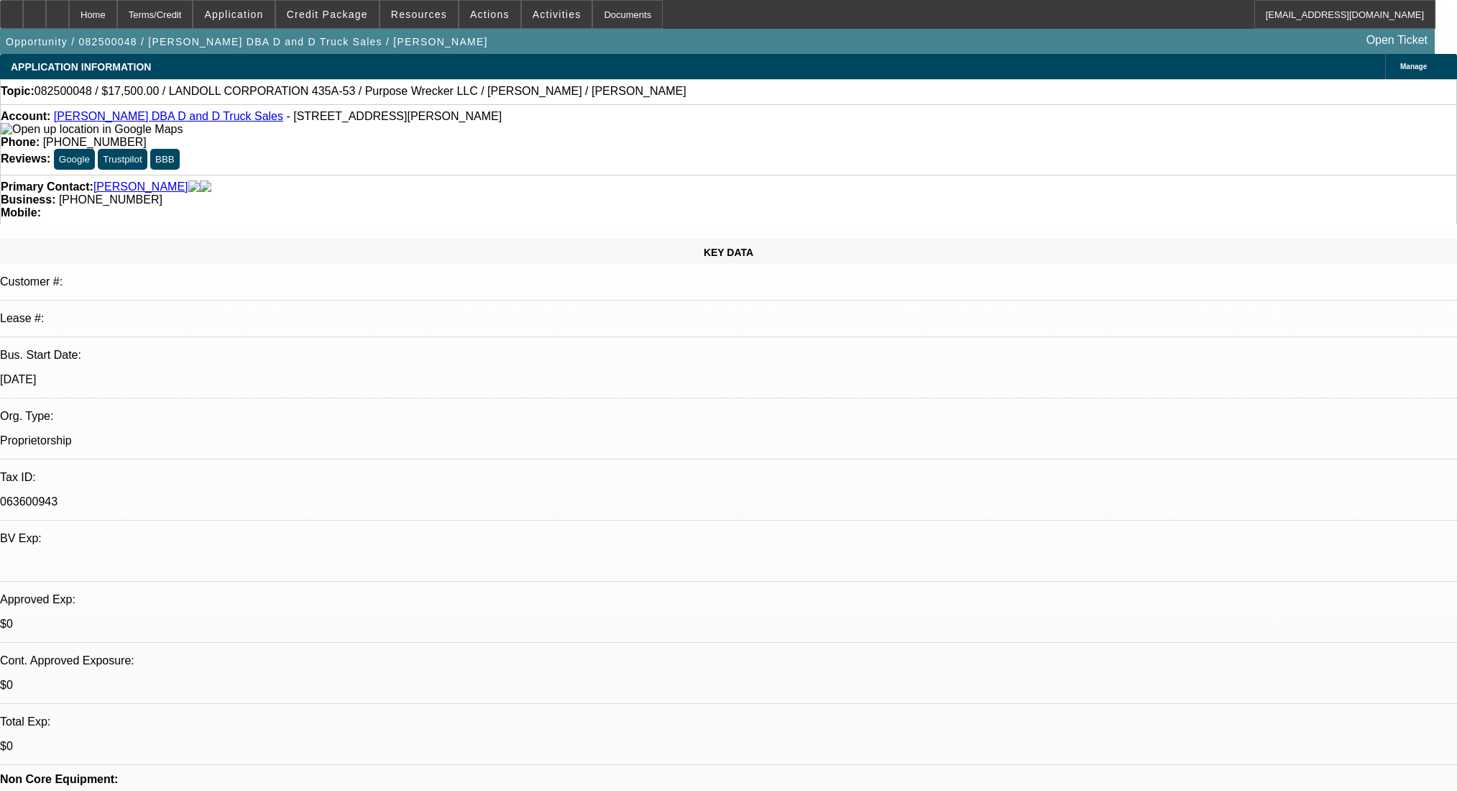
select select "0"
select select "0.1"
select select "4"
select select "0"
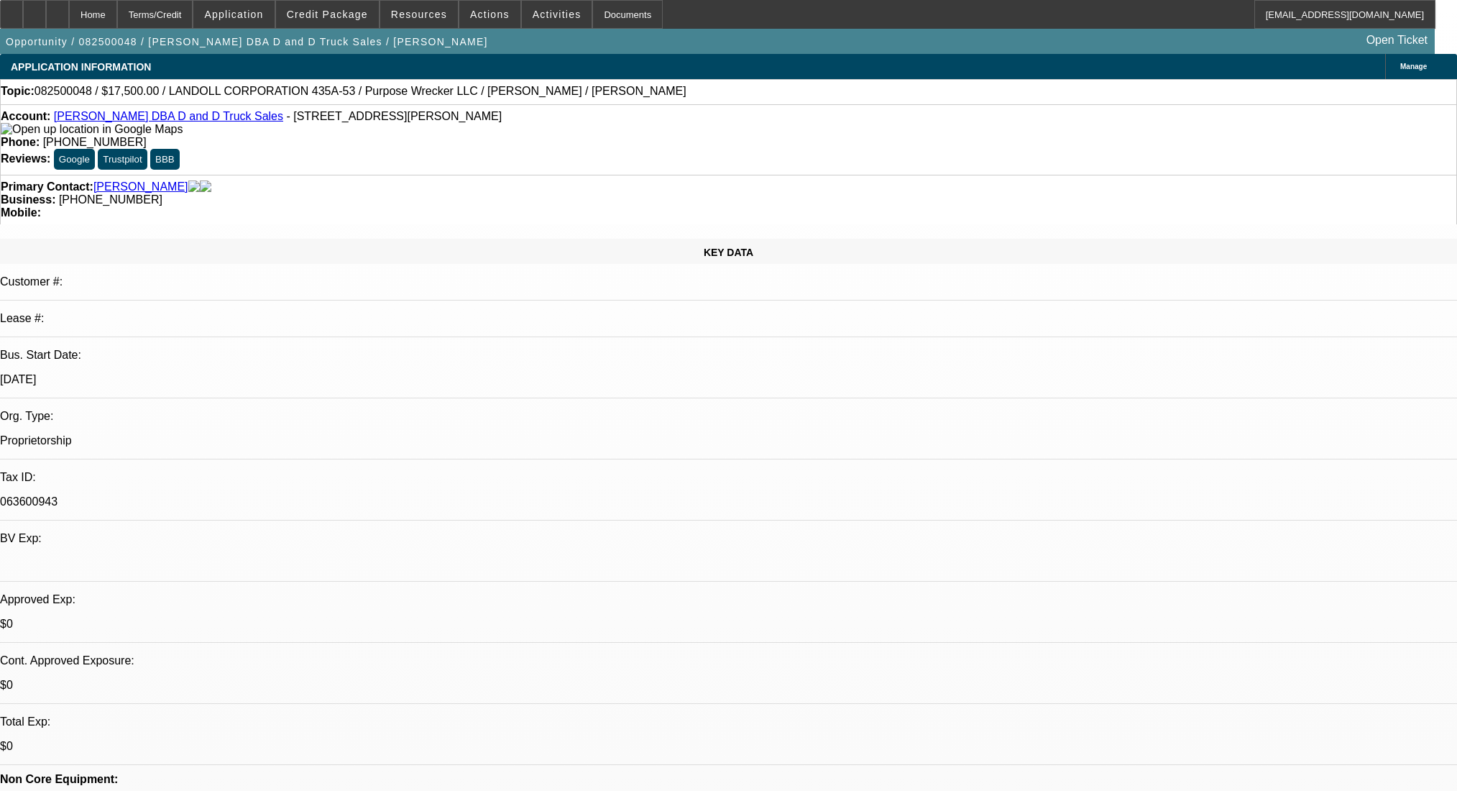
select select "0.1"
select select "4"
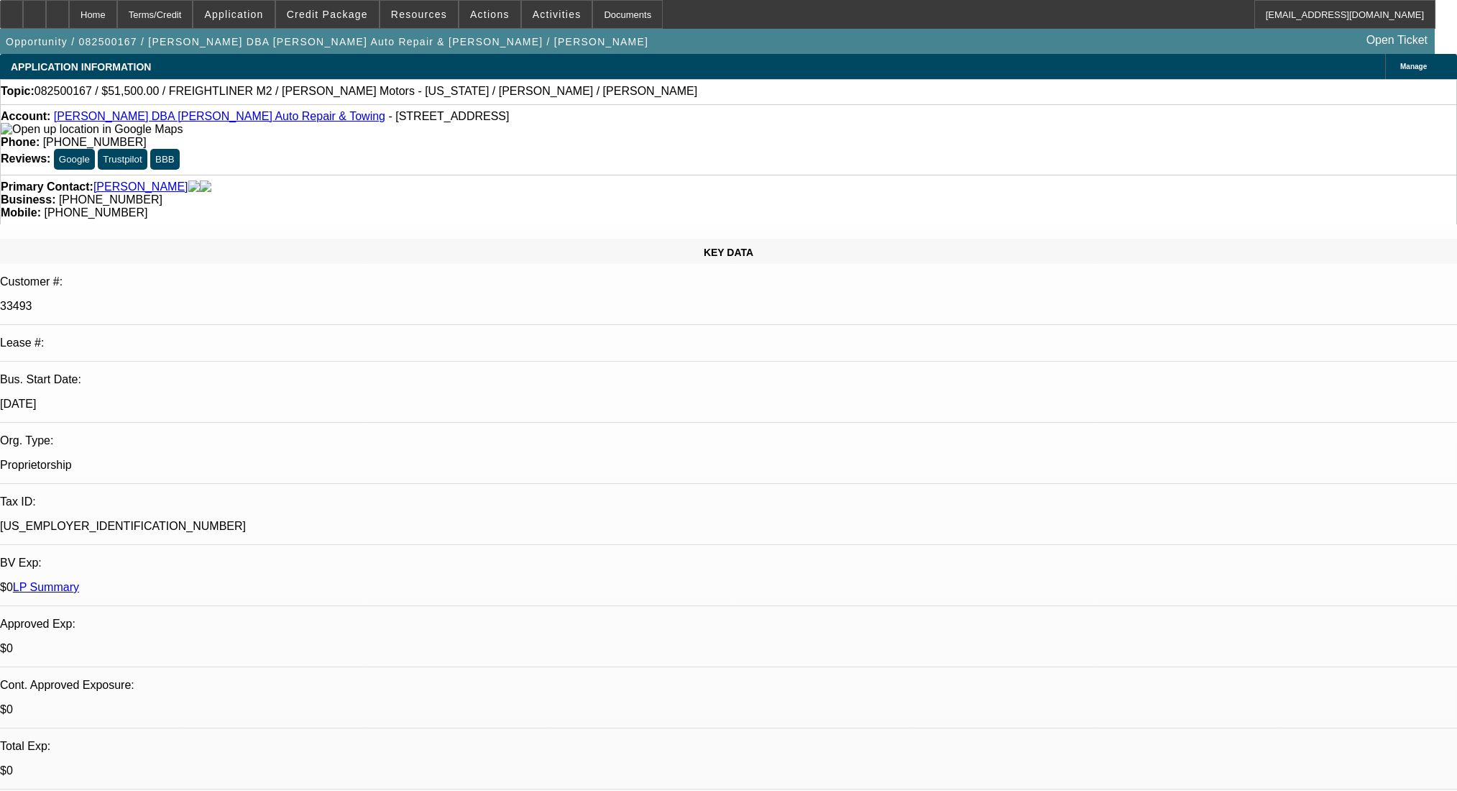
select select "0"
select select "2"
select select "0"
select select "6"
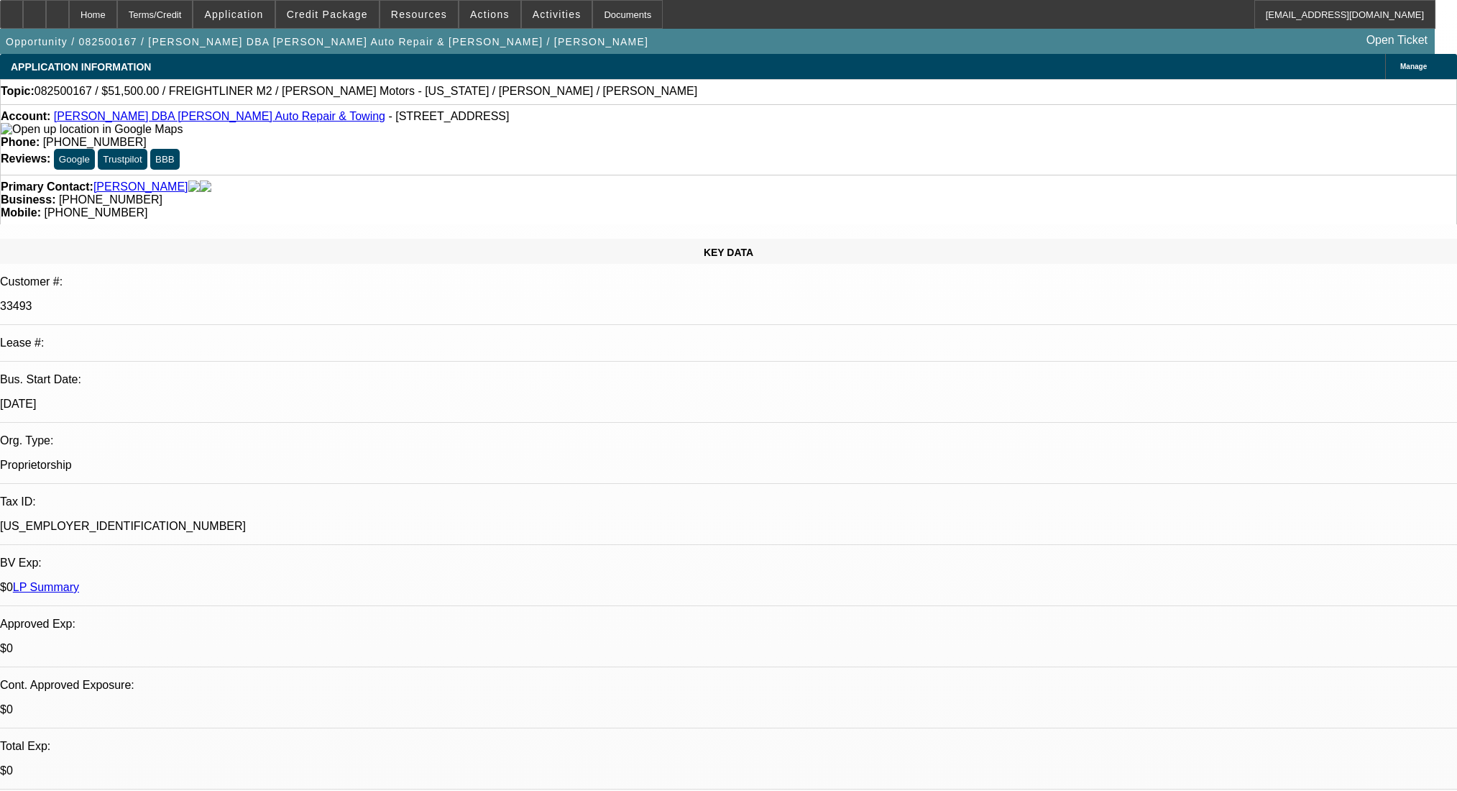
select select "0"
select select "2"
select select "0"
select select "6"
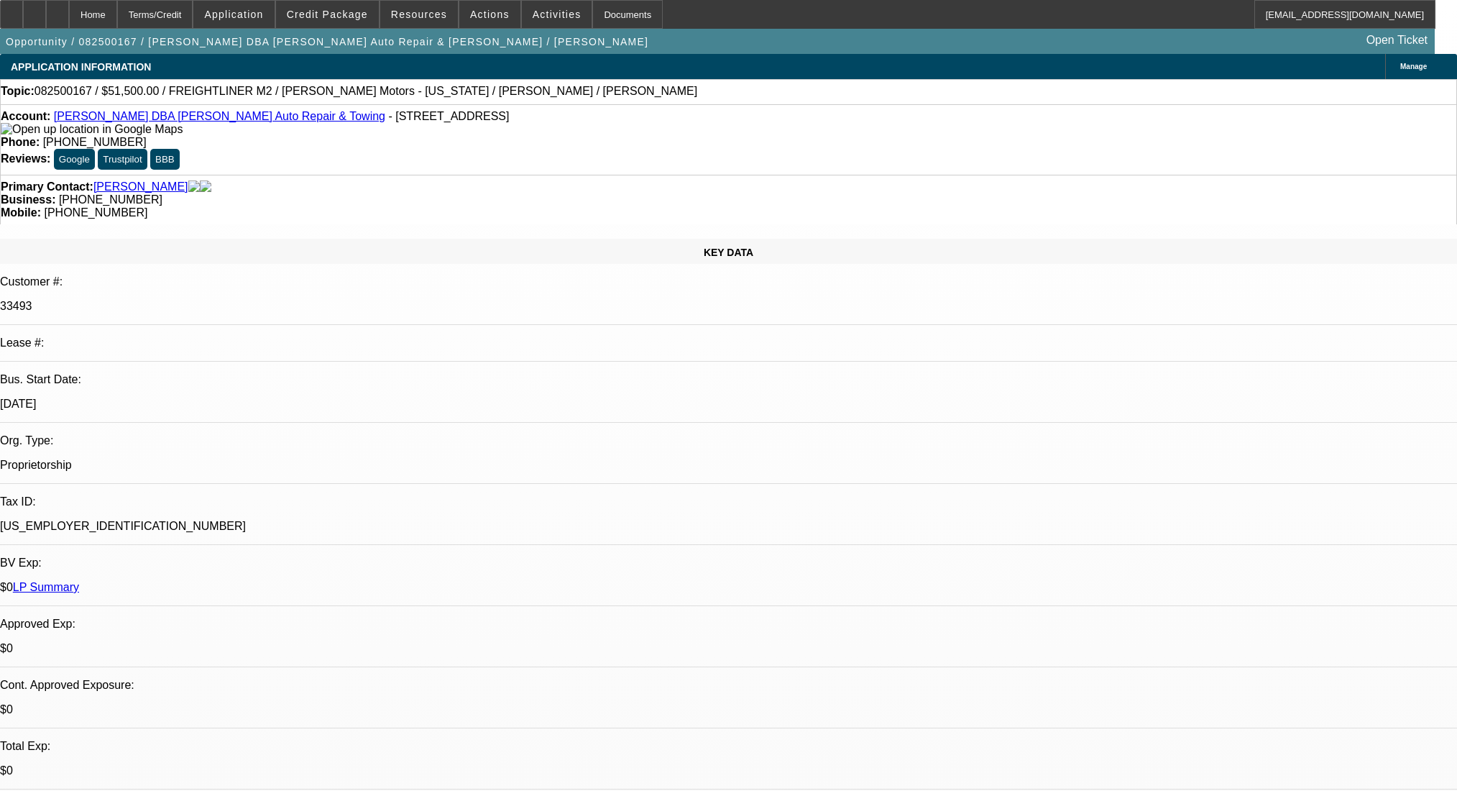
select select "0"
select select "2"
select select "0"
select select "6"
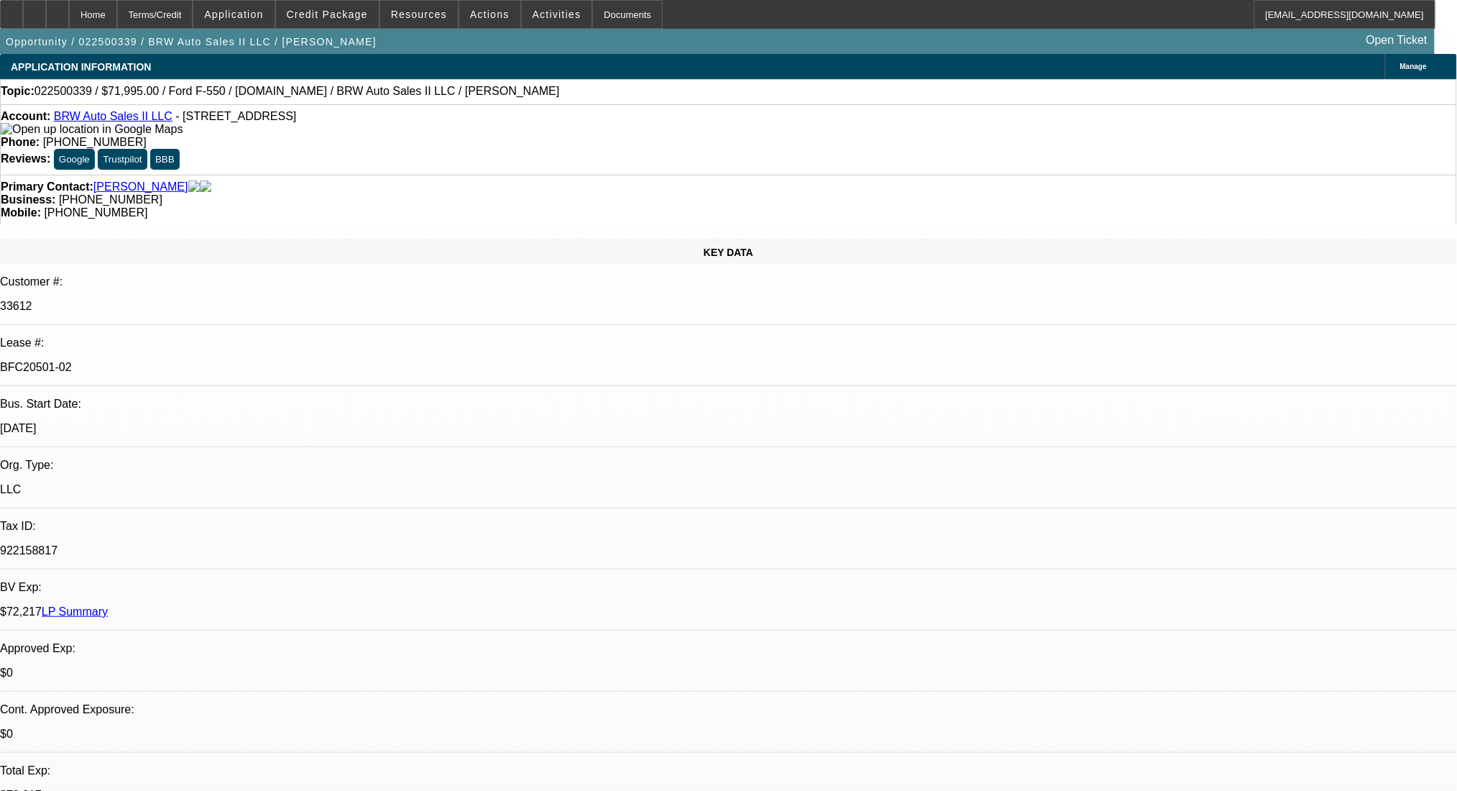
click at [180, 9] on div "Terms/Credit" at bounding box center [155, 14] width 76 height 29
select select "0"
select select "2"
select select "0.1"
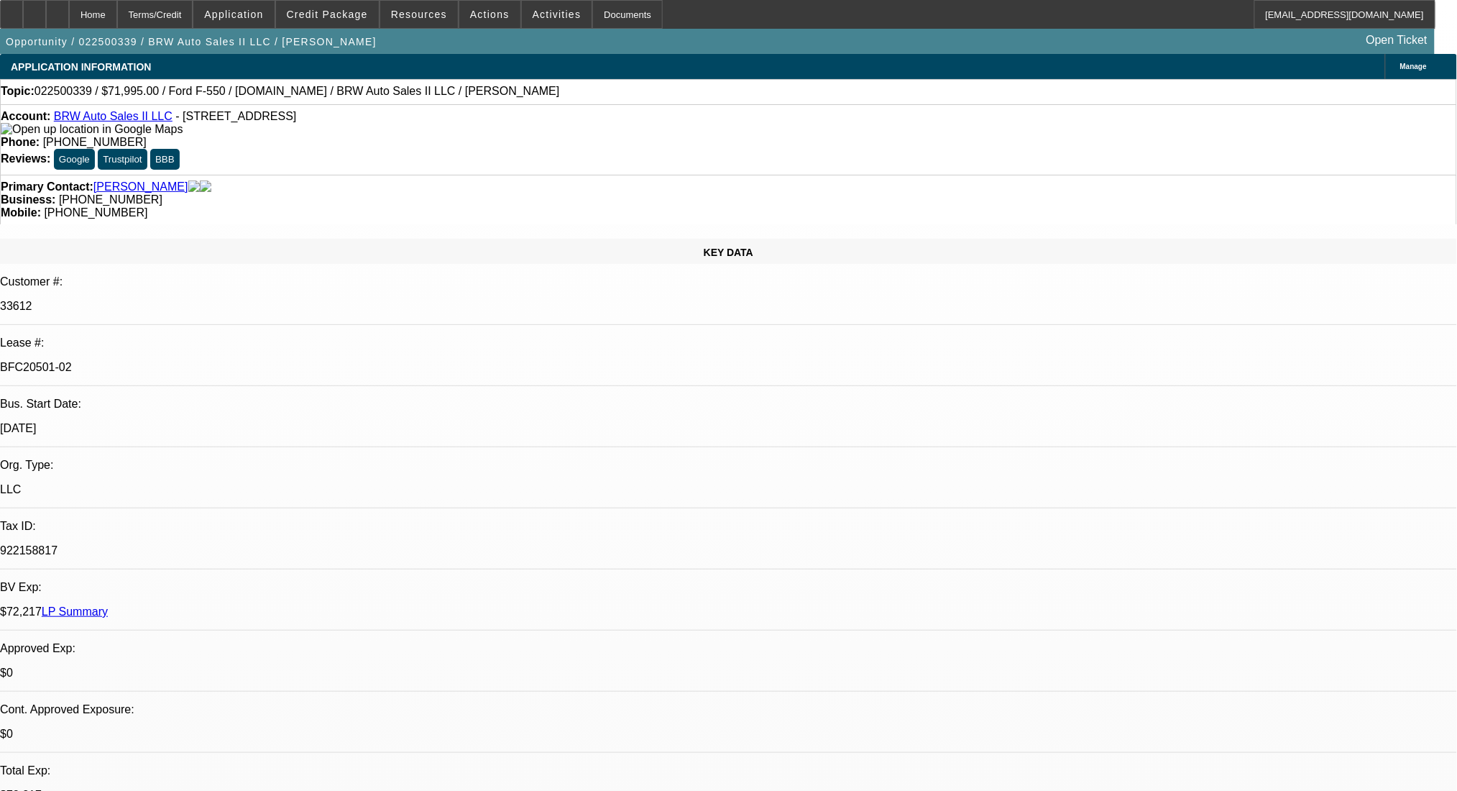
select select "4"
select select "0"
select select "2"
select select "0.1"
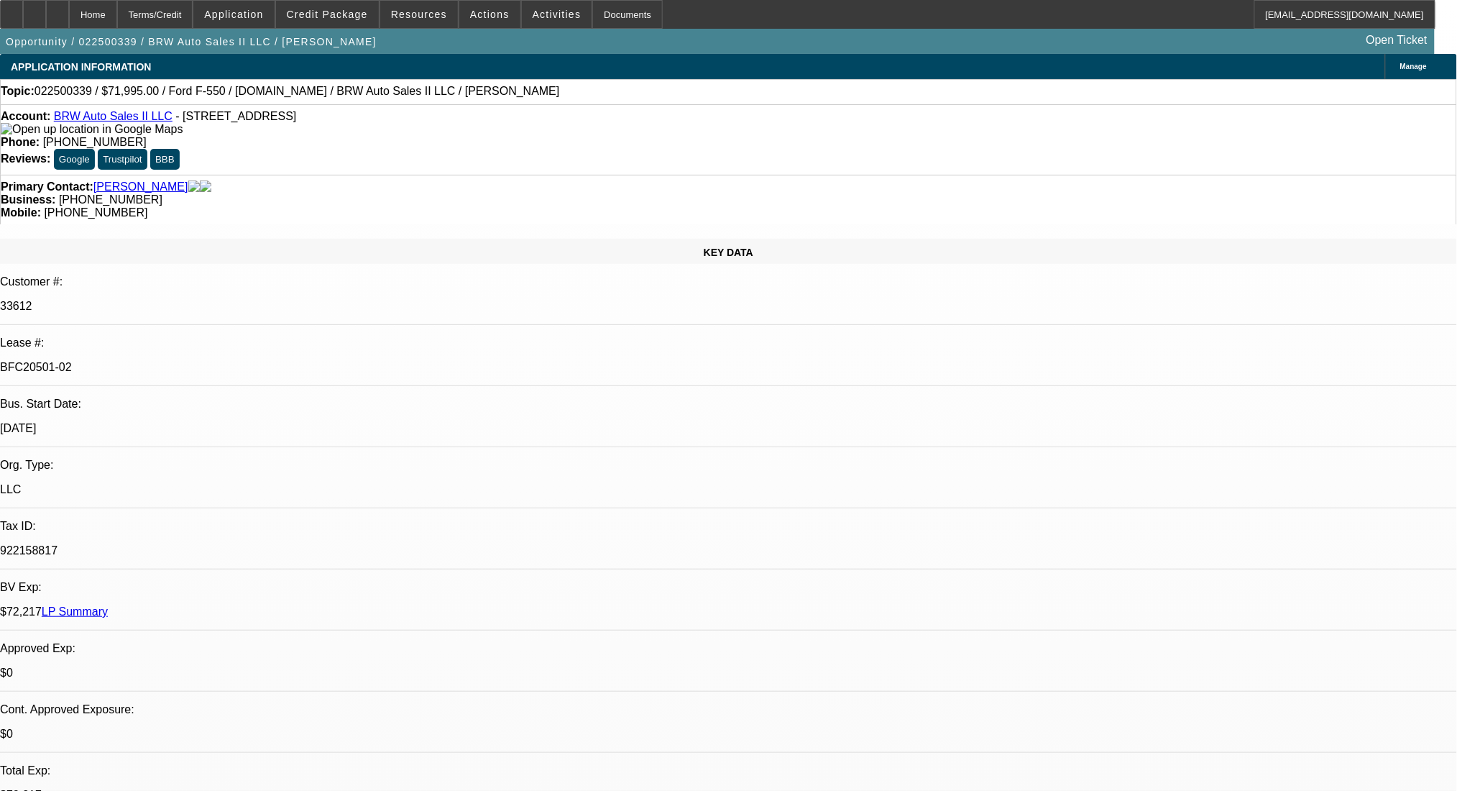
select select "4"
select select "0"
select select "2"
select select "0.1"
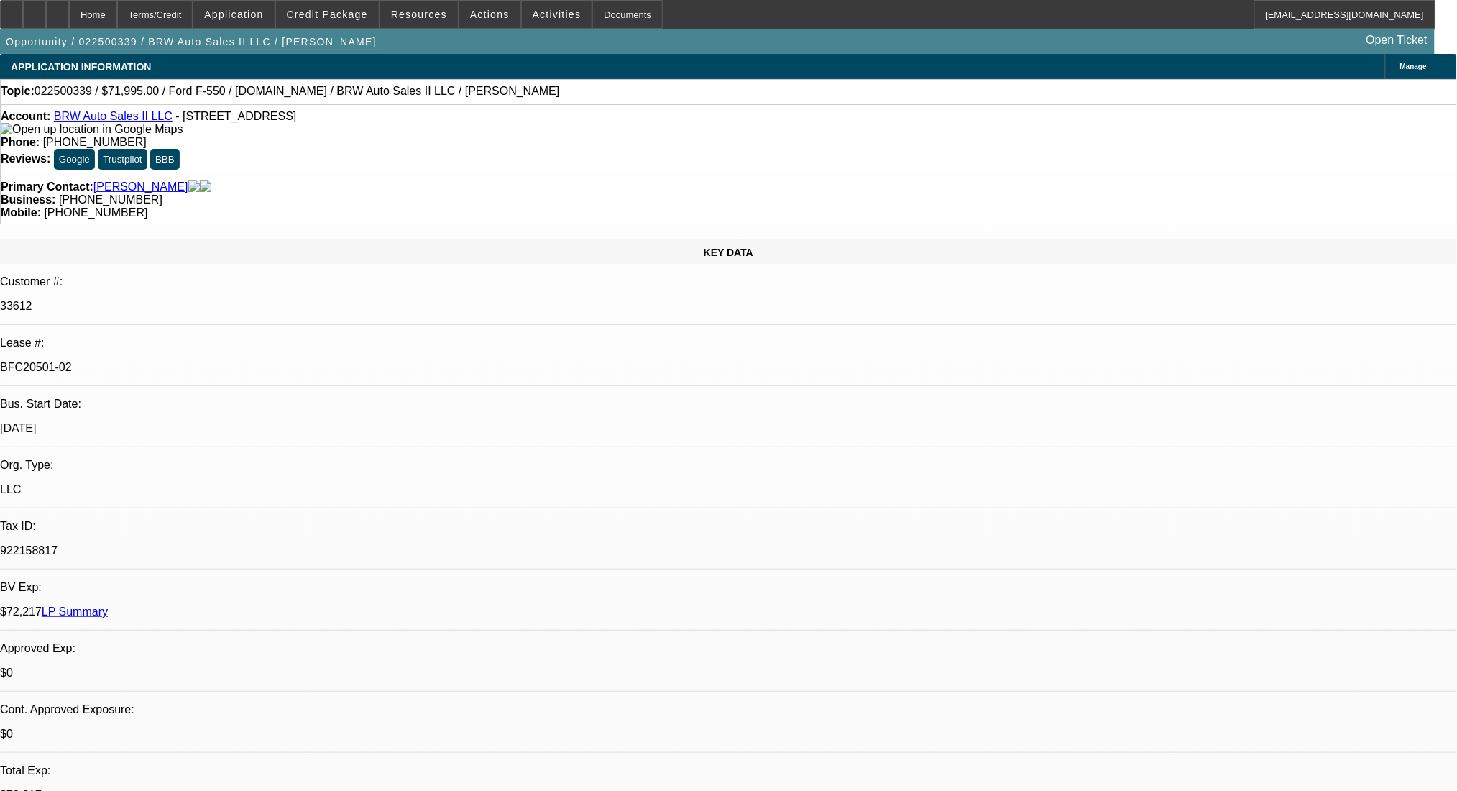
select select "4"
select select "0"
select select "2"
select select "0.1"
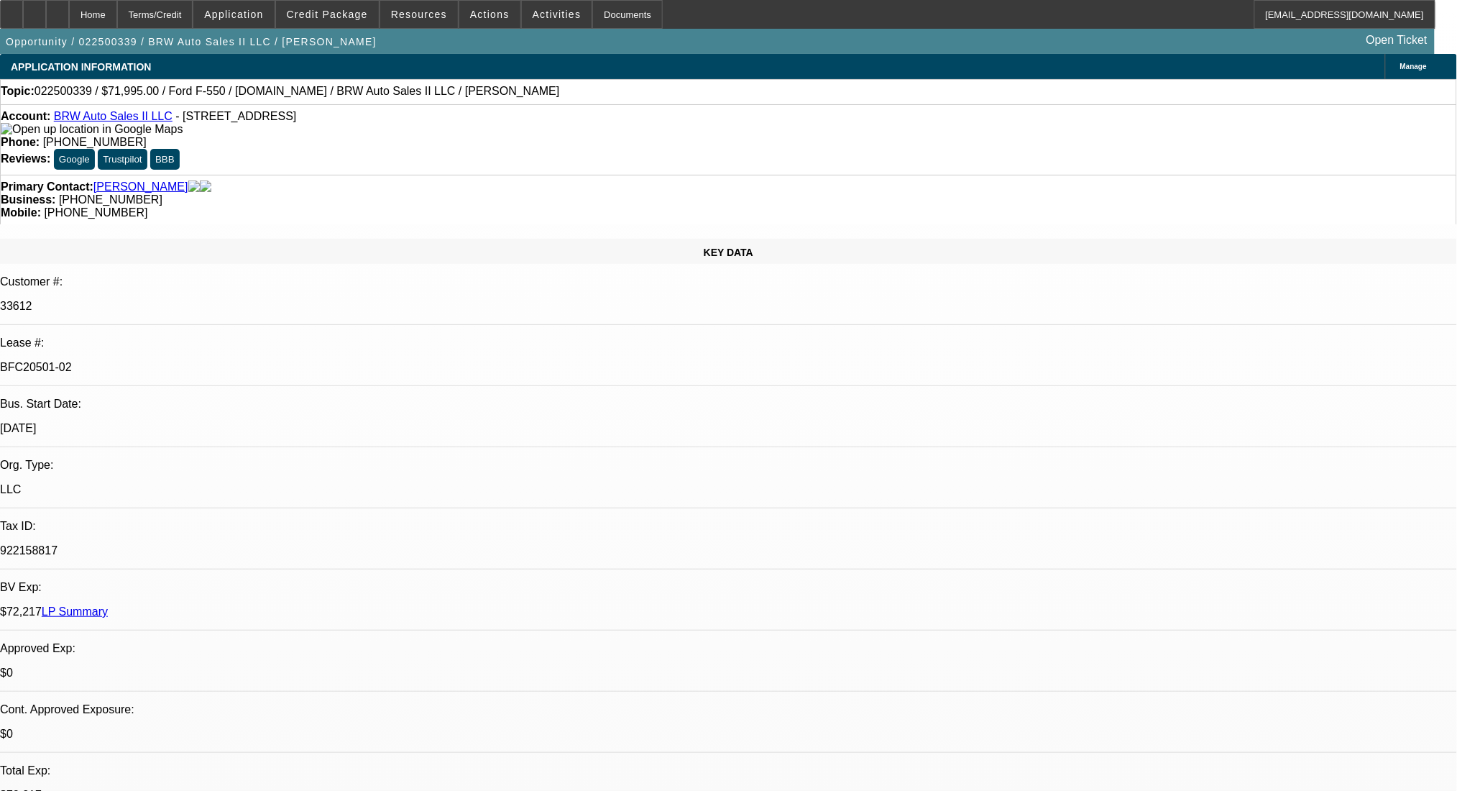
select select "4"
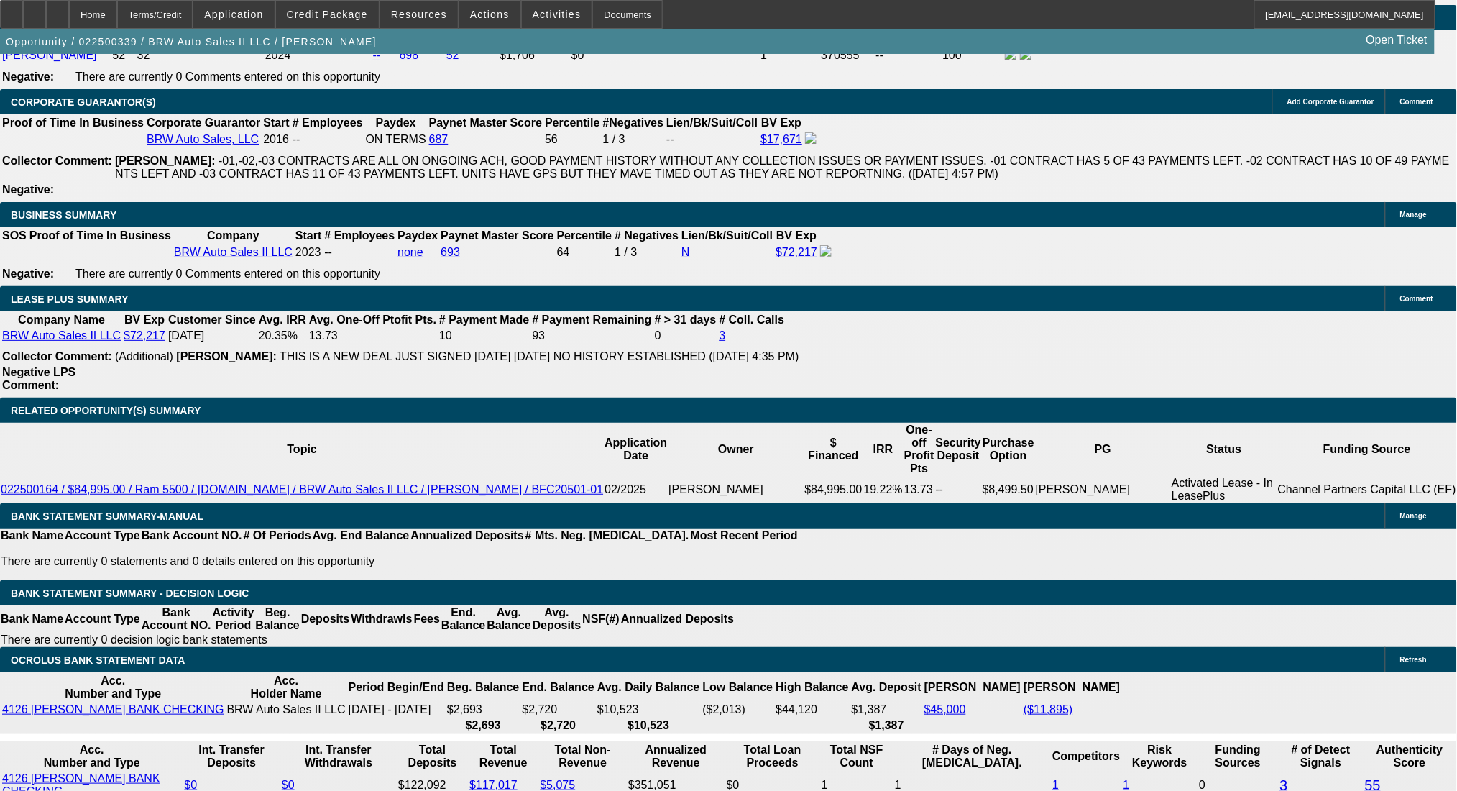
click at [180, 9] on div "Terms/Credit" at bounding box center [155, 14] width 76 height 29
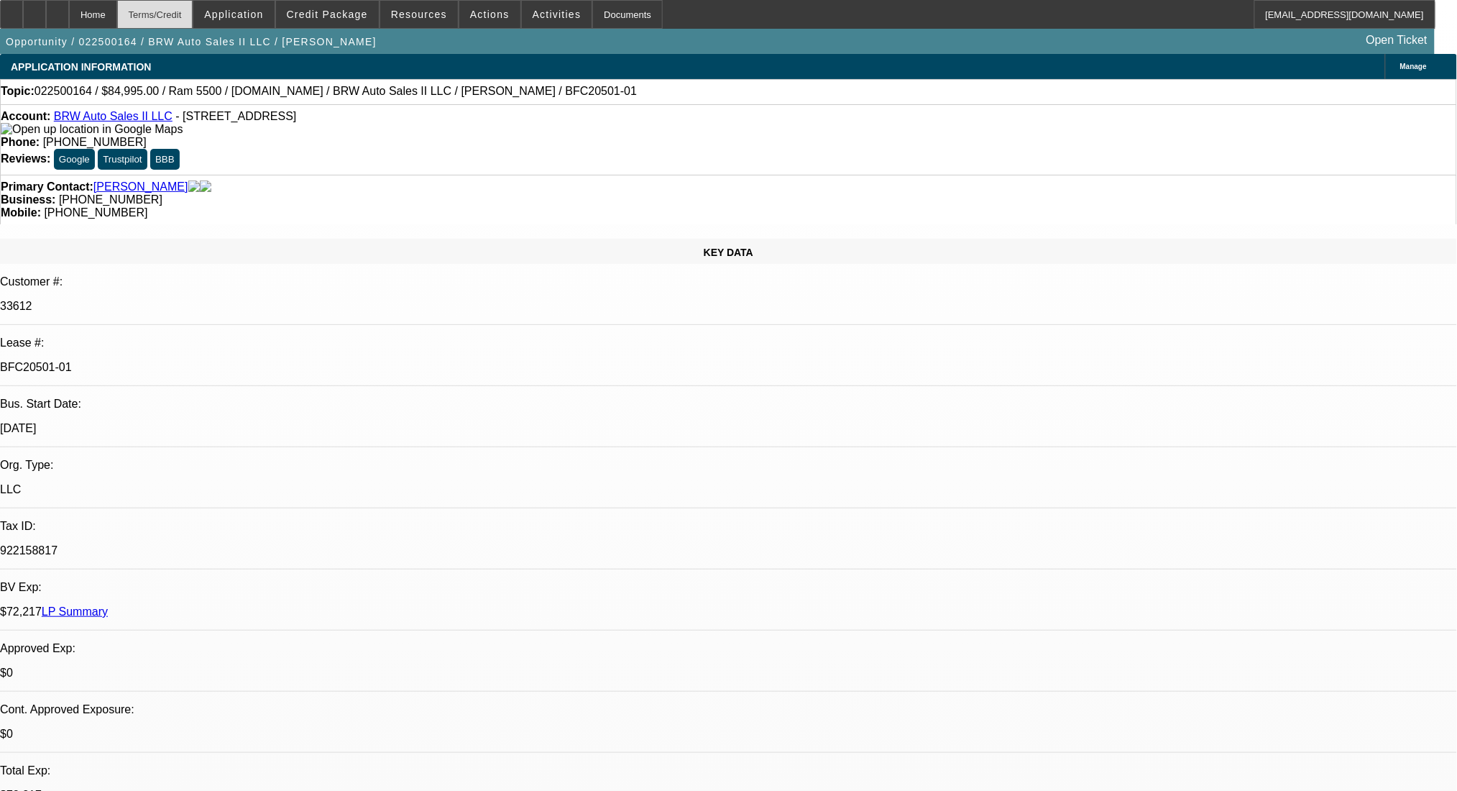
select select "0"
select select "2"
select select "0.1"
select select "4"
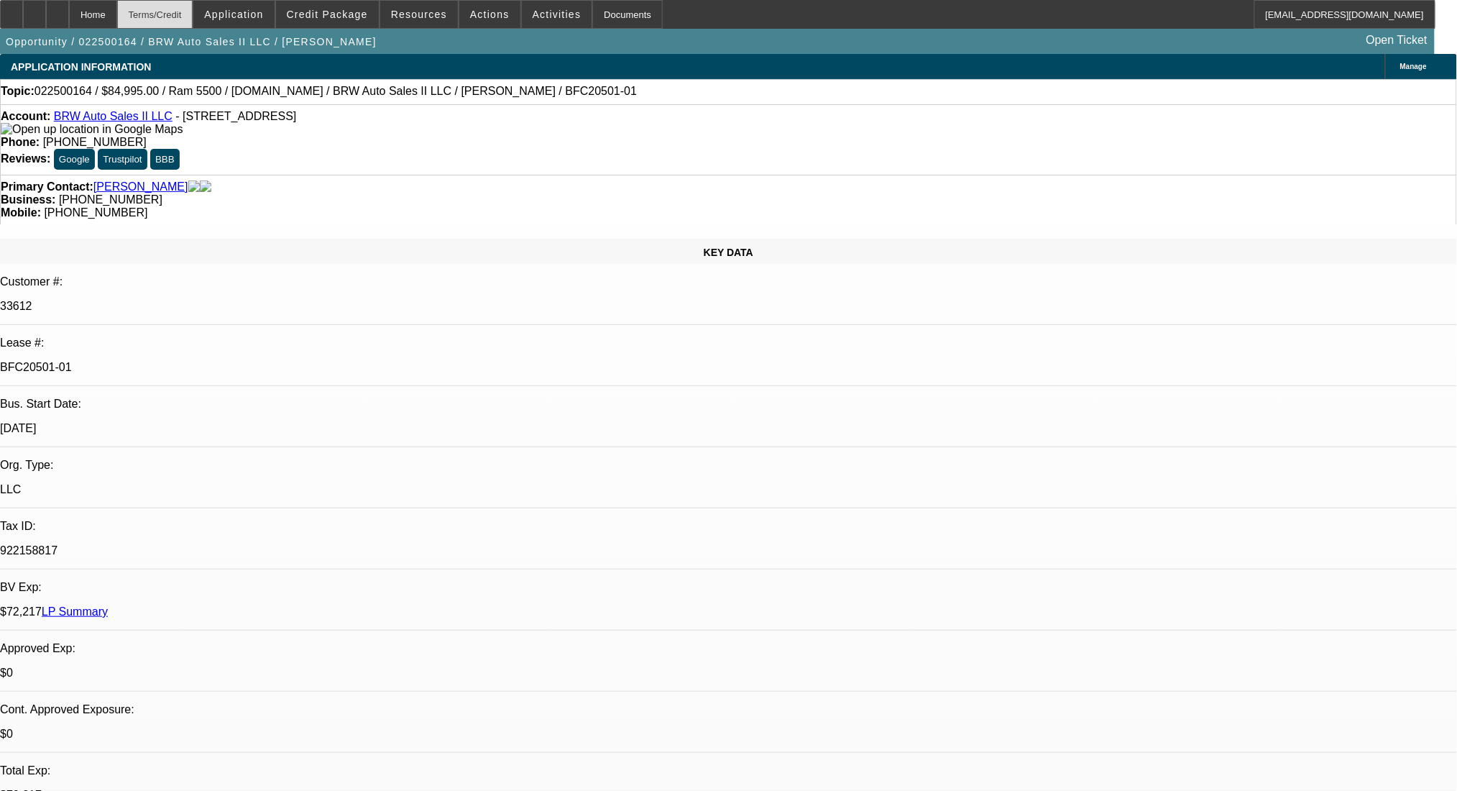
select select "0"
select select "0.1"
select select "4"
select select "0"
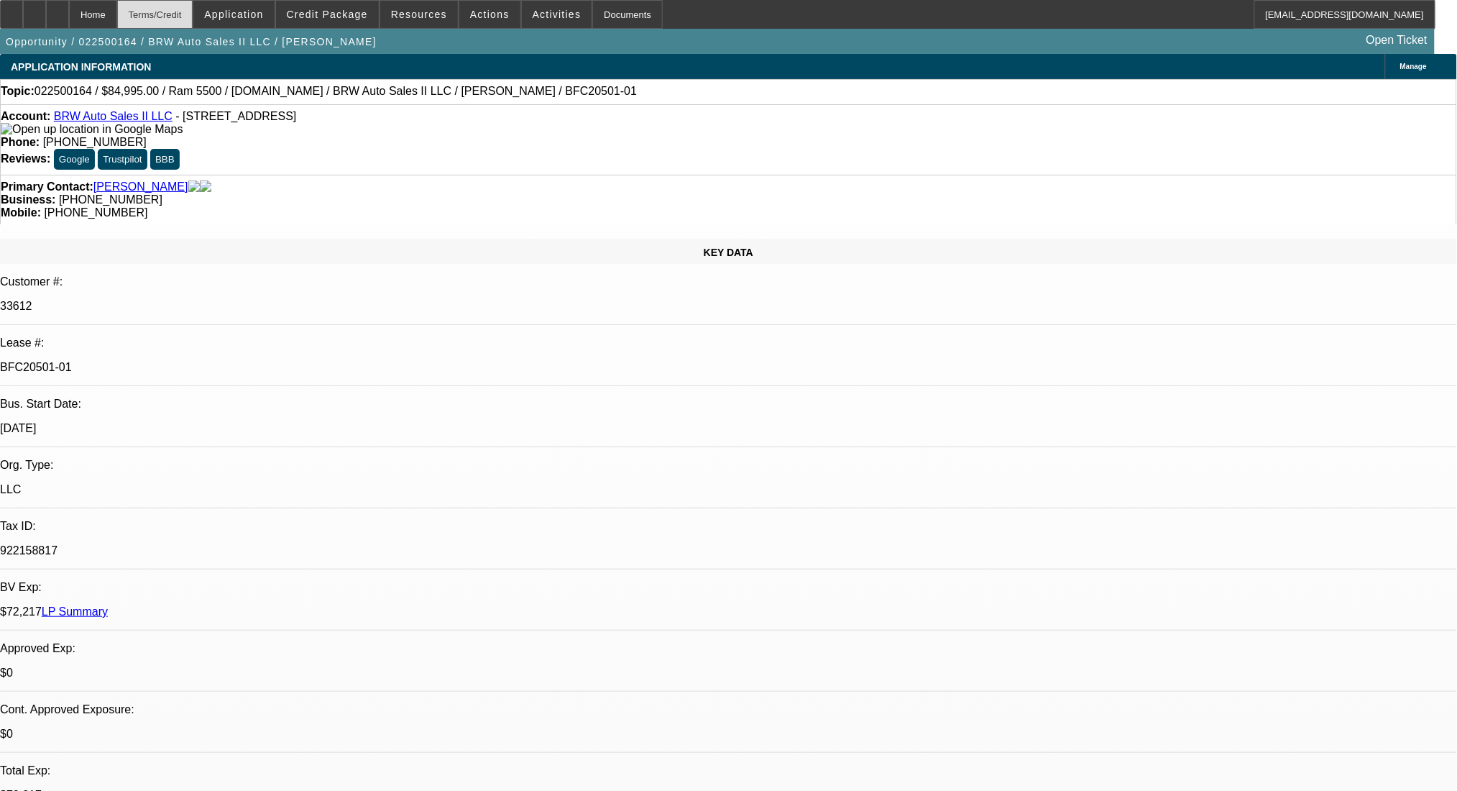
select select "2"
select select "0.1"
select select "4"
select select "0"
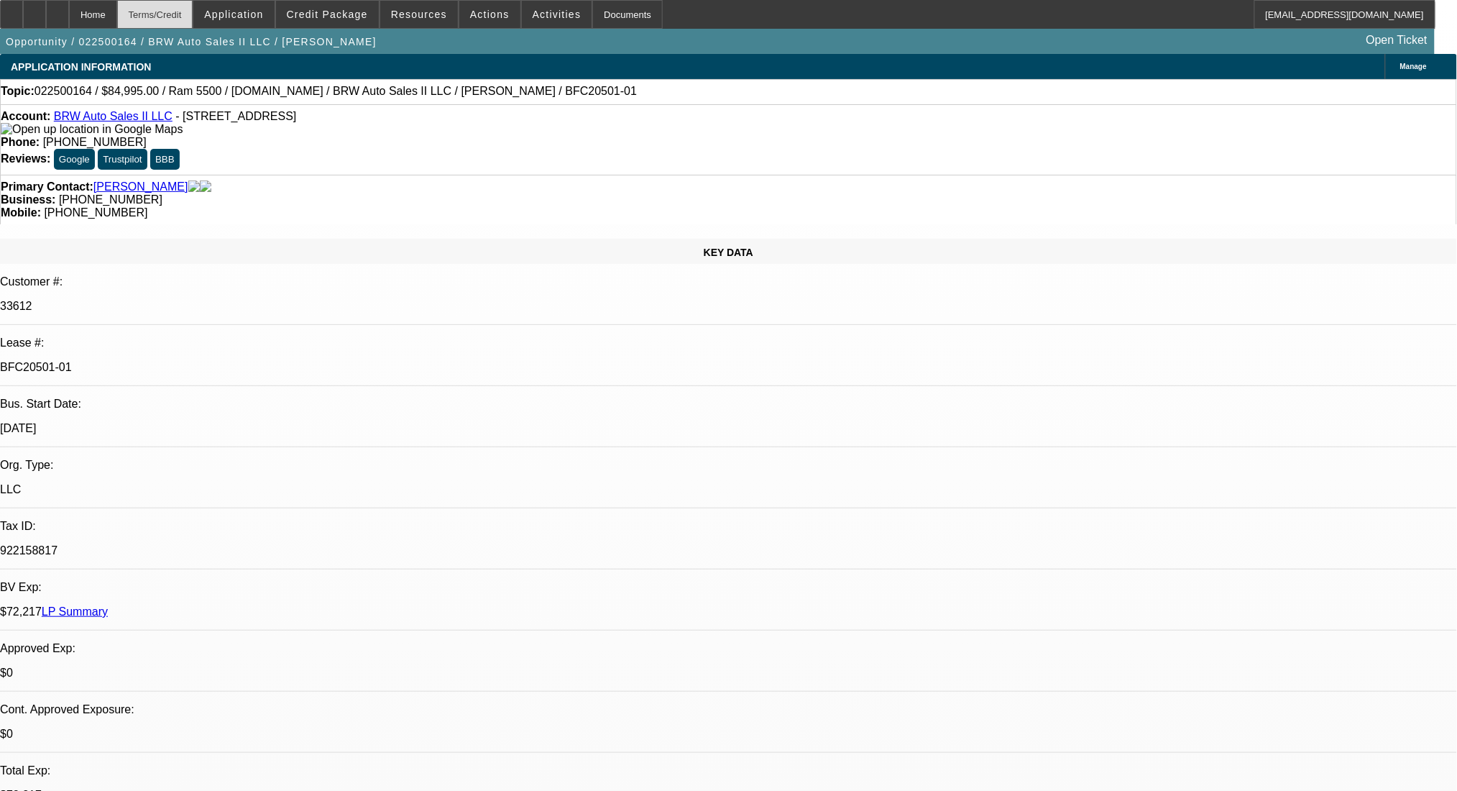
select select "2"
select select "0.1"
select select "4"
click at [193, 10] on div "Terms/Credit" at bounding box center [155, 14] width 76 height 29
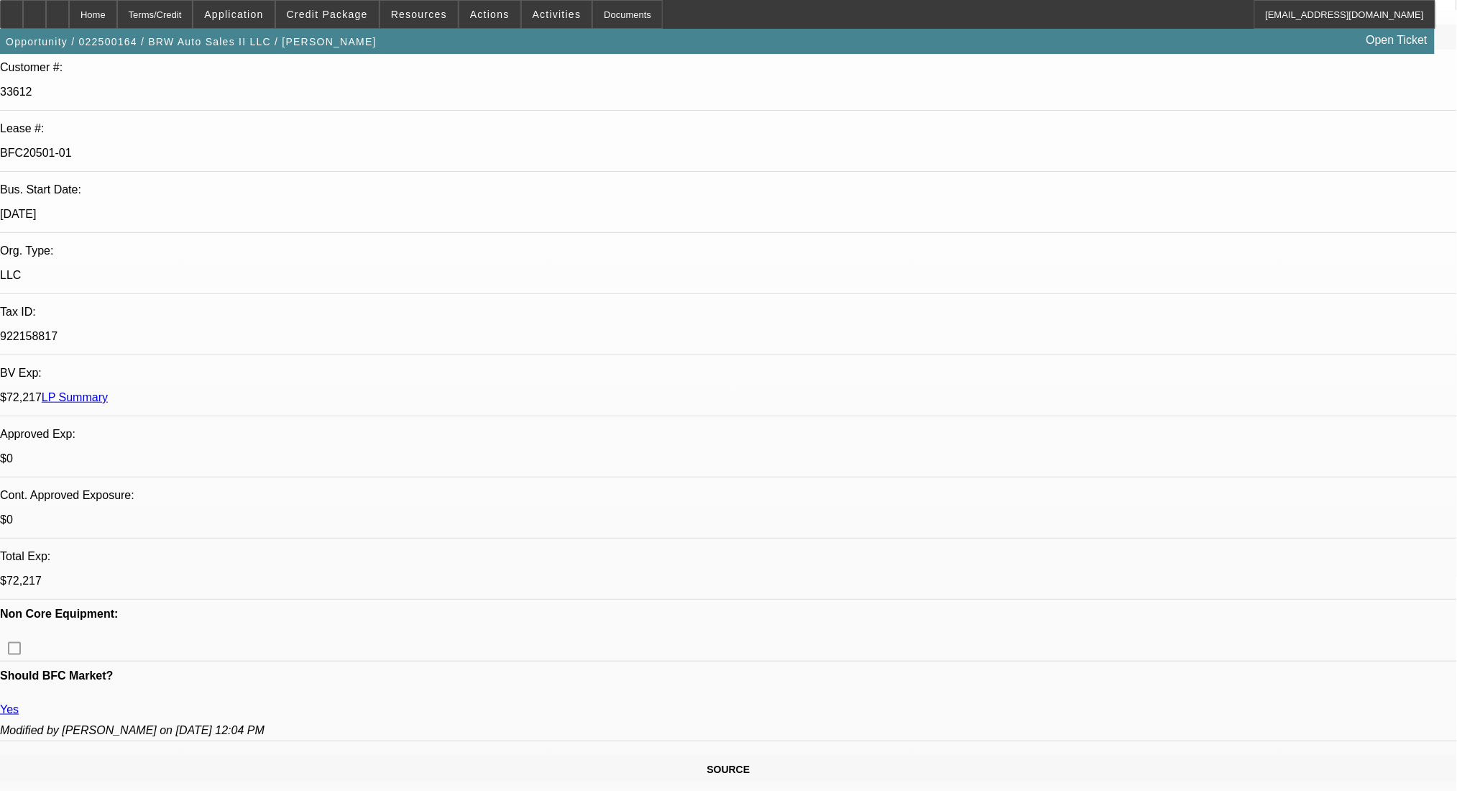
scroll to position [211, 0]
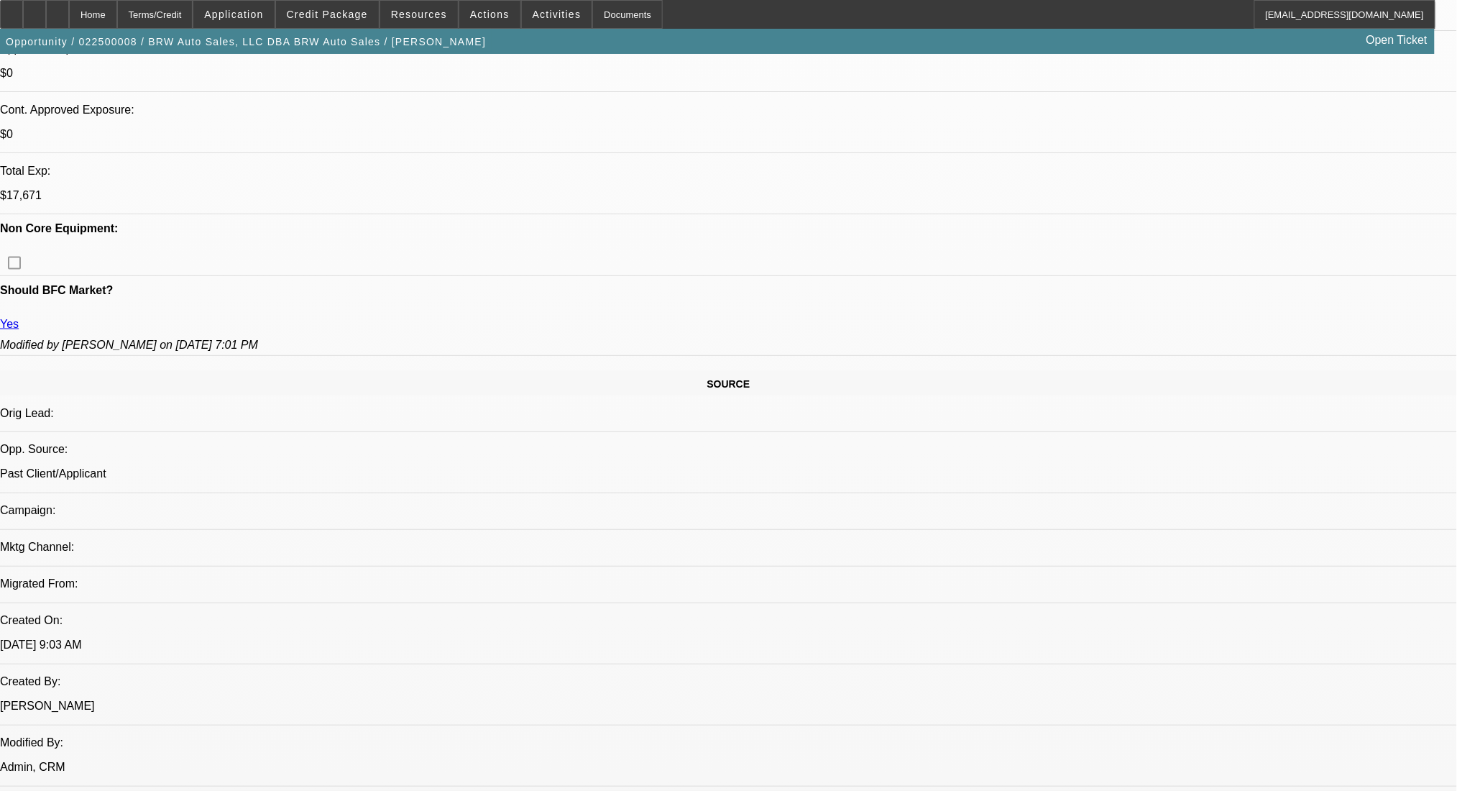
select select "0"
select select "0.1"
select select "4"
select select "0"
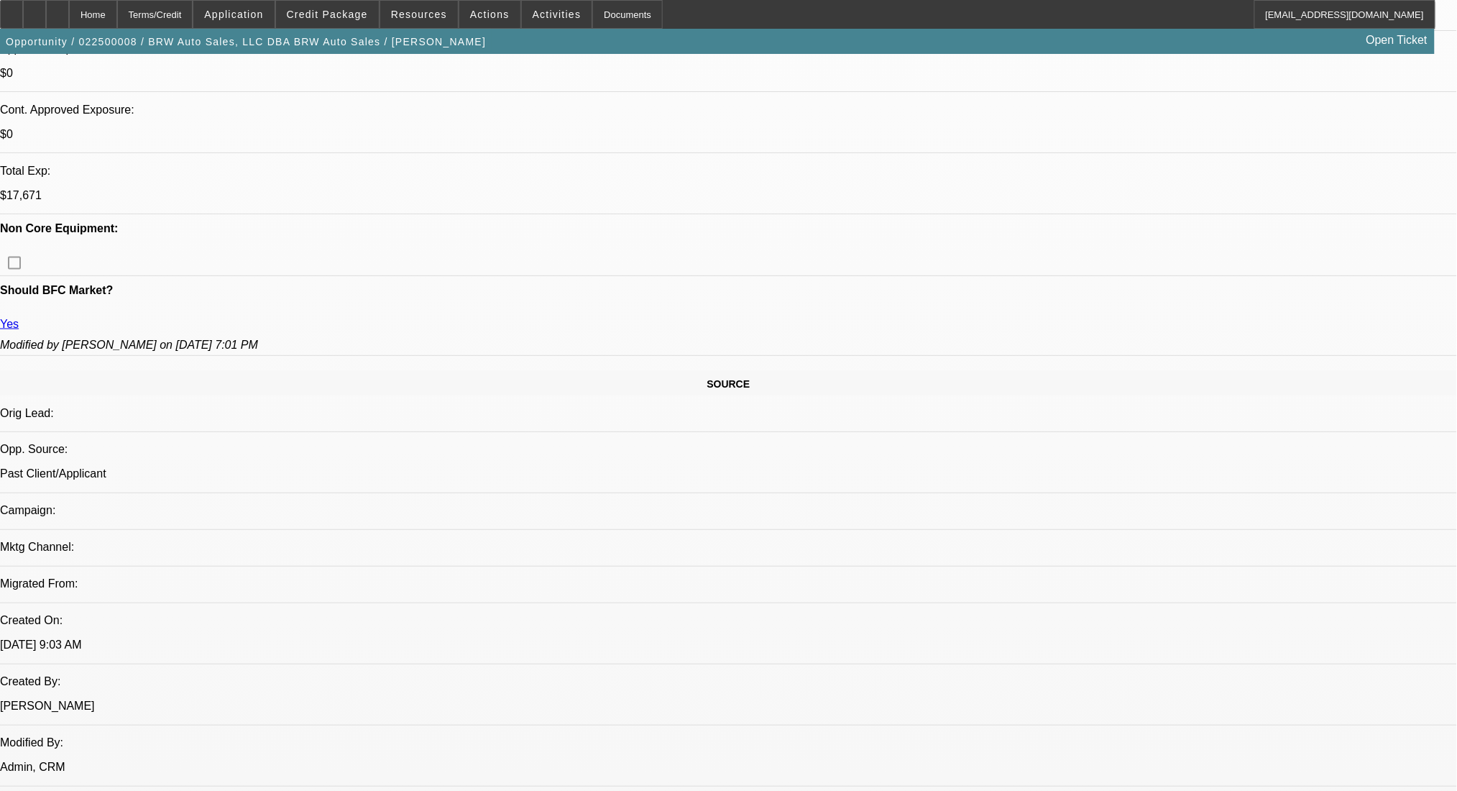
select select "0"
select select "0.1"
select select "4"
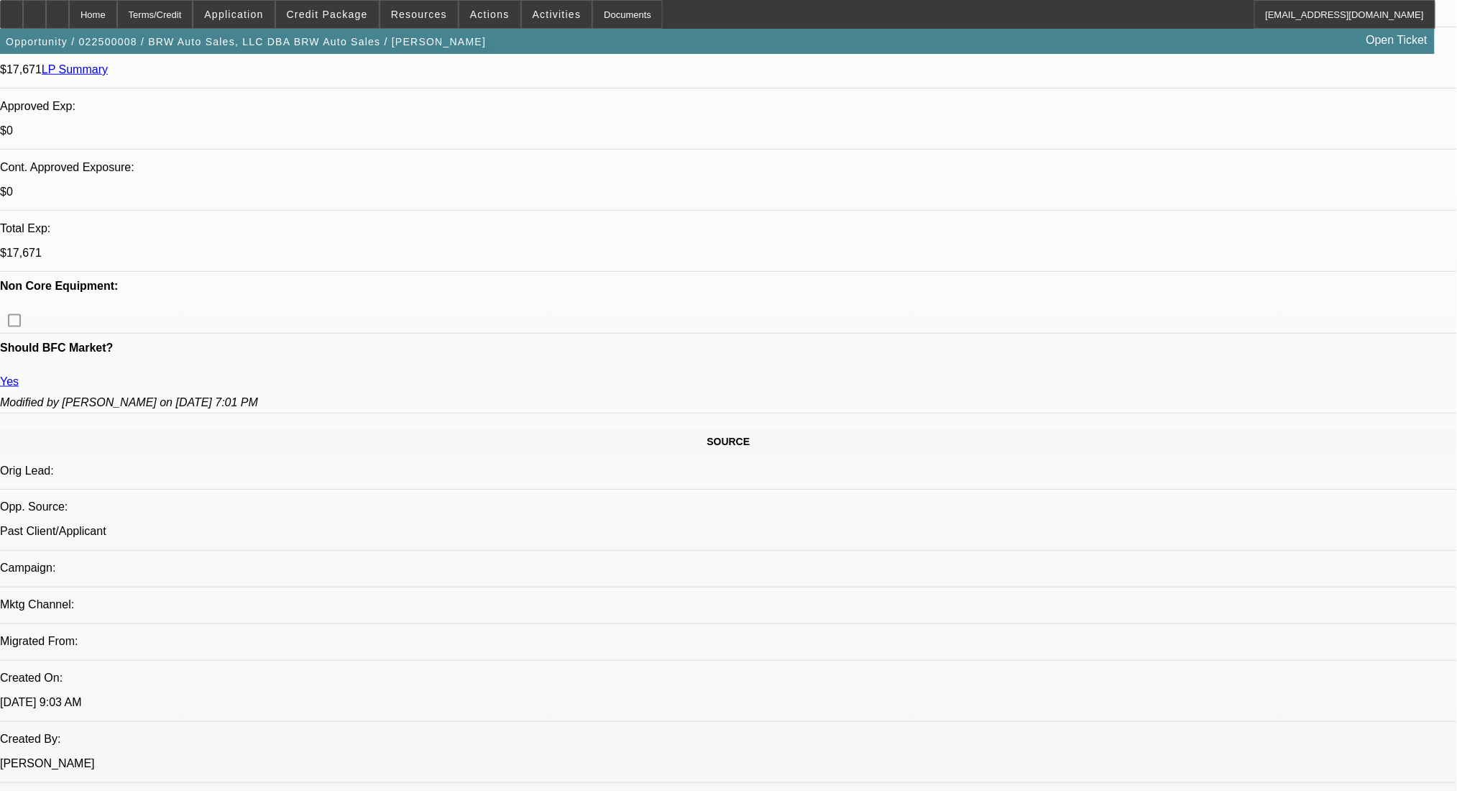
scroll to position [551, 0]
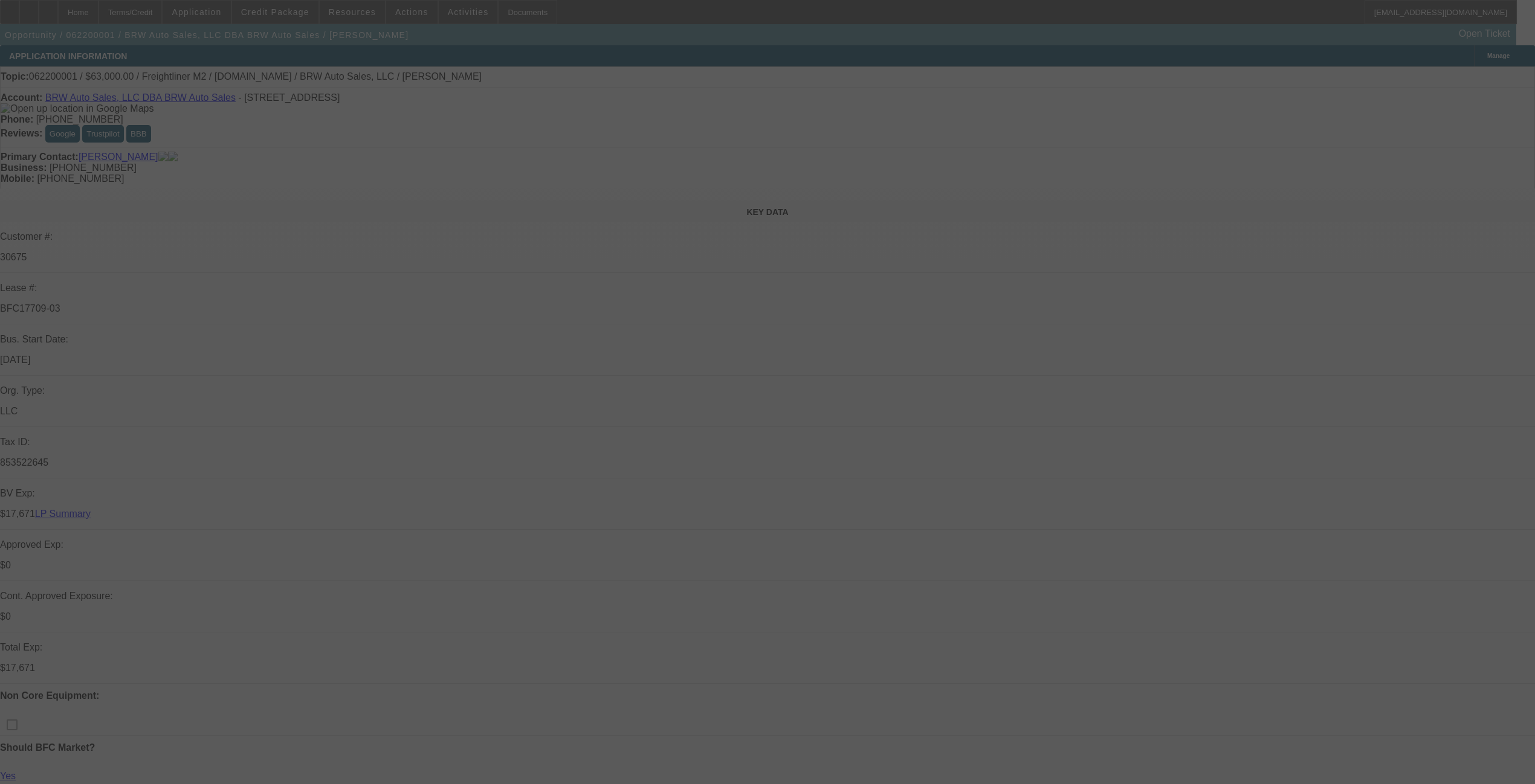
click at [115, 5] on div at bounding box center [768, 392] width 1535 height 784
click at [161, 13] on div at bounding box center [768, 392] width 1535 height 784
drag, startPoint x: 263, startPoint y: 203, endPoint x: 187, endPoint y: 209, distance: 76.2
click at [187, 209] on div at bounding box center [768, 392] width 1535 height 784
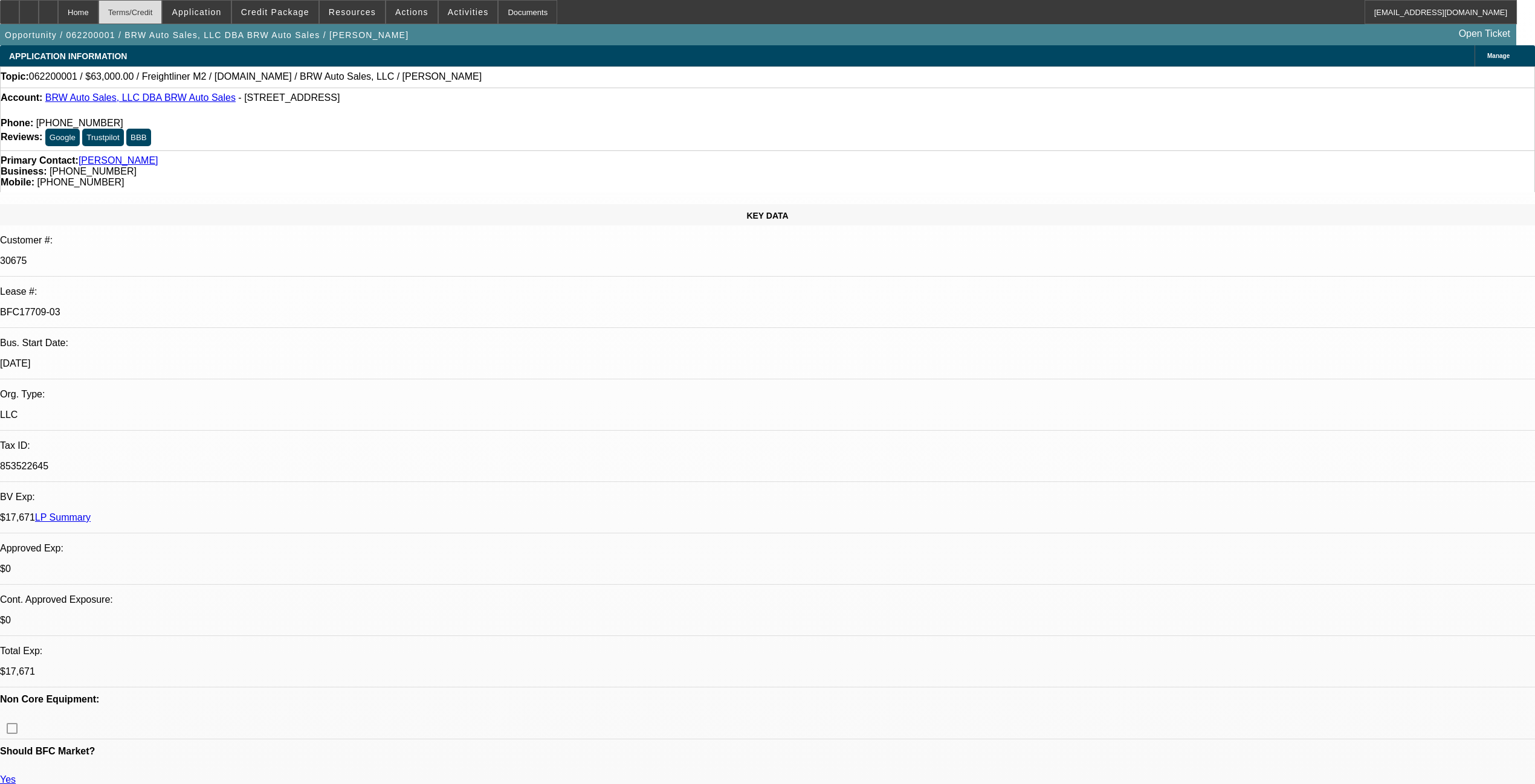
select select "0"
select select "2"
select select "0.1"
select select "4"
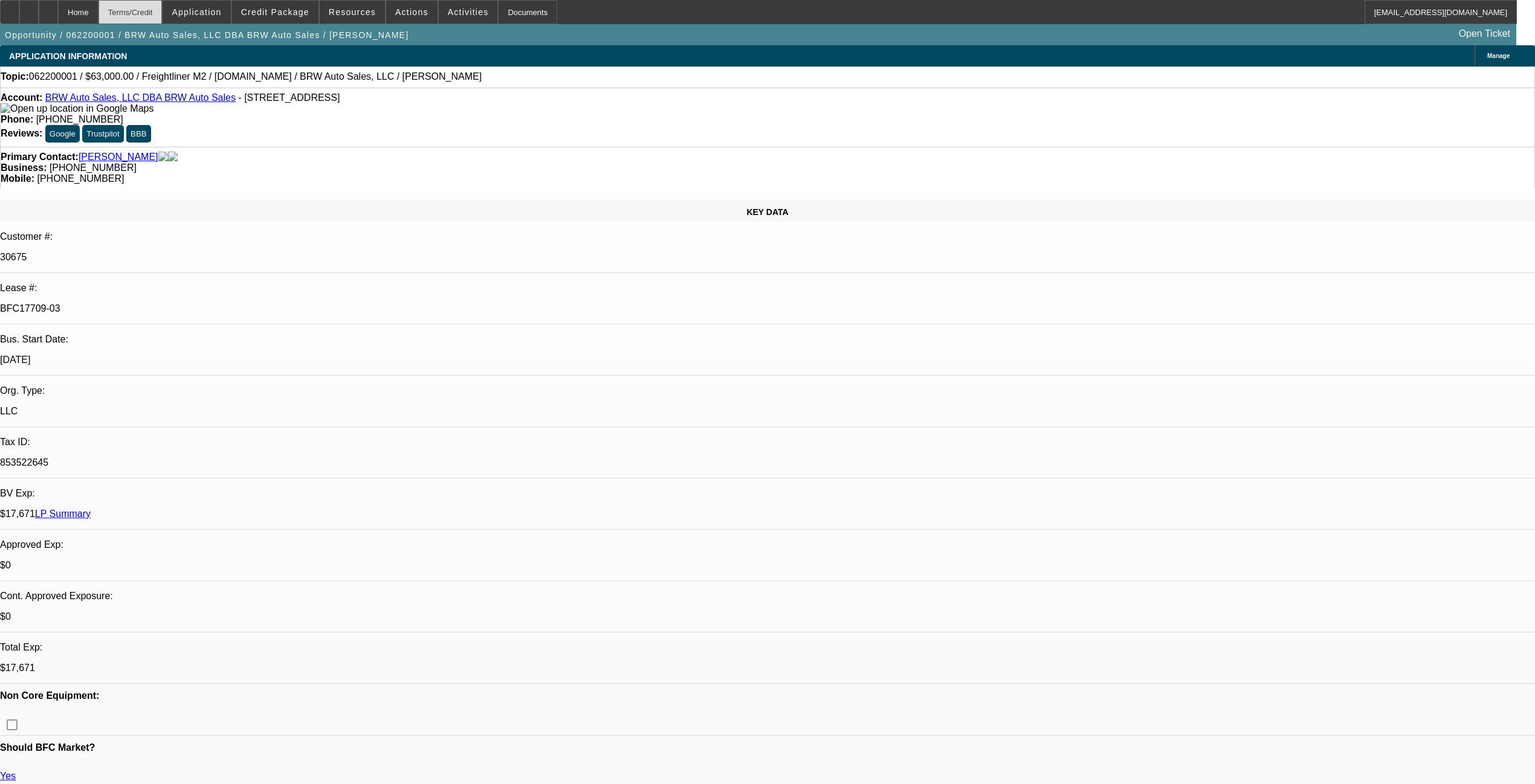
select select "0"
select select "2"
select select "0.1"
select select "4"
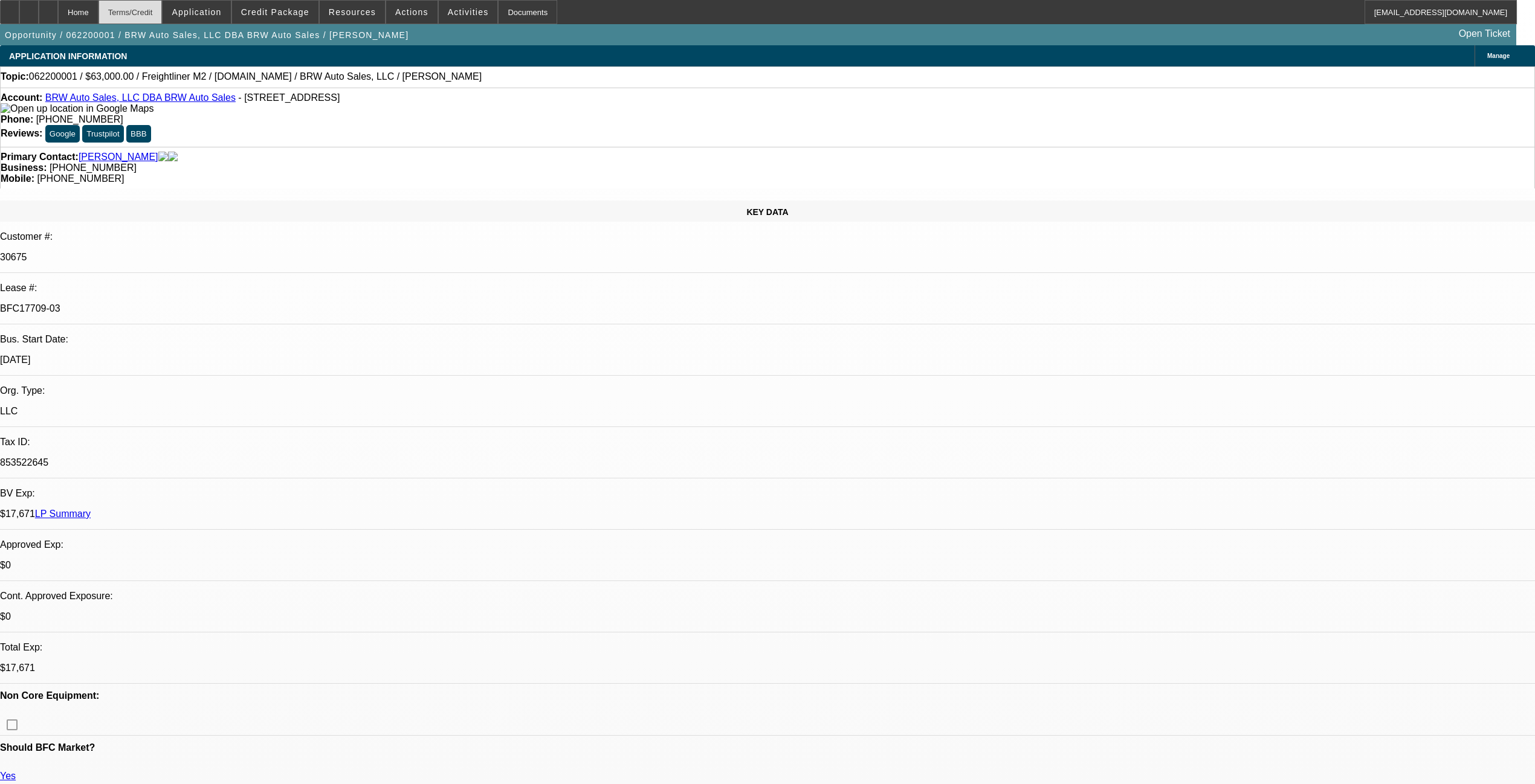
select select "0"
select select "2"
select select "0.1"
select select "4"
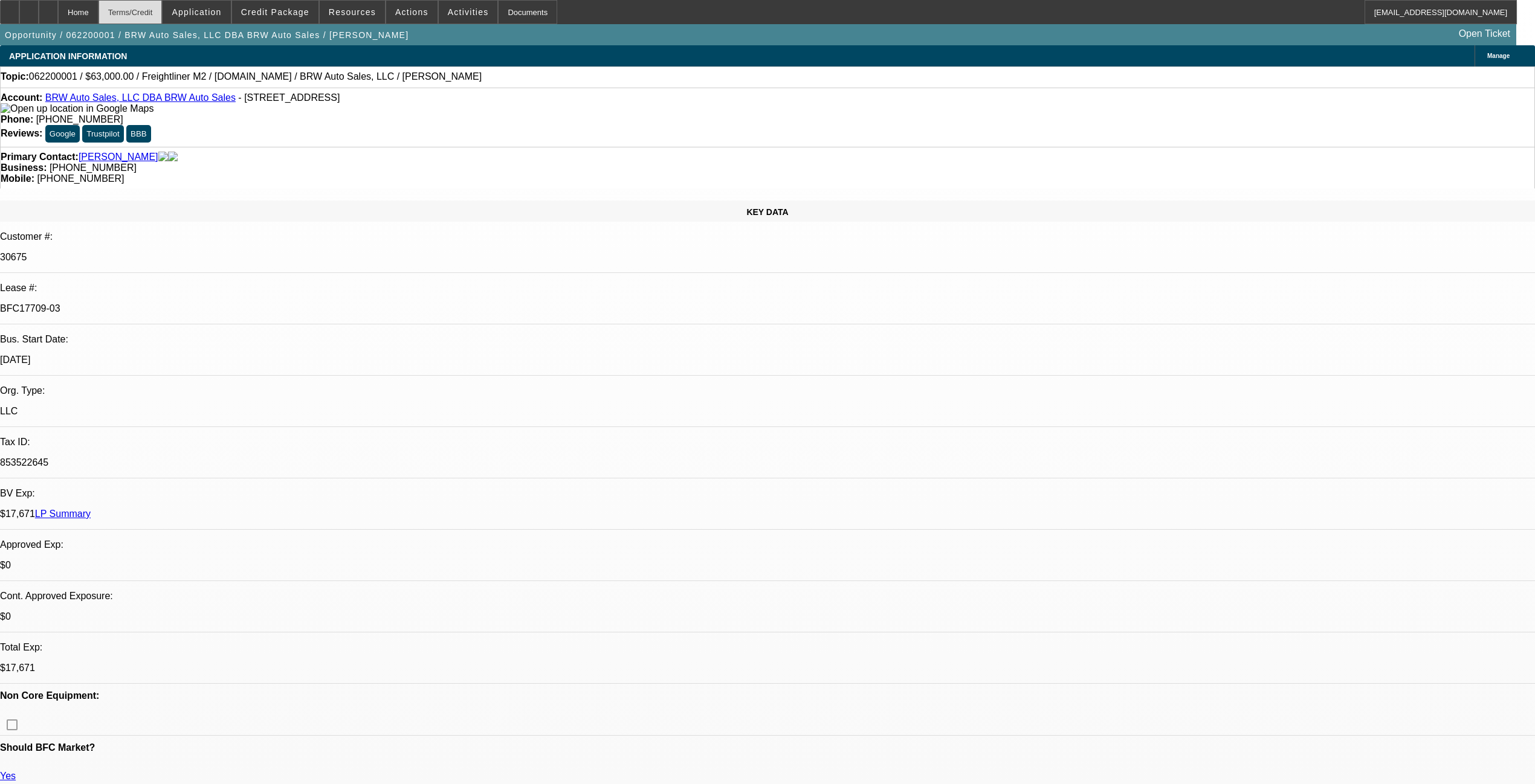
select select "0"
select select "2"
select select "0.1"
select select "4"
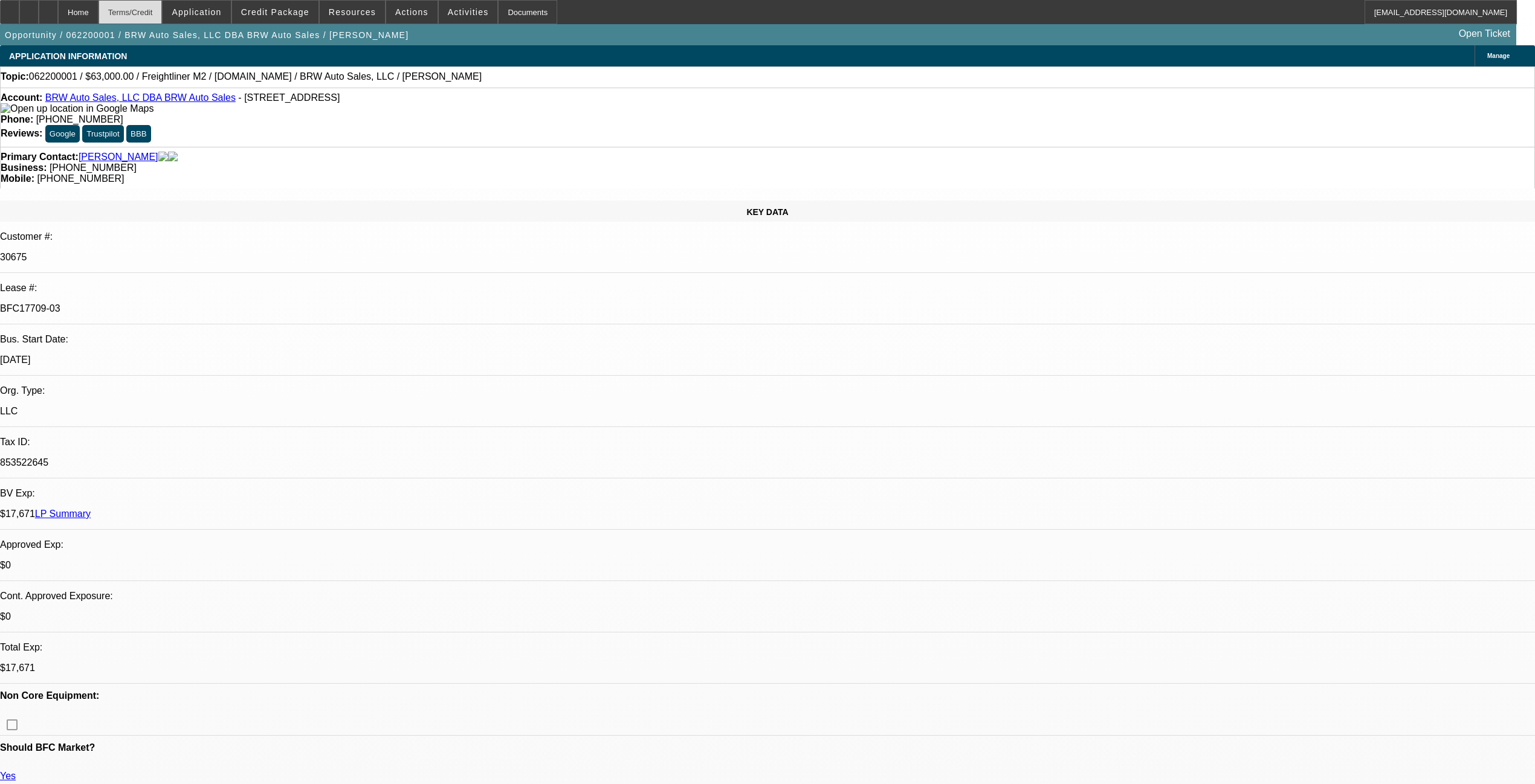
click at [162, 8] on div "Terms/Credit" at bounding box center [130, 12] width 64 height 24
click at [91, 508] on link "LP Summary" at bounding box center [63, 513] width 55 height 10
drag, startPoint x: 243, startPoint y: 203, endPoint x: 167, endPoint y: 205, distance: 76.0
click at [167, 282] on div "Lease #: BFC17709-03" at bounding box center [768, 303] width 1535 height 42
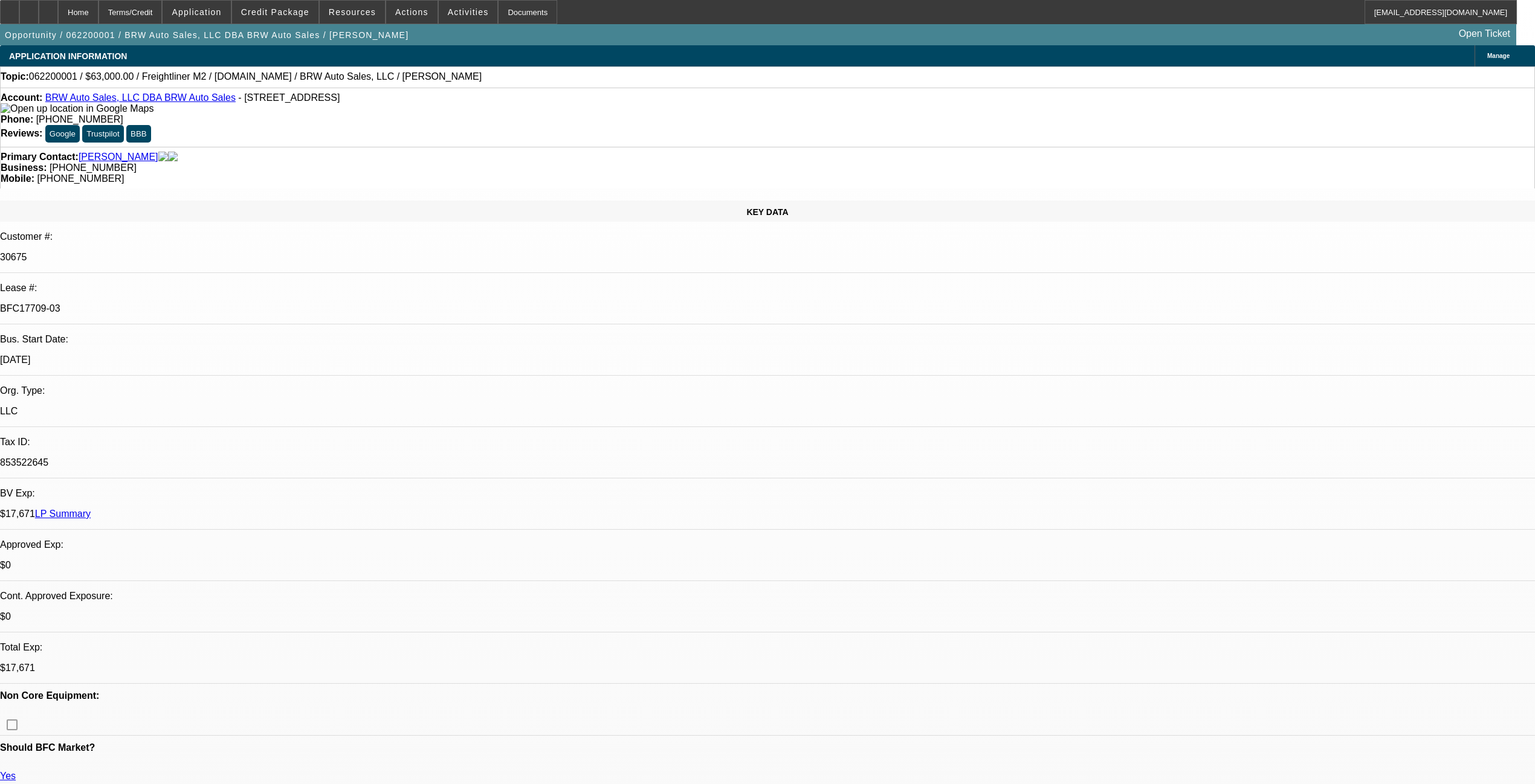
copy div "BFC17709-03"
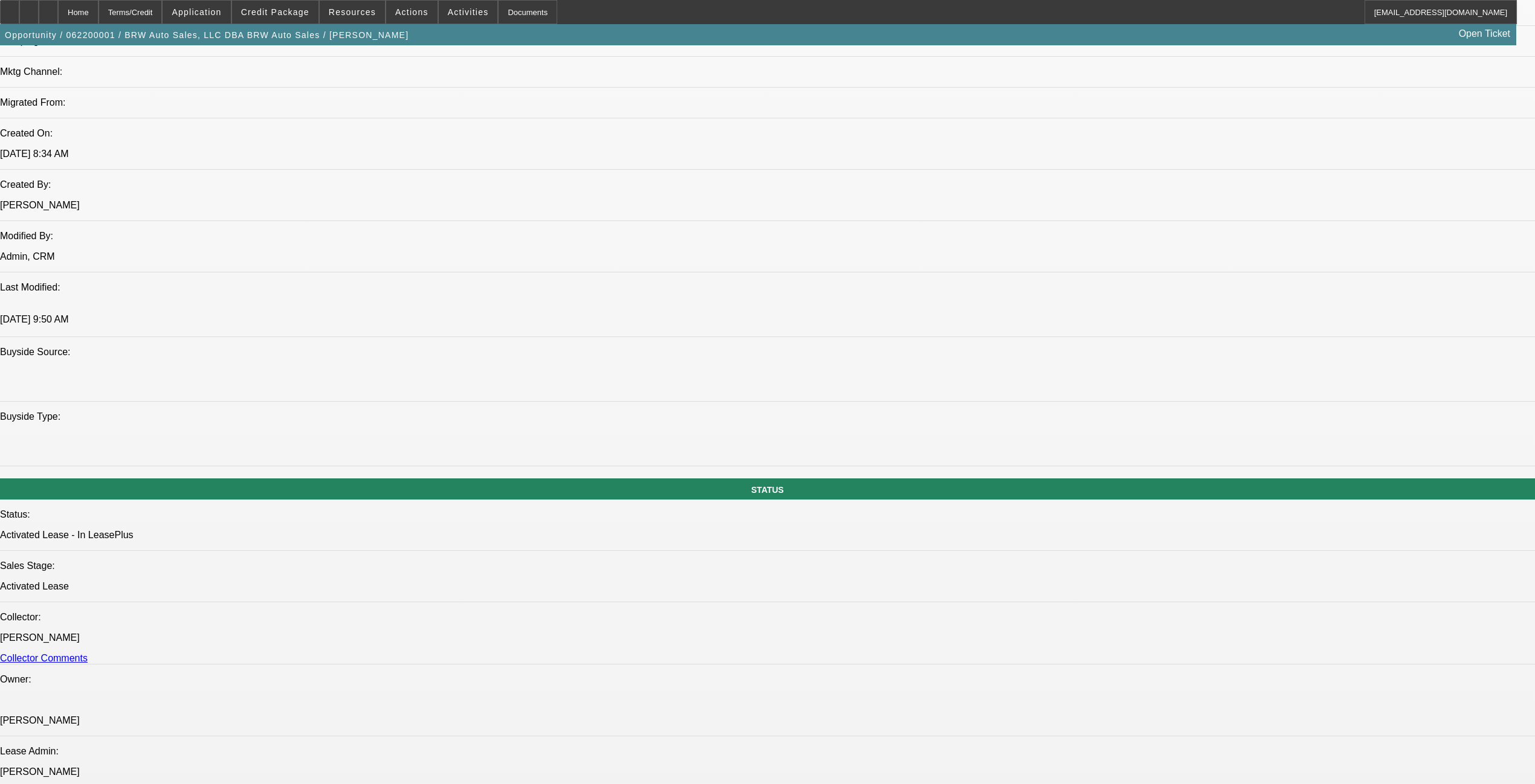
scroll to position [805, 0]
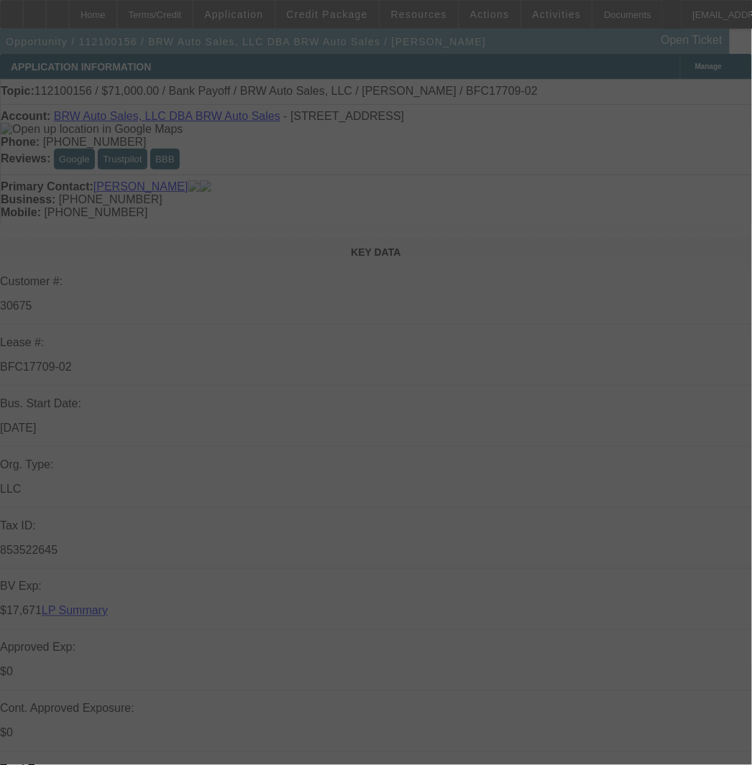
select select "0"
select select "2"
select select "0.1"
select select "4"
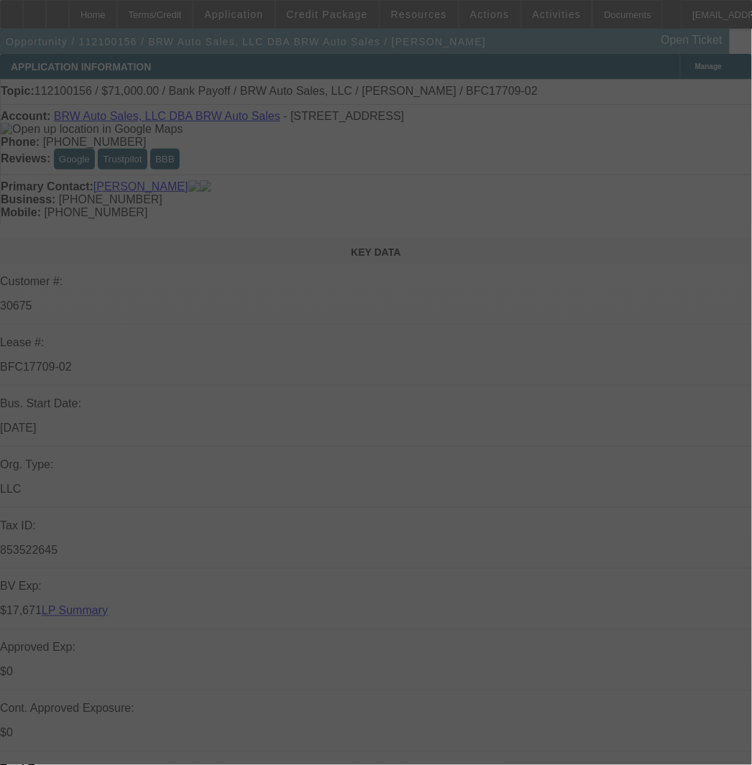
select select "0"
select select "2"
select select "0.1"
select select "4"
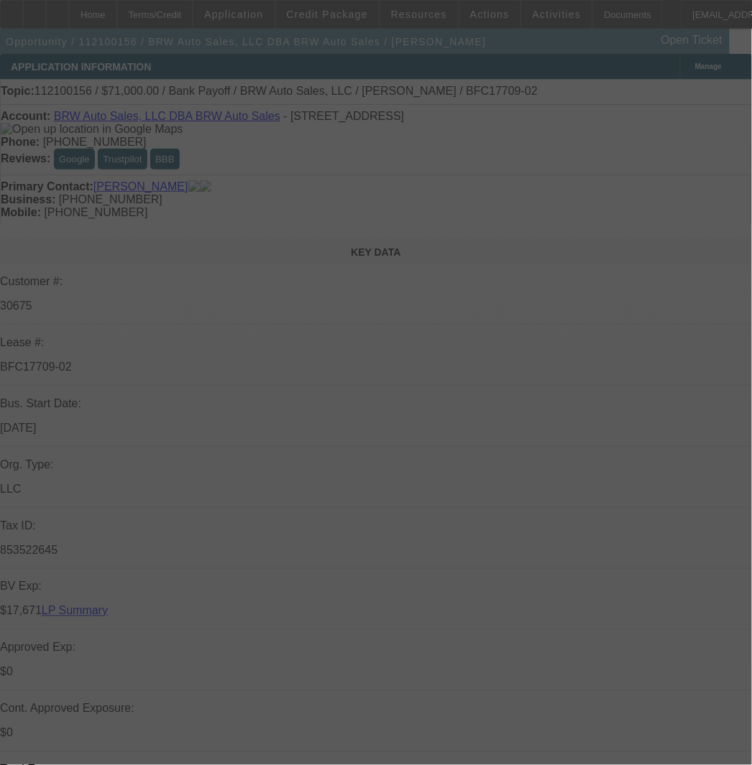
select select "0"
select select "2"
select select "0.1"
select select "4"
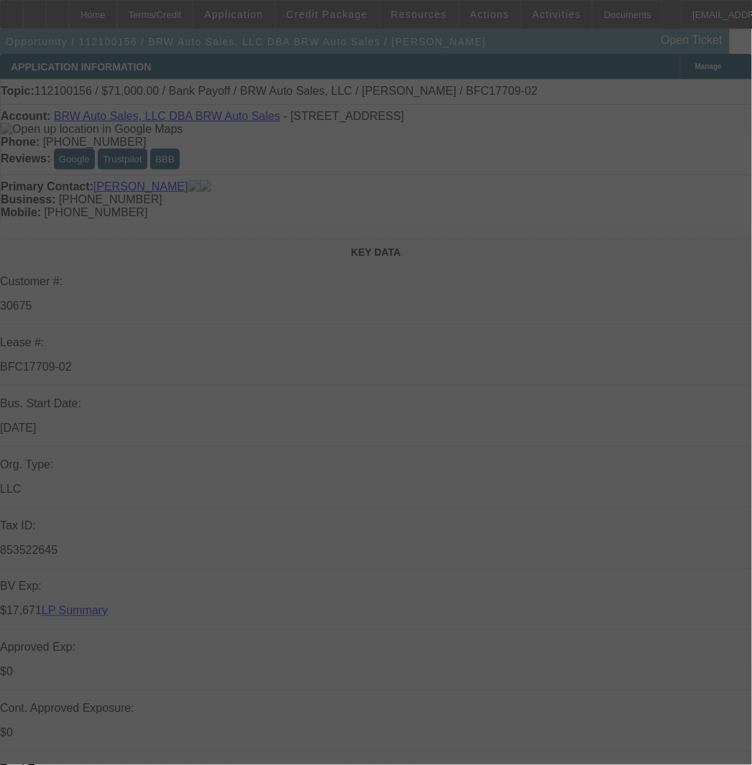
select select "0"
select select "2"
select select "0.1"
select select "4"
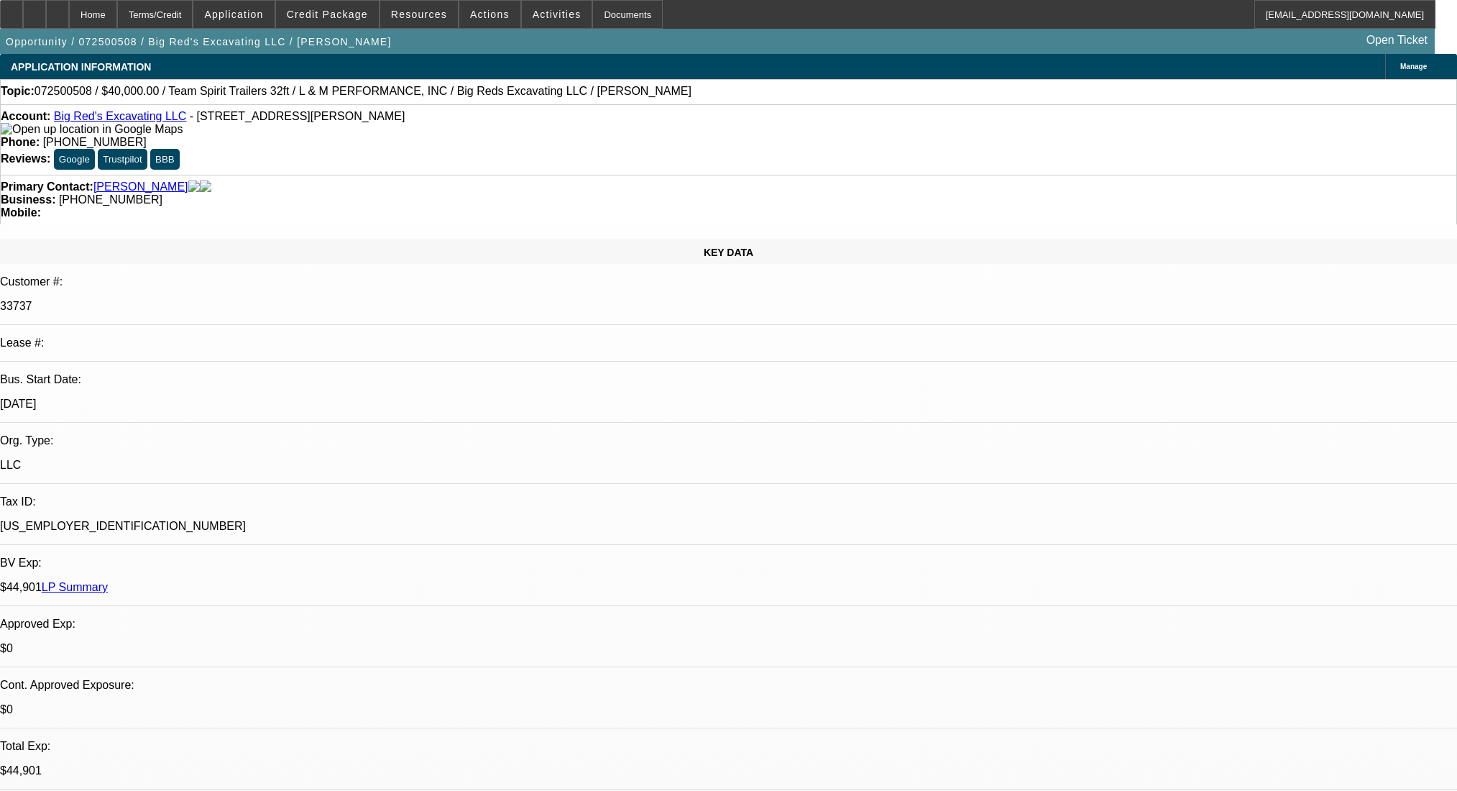
select select "0"
select select "0.1"
select select "4"
select select "0"
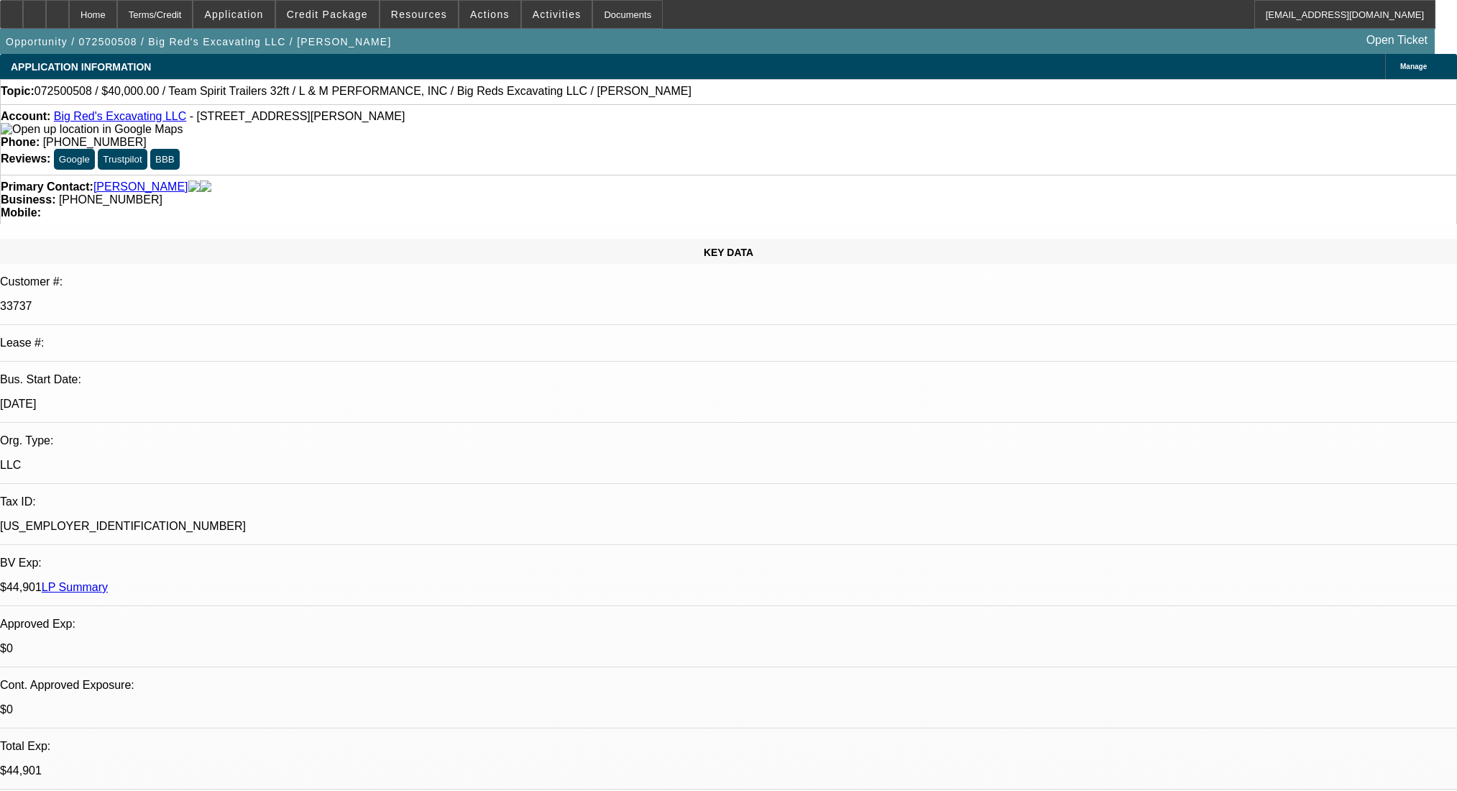
select select "2"
select select "0.1"
select select "4"
select select "0"
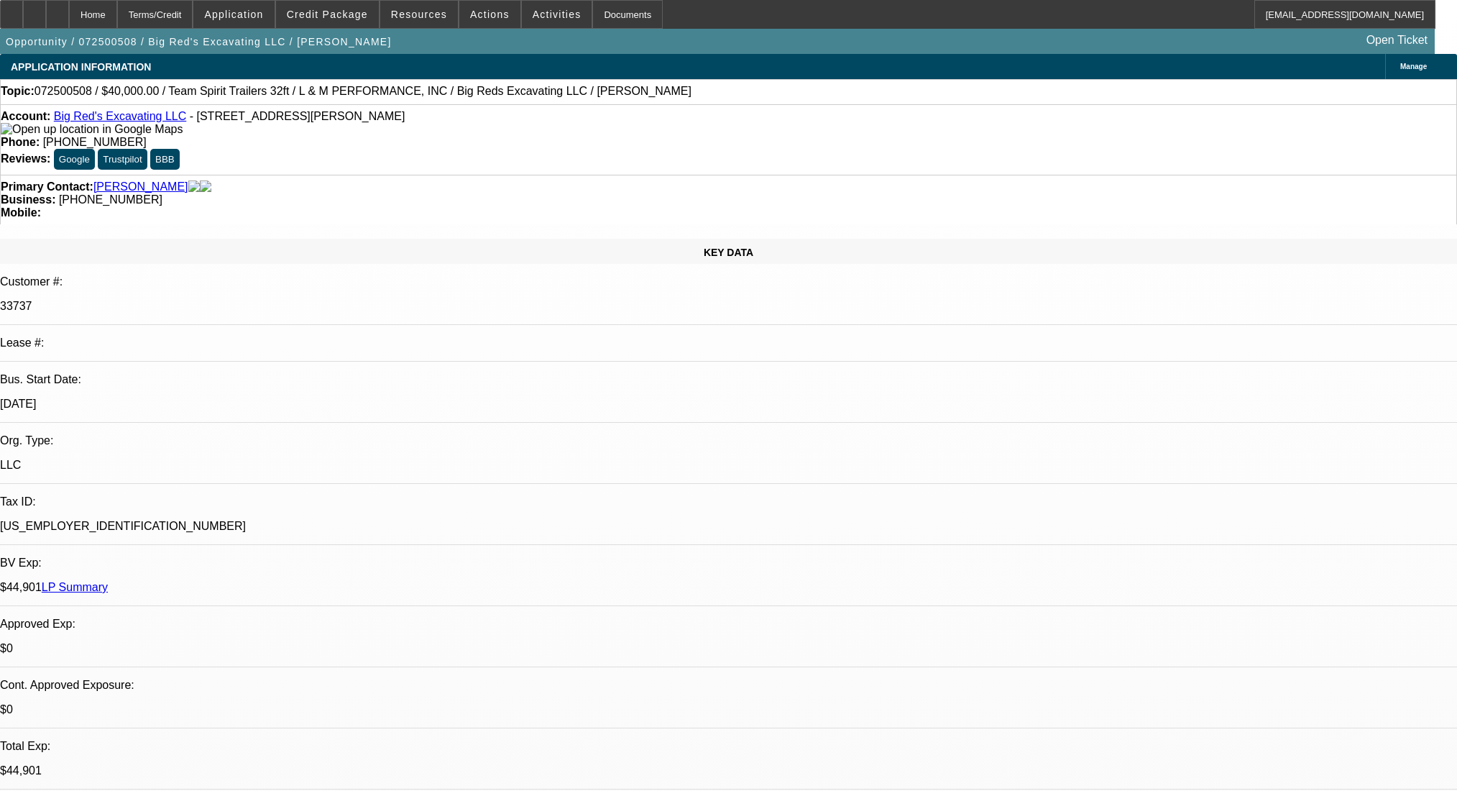
select select "2"
select select "0.1"
select select "4"
